Goal: Task Accomplishment & Management: Complete application form

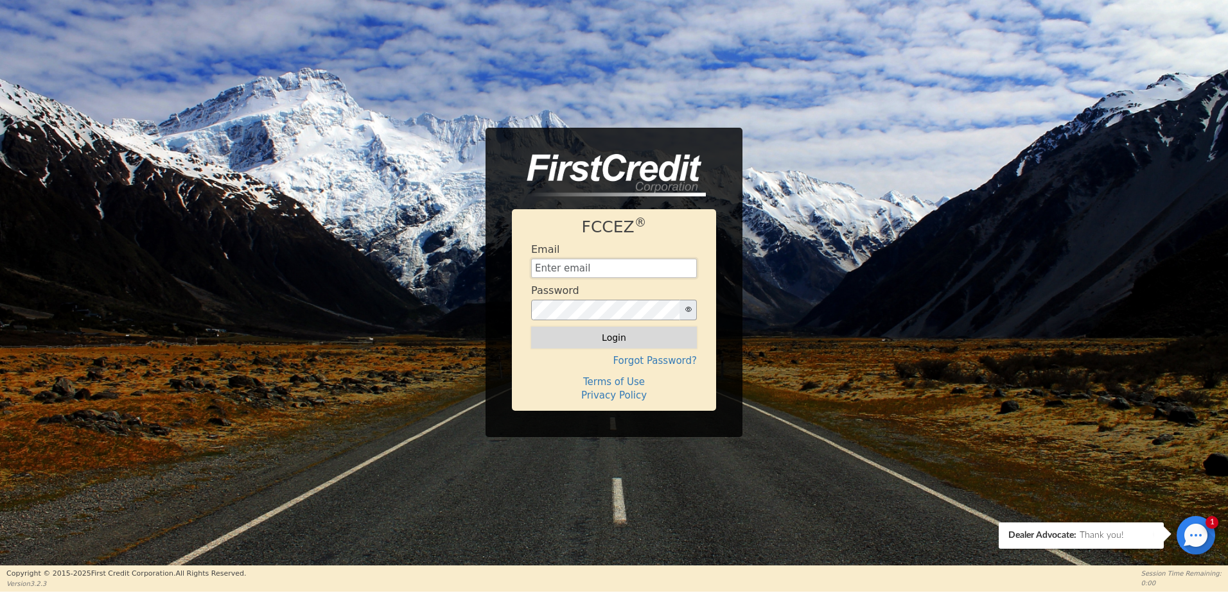
type input "[EMAIL_ADDRESS][DOMAIN_NAME]"
click at [577, 336] on button "Login" at bounding box center [614, 338] width 166 height 22
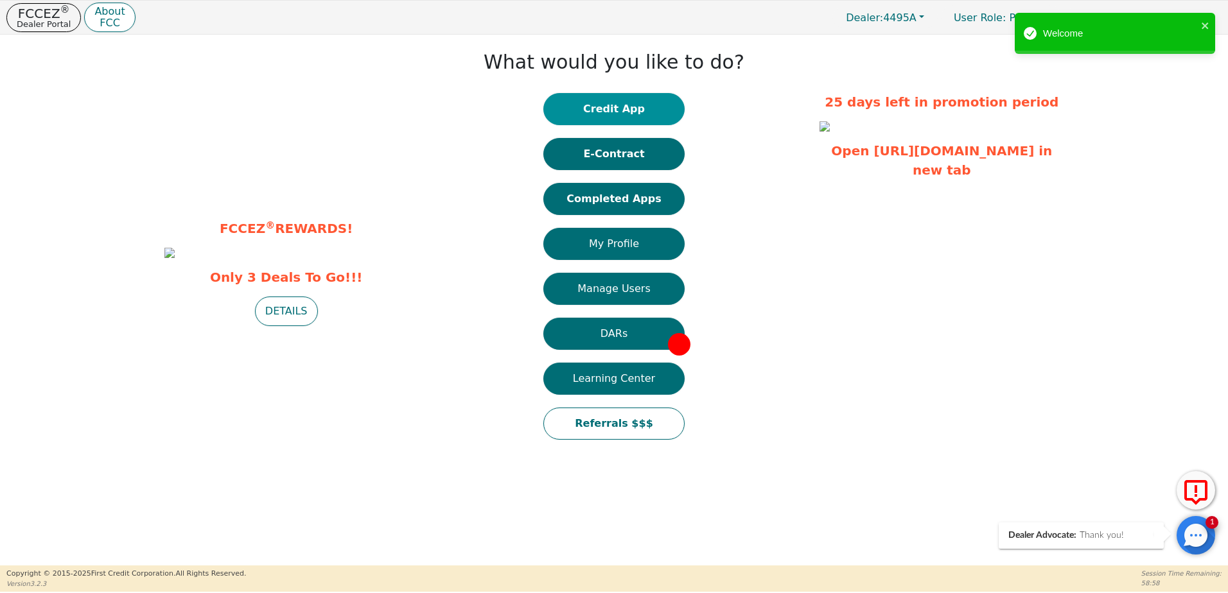
click at [604, 108] on button "Credit App" at bounding box center [613, 109] width 141 height 32
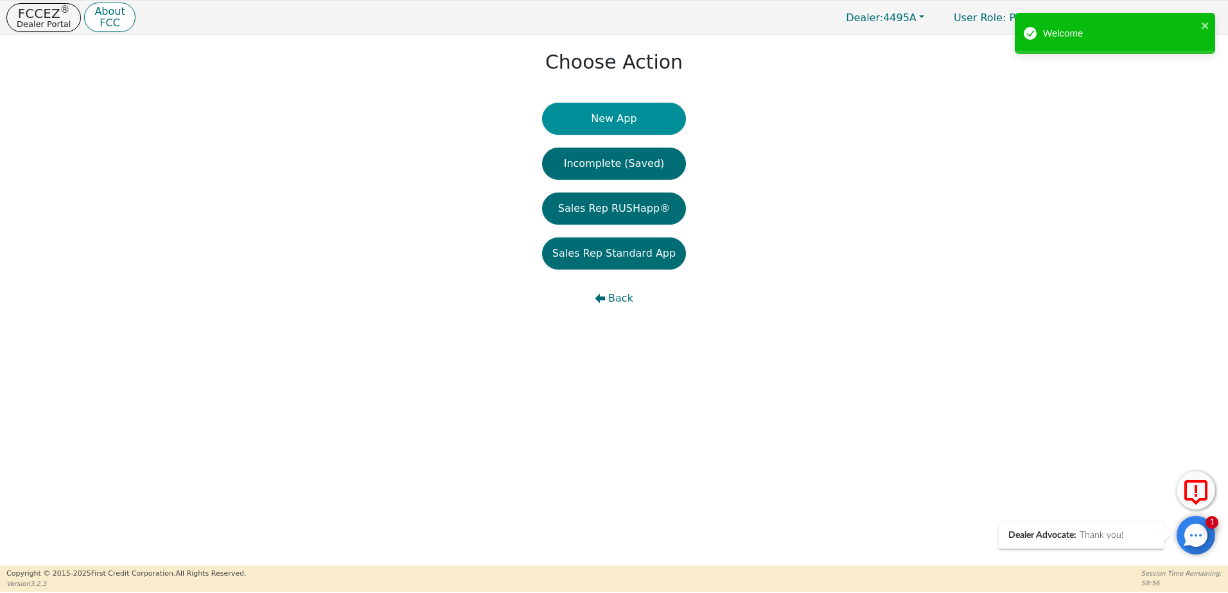
click at [597, 125] on button "New App" at bounding box center [614, 119] width 144 height 32
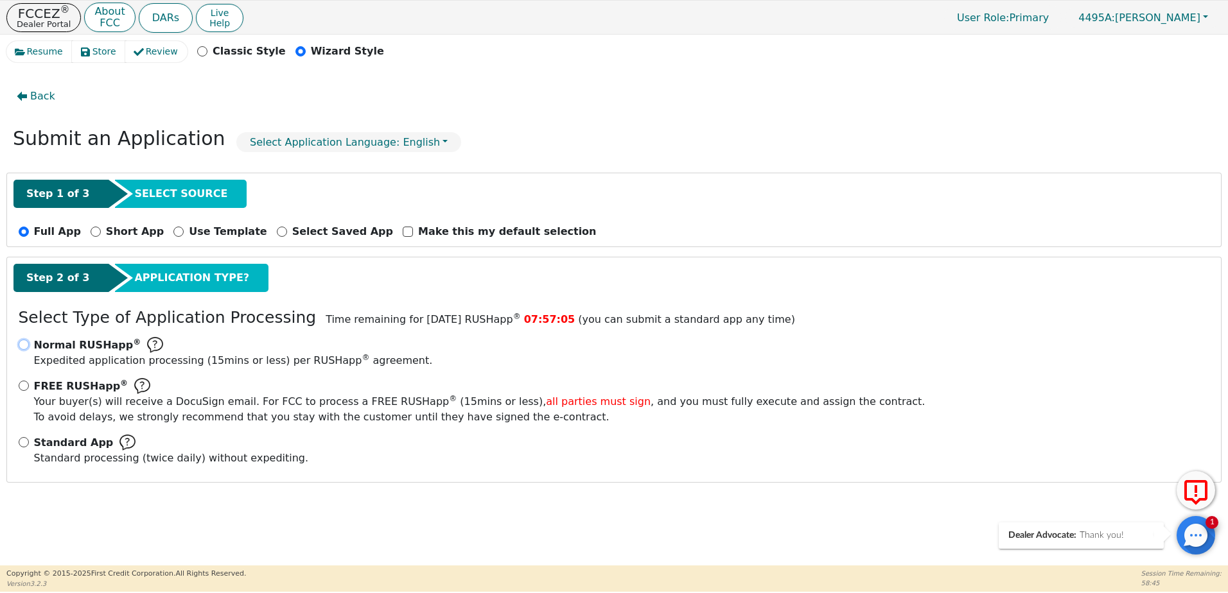
click at [28, 343] on input "Normal RUSHapp ® Expedited application processing ( 15 mins or less) per RUSHap…" at bounding box center [24, 345] width 10 height 10
radio input "true"
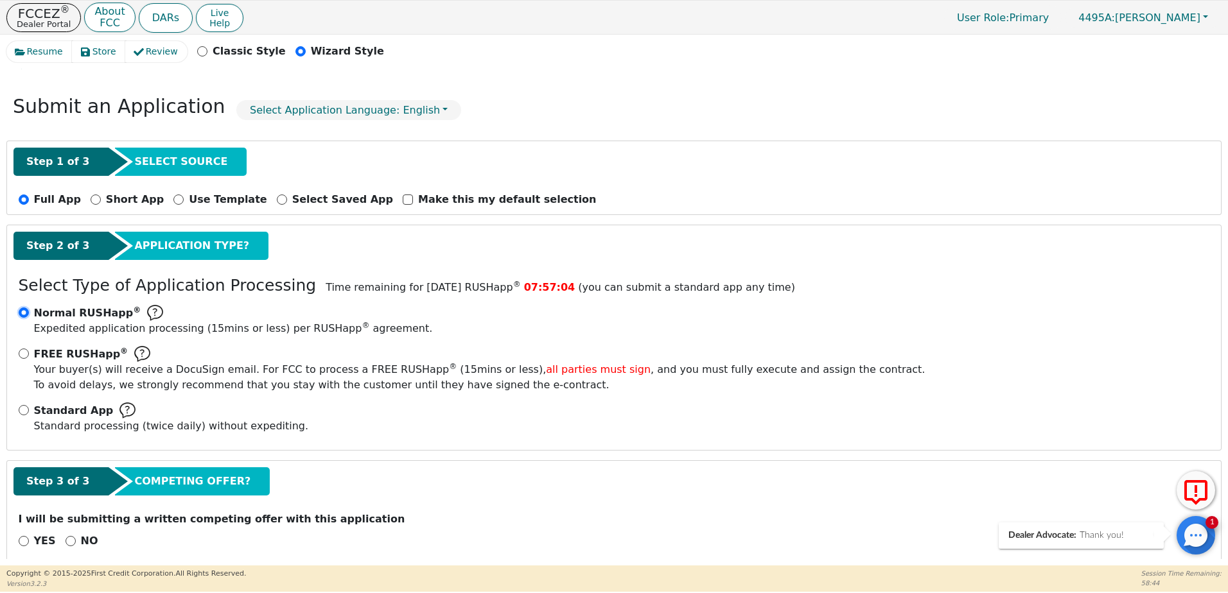
scroll to position [49, 0]
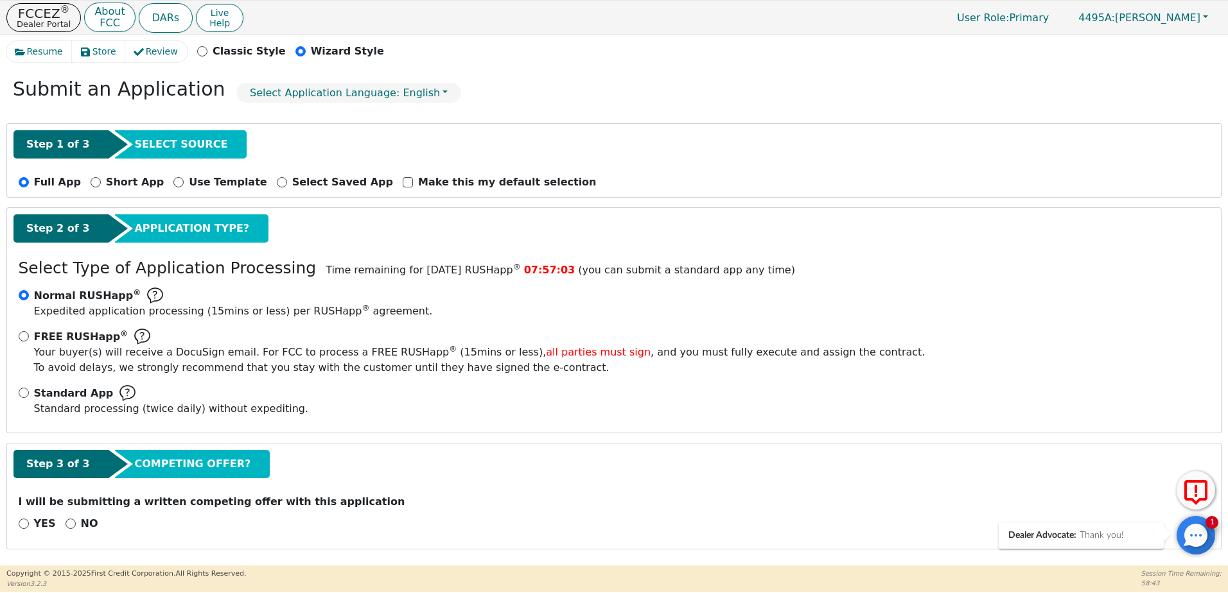
click at [81, 526] on p "NO" at bounding box center [89, 523] width 17 height 15
click at [76, 526] on input "NO" at bounding box center [70, 524] width 10 height 10
radio input "true"
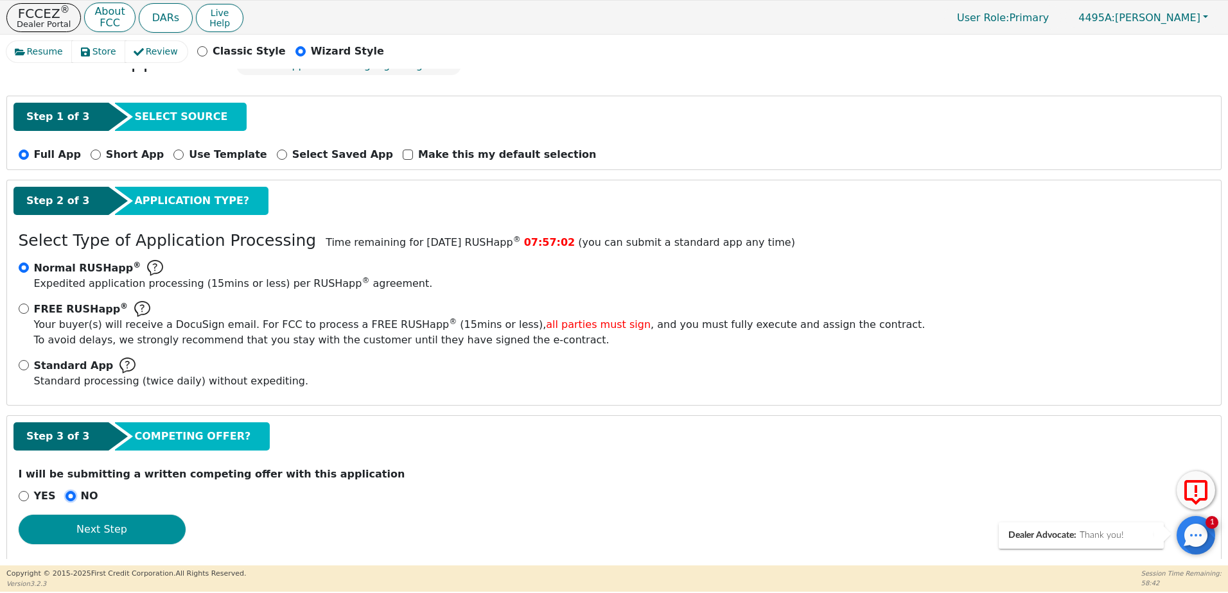
scroll to position [89, 0]
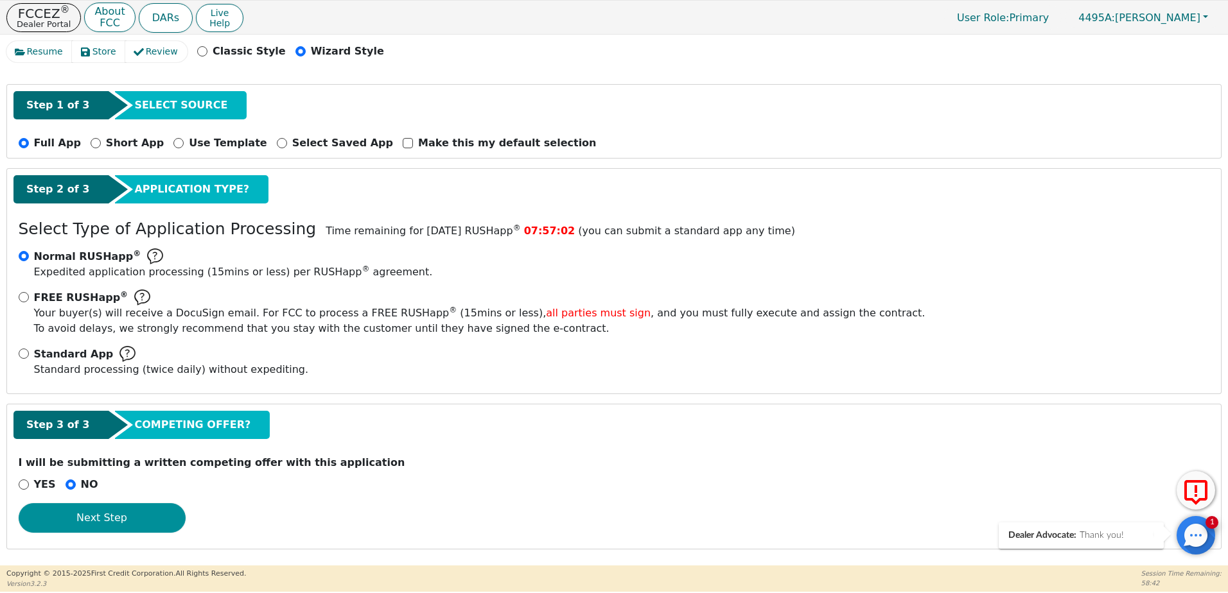
click at [161, 513] on button "Next Step" at bounding box center [102, 518] width 167 height 30
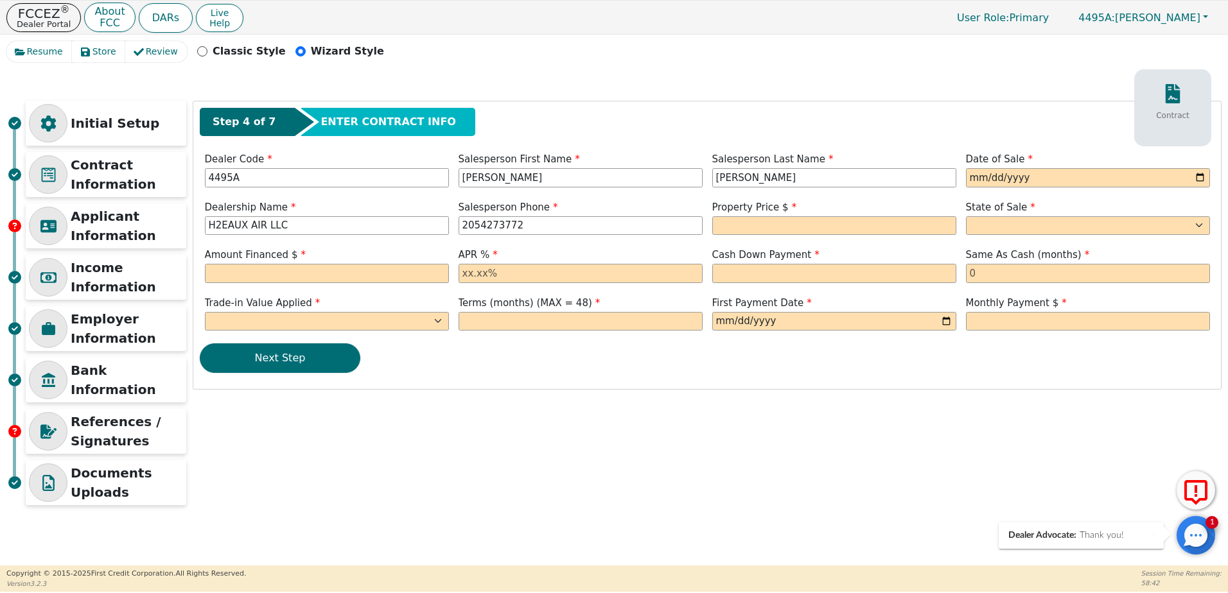
scroll to position [0, 0]
click at [1011, 180] on input "date" at bounding box center [1088, 177] width 244 height 19
click at [980, 178] on input "date" at bounding box center [1088, 177] width 244 height 19
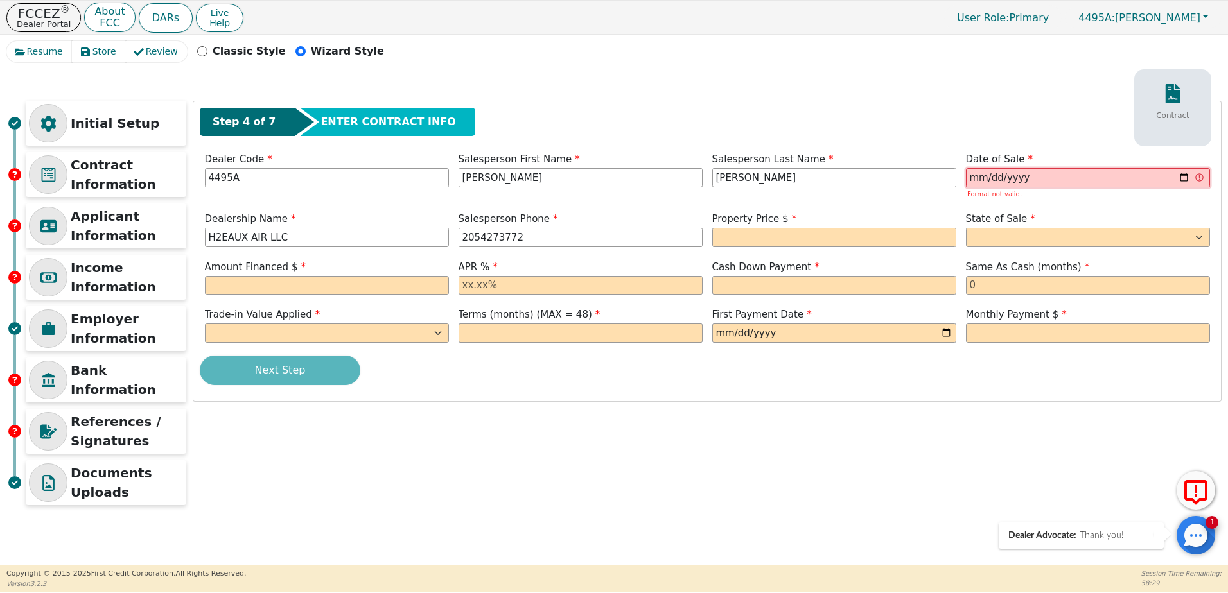
click at [977, 178] on input "72025-02-10" at bounding box center [1088, 177] width 244 height 19
type input "72025-10-10"
type input "[DATE]"
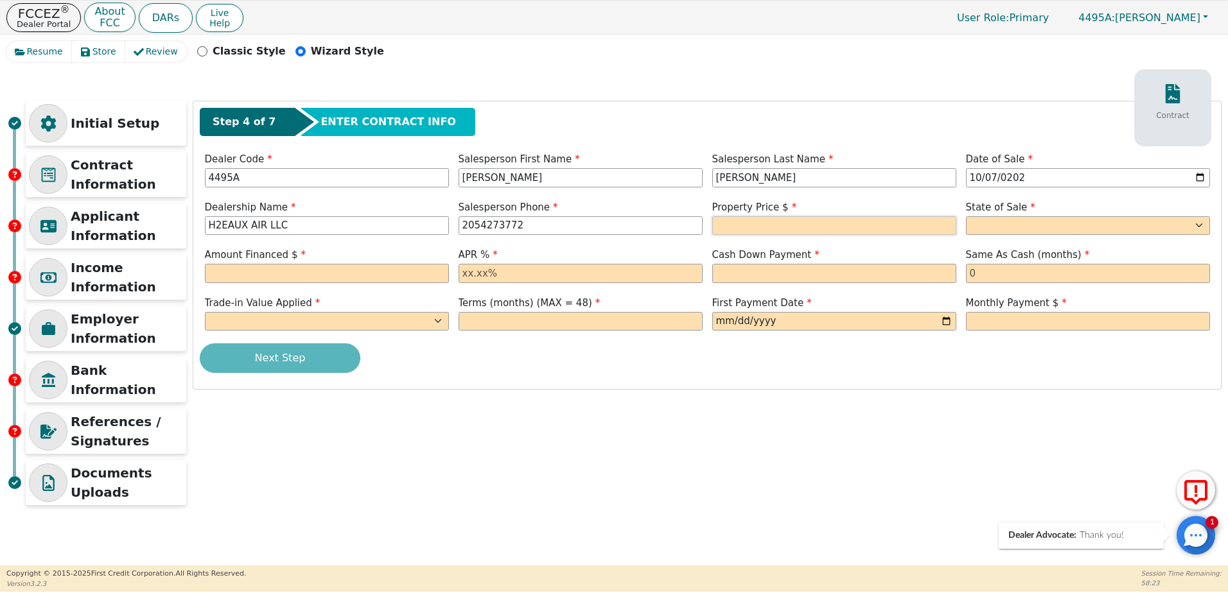
click at [810, 232] on input "text" at bounding box center [834, 225] width 244 height 19
type input "3699.00"
click at [998, 225] on select "AK AL AR AZ CA CO CT DC DE FL GA HI IA ID IL IN KS KY LA MA MD ME MI MN MO MS M…" at bounding box center [1088, 225] width 244 height 19
select select "TX"
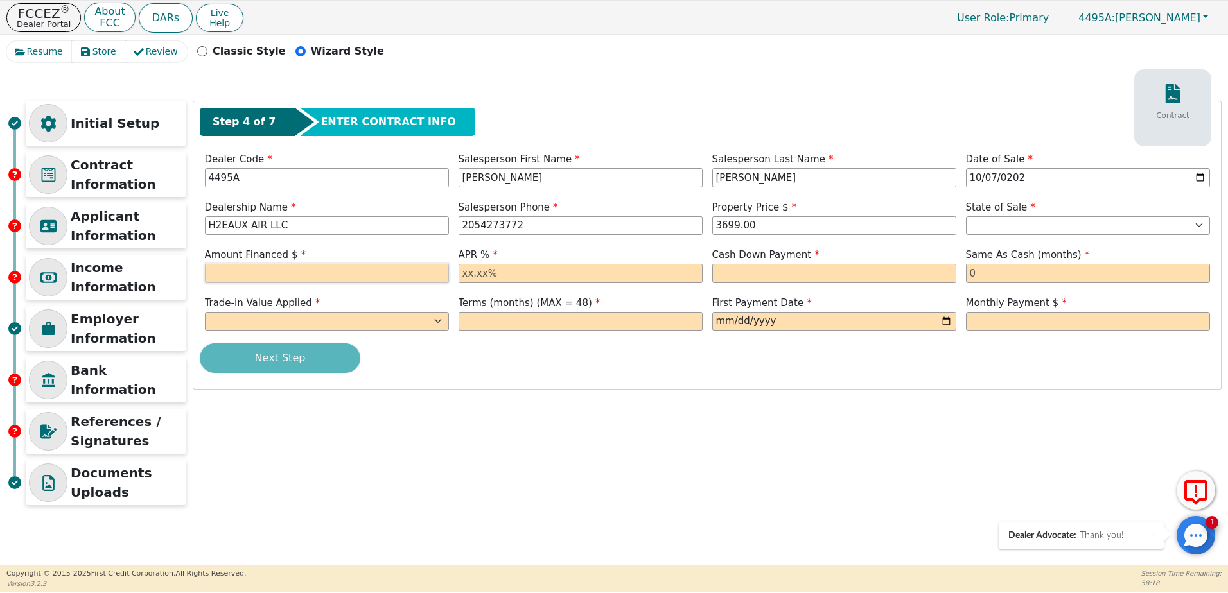
click at [308, 269] on input "text" at bounding box center [327, 273] width 244 height 19
type input "4004.17"
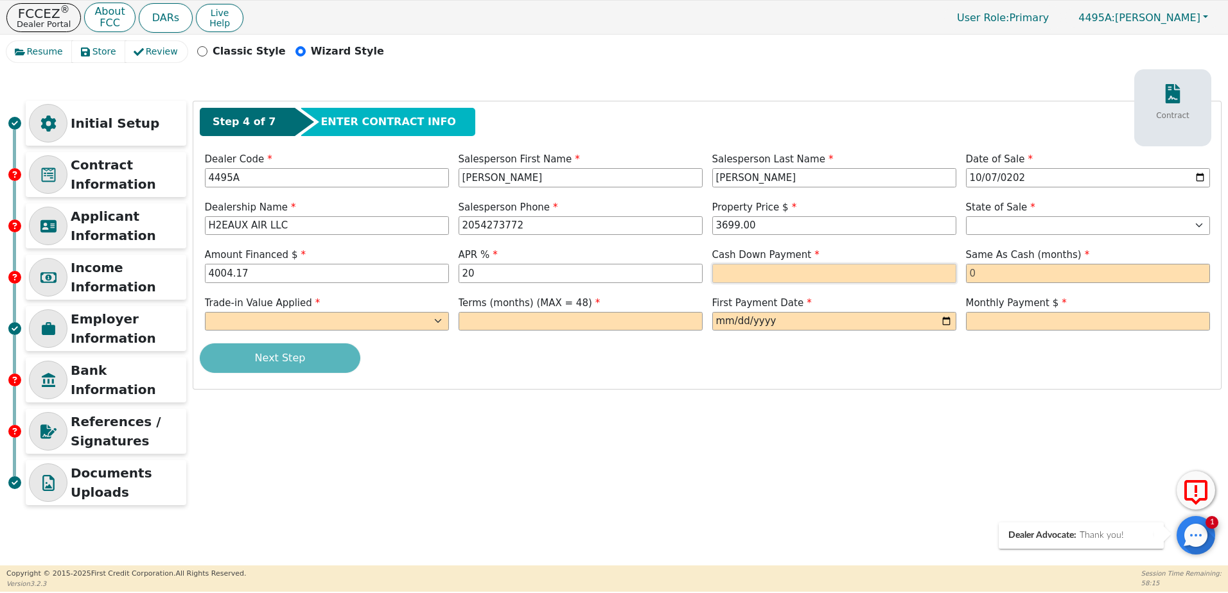
type input "20.00"
type input "0.00"
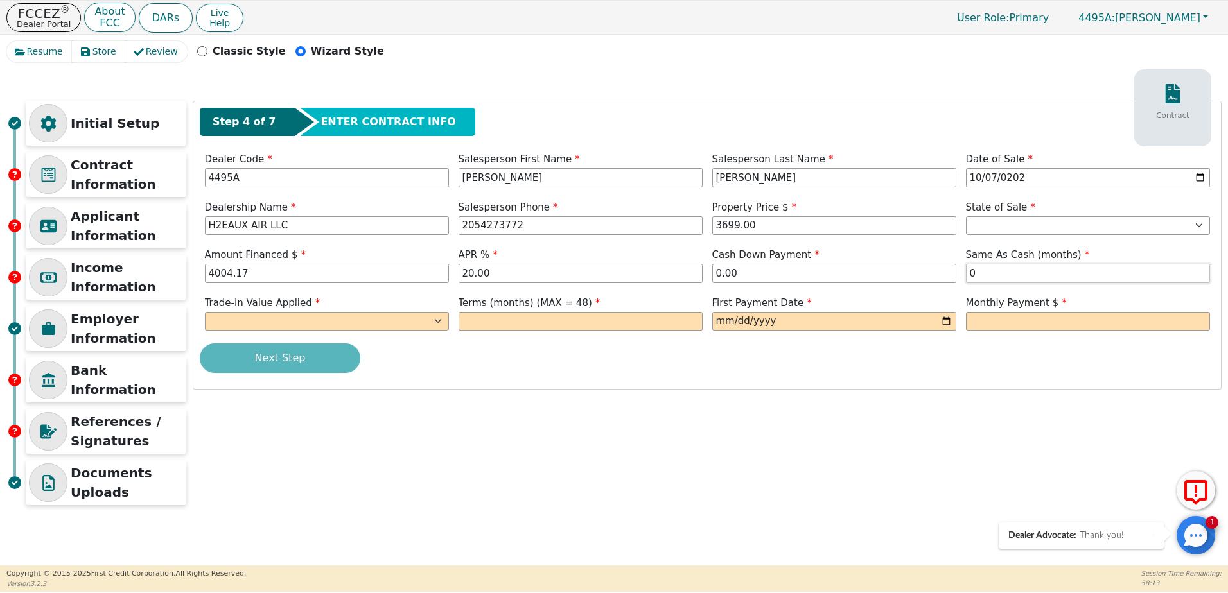
type input "0"
select select "n"
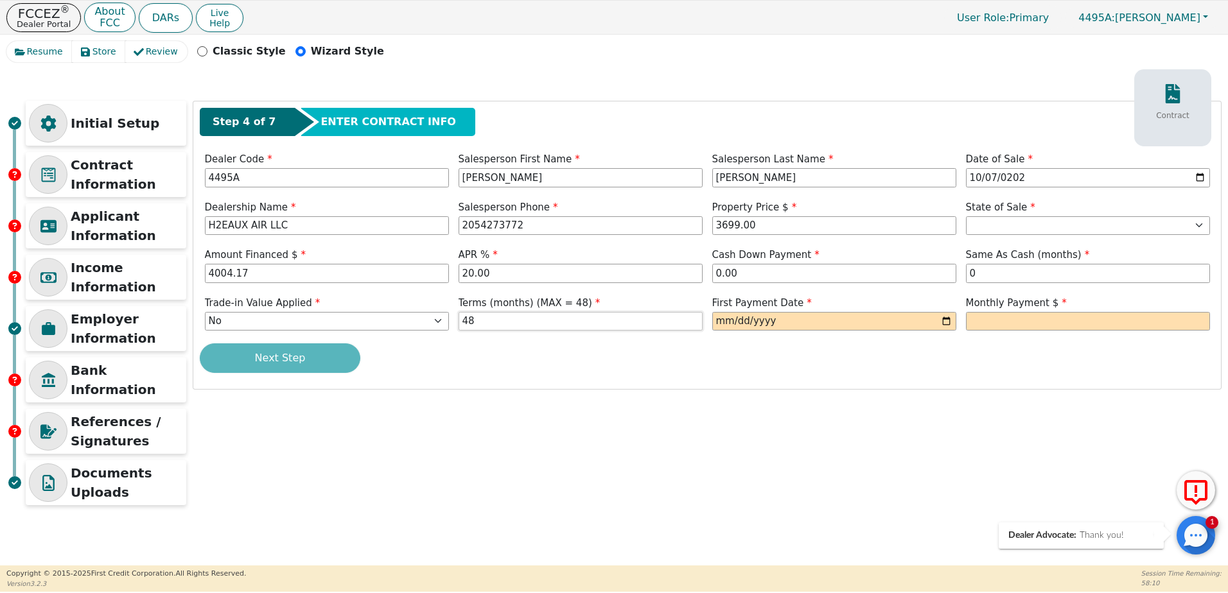
type input "48"
type input "2025-11-07"
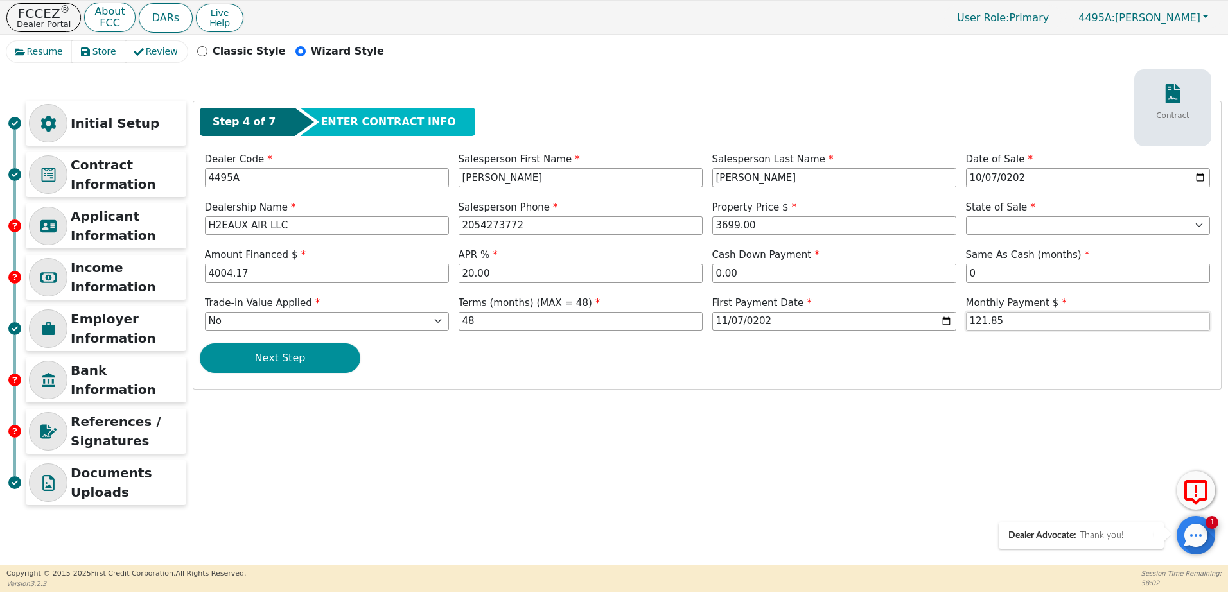
type input "121.85"
click at [264, 357] on button "Next Step" at bounding box center [280, 358] width 161 height 30
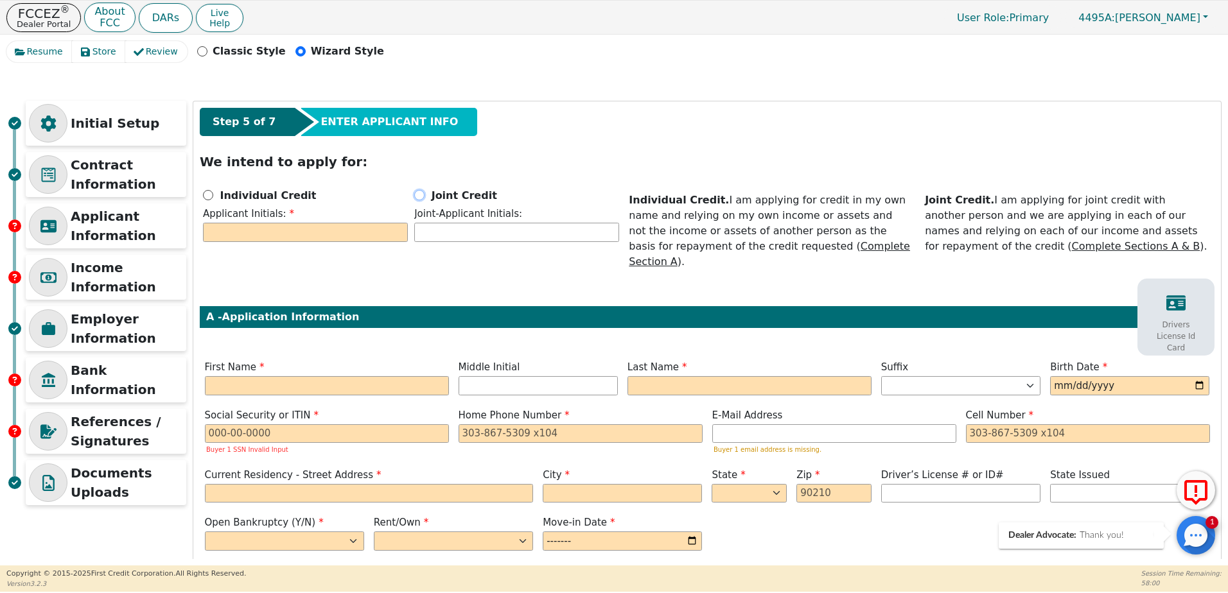
click at [419, 197] on input "Joint Credit" at bounding box center [419, 195] width 10 height 10
radio input "true"
click at [385, 232] on input "text" at bounding box center [305, 232] width 205 height 19
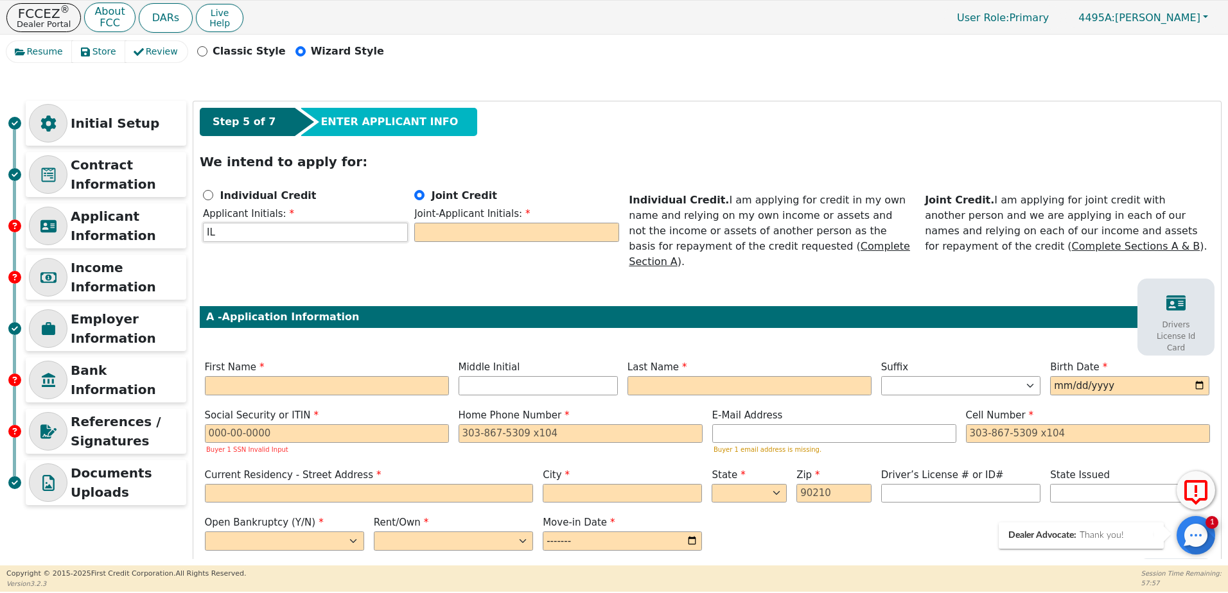
type input "IL"
click at [439, 227] on input "text" at bounding box center [516, 232] width 205 height 19
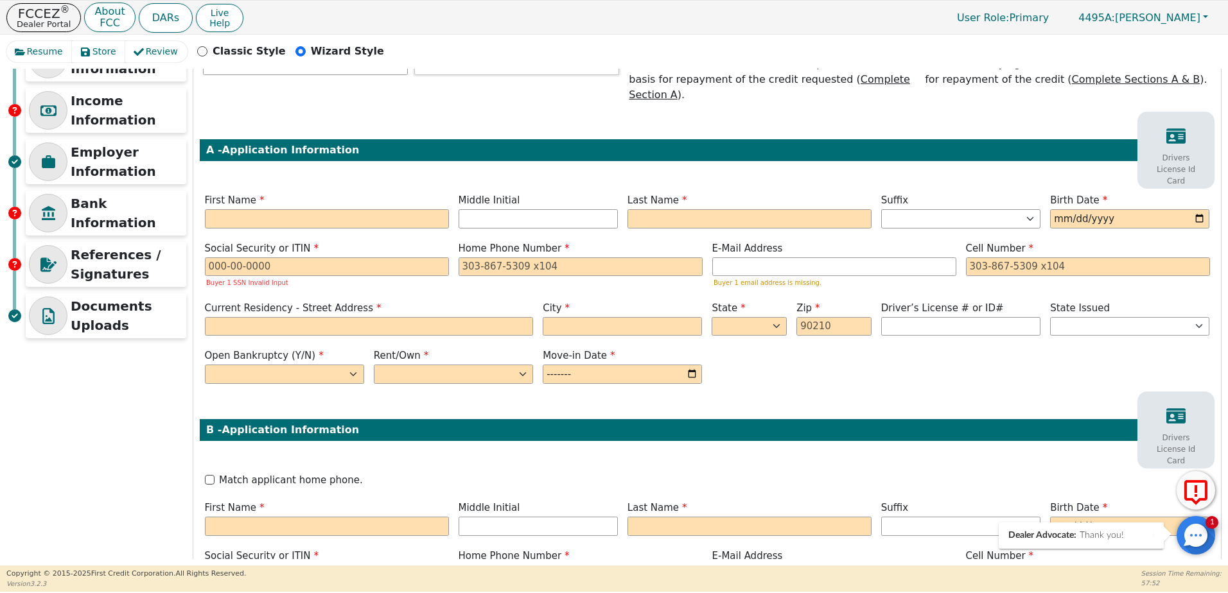
scroll to position [193, 0]
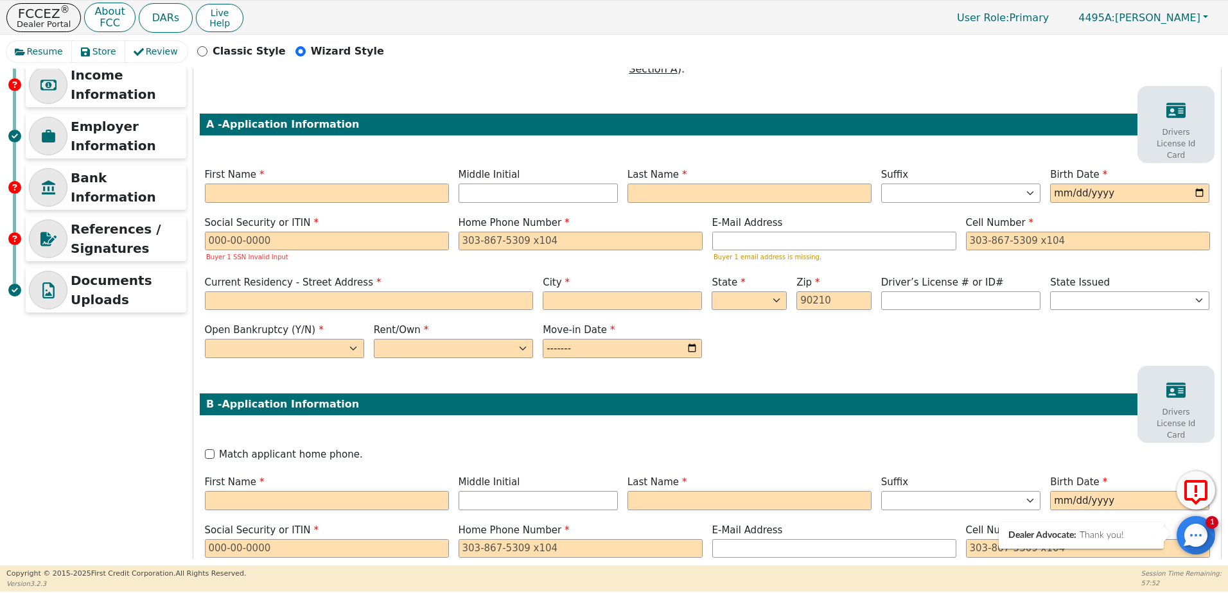
type input "EL"
click at [415, 184] on input "text" at bounding box center [327, 193] width 244 height 19
type input "I"
type input "Ikuno"
type input "IL"
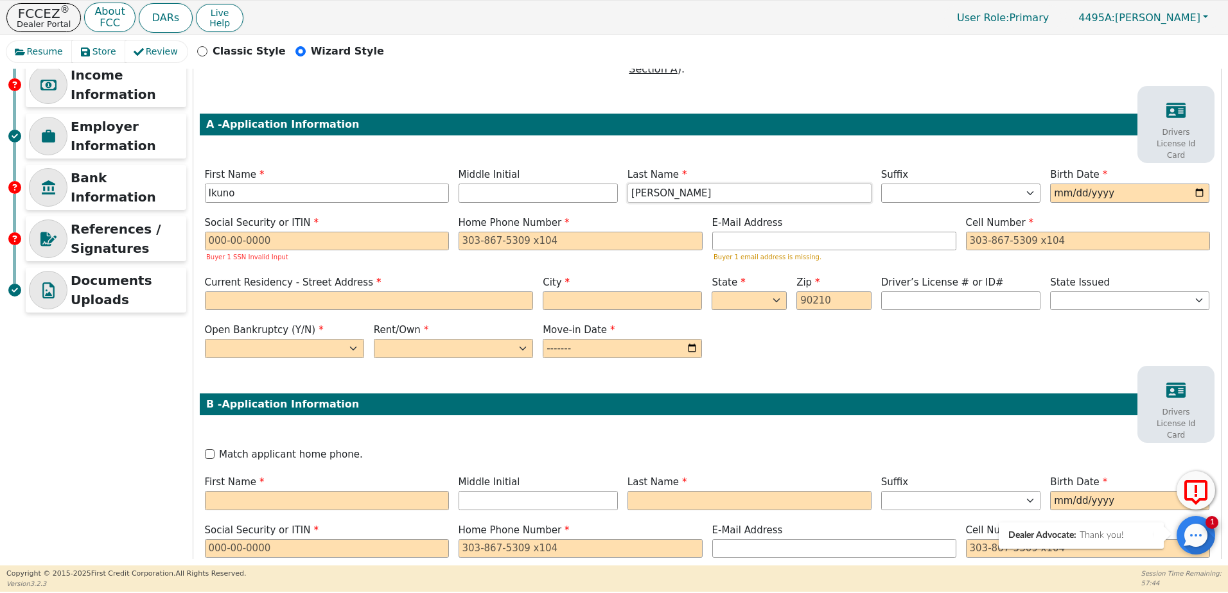
type input "[PERSON_NAME]"
type input "1994-02-25"
click at [254, 232] on input "text" at bounding box center [327, 241] width 244 height 19
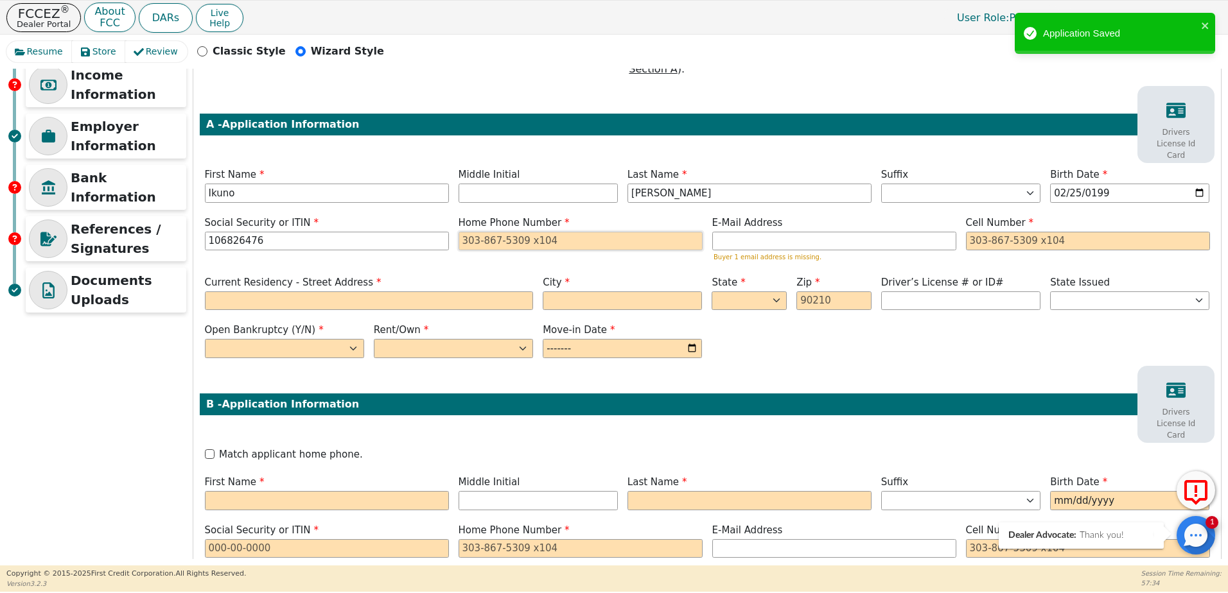
type input "***-**-6476"
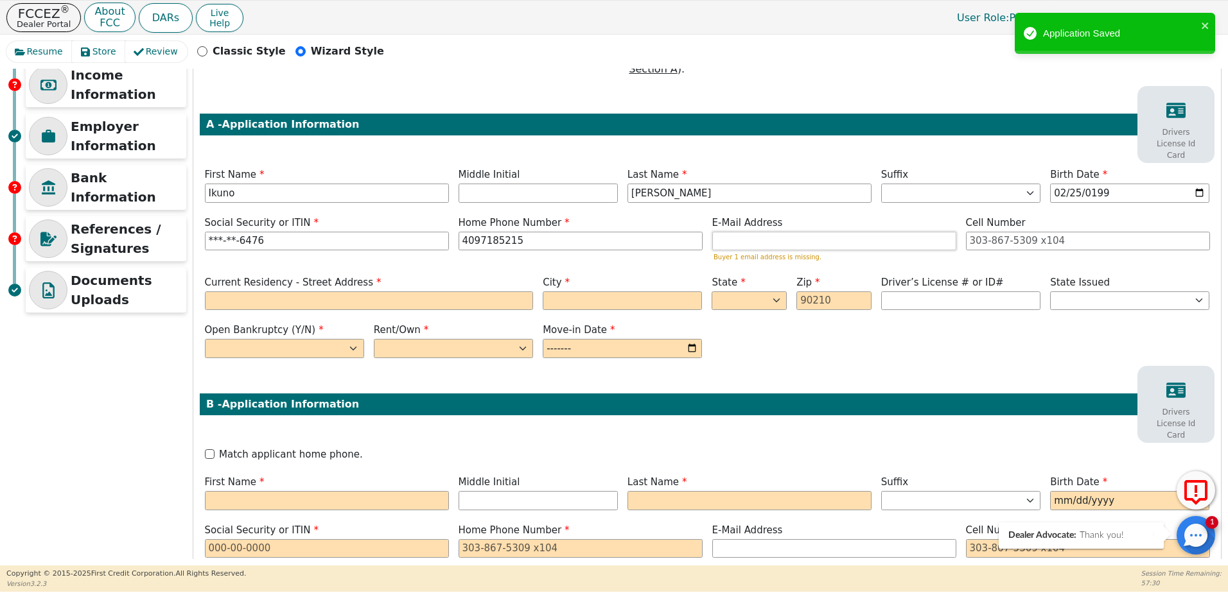
type input "409-718-5215"
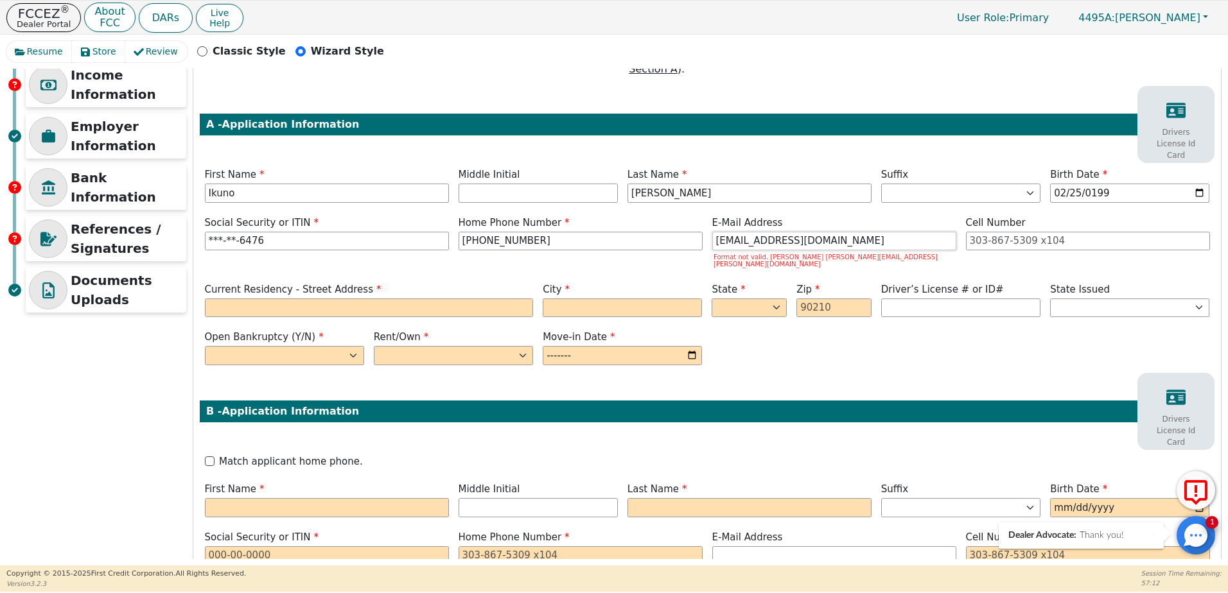
type input "evankristian123@yahoo.com"
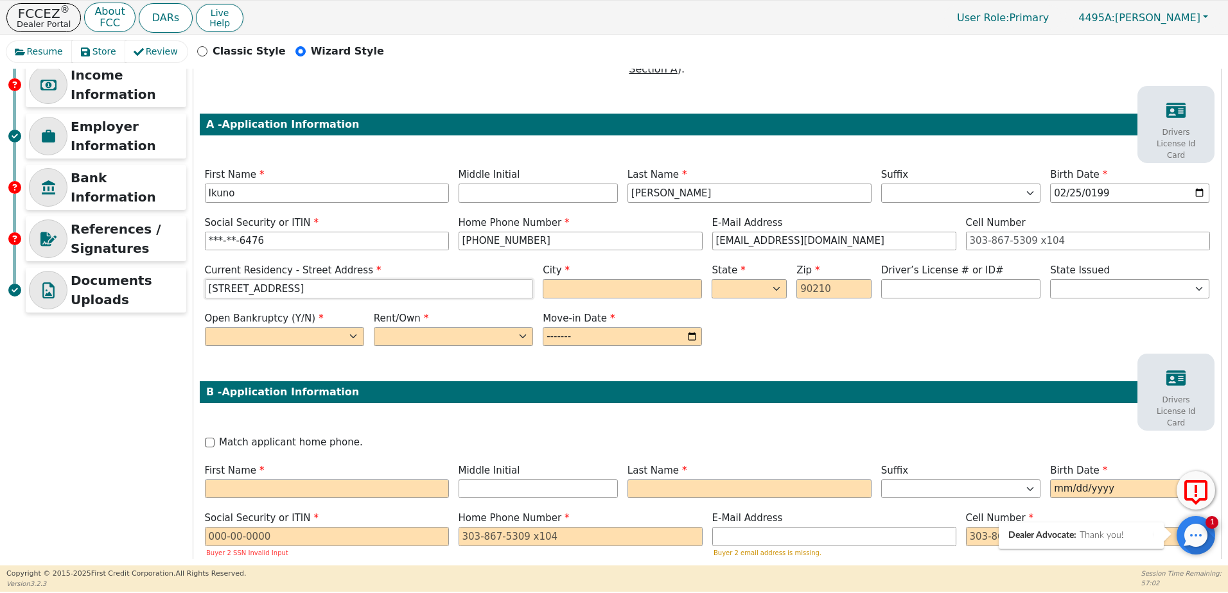
type input "8235 S Kilarney Dr"
type input "Beaumont"
select select "TX"
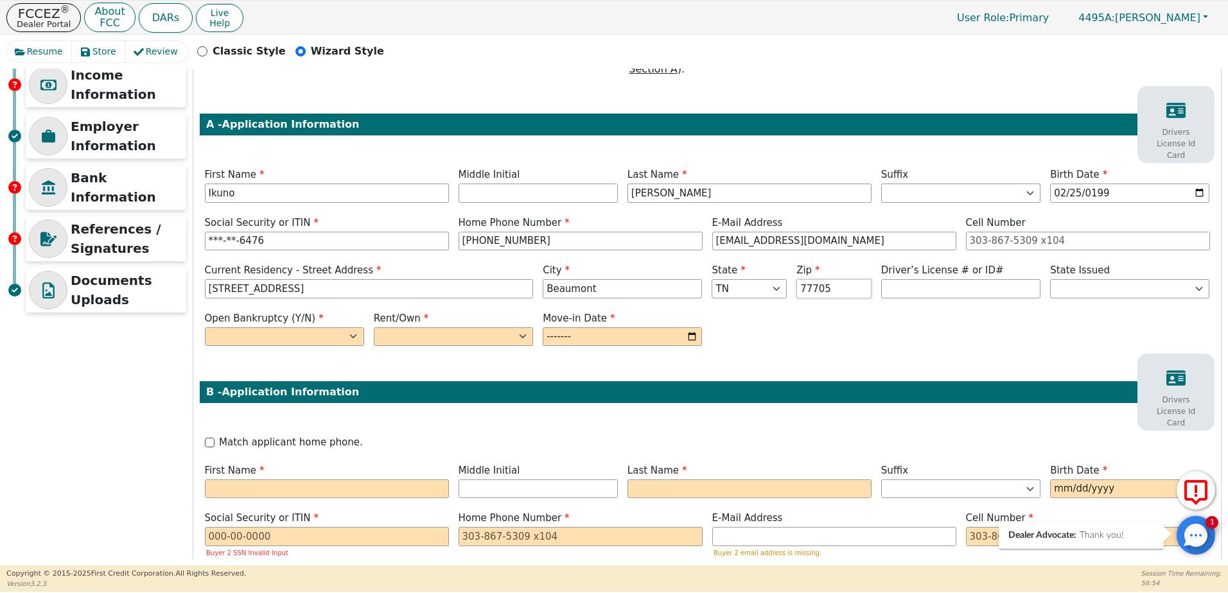
type input "77705"
type input "********"
select select "TX"
select select "n"
select select "Own"
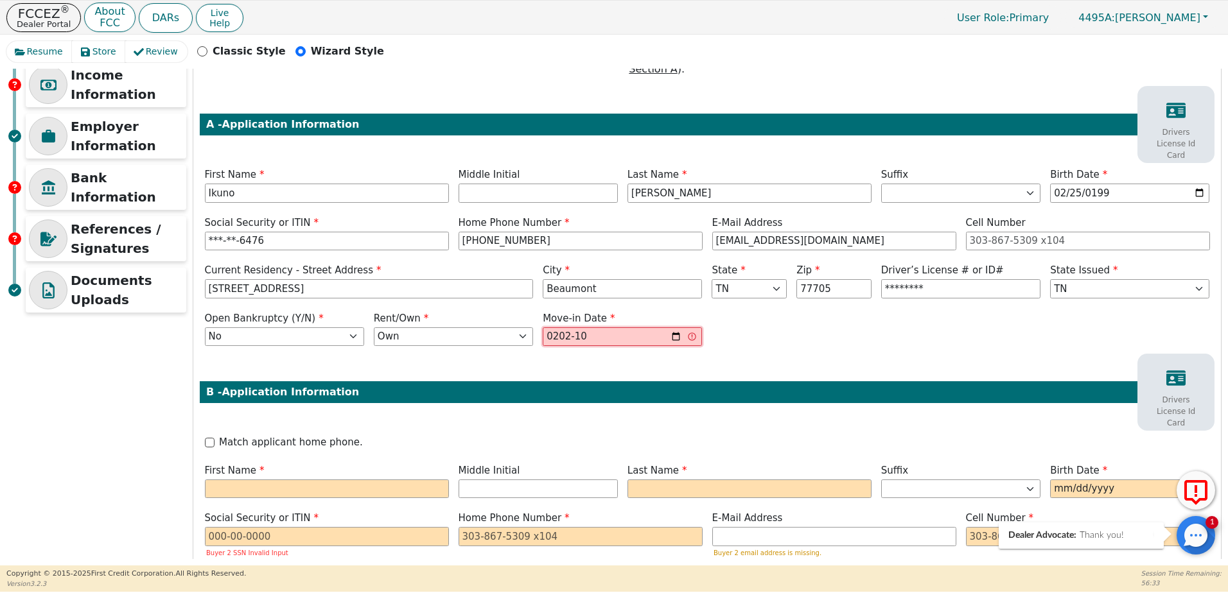
type input "2021-10"
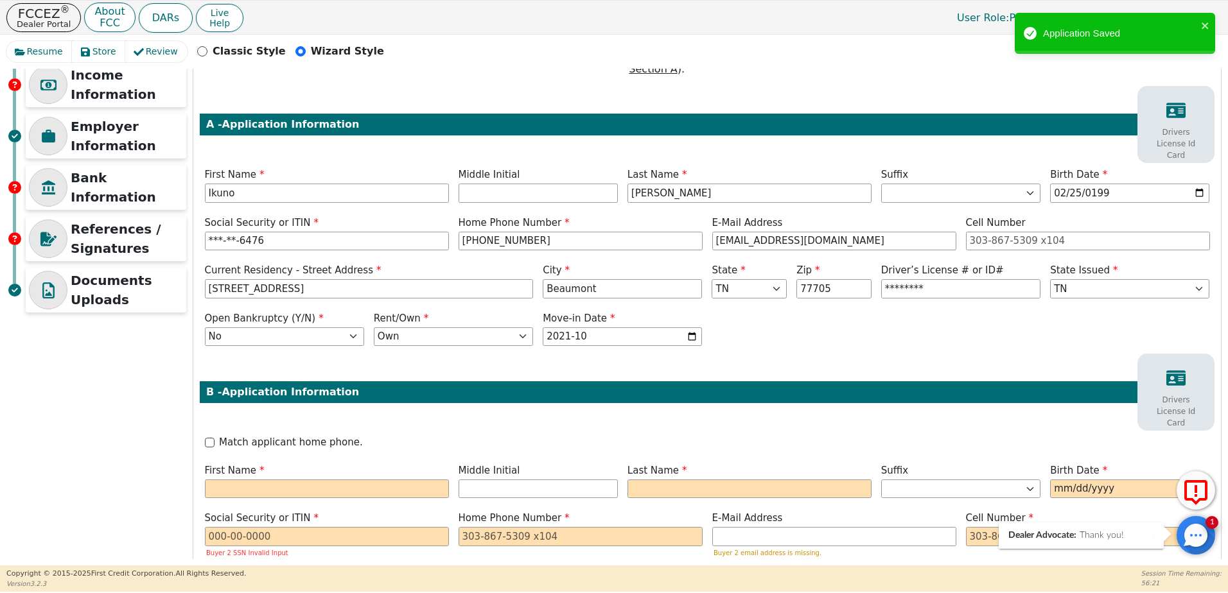
scroll to position [321, 0]
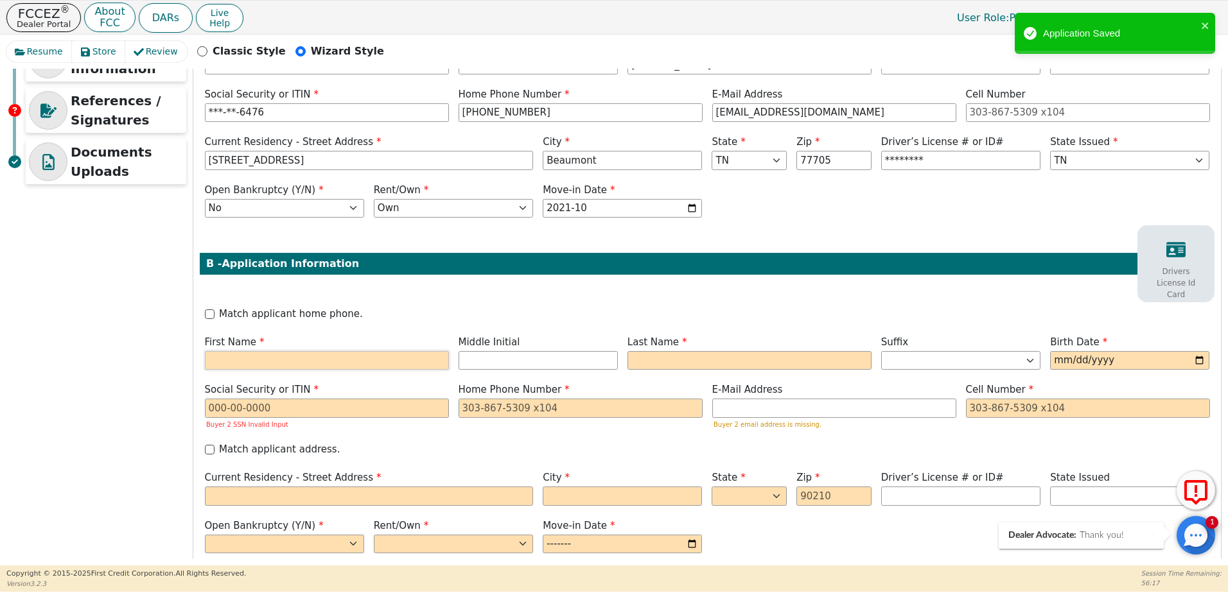
click at [339, 351] on input "text" at bounding box center [327, 360] width 244 height 19
type input "E"
type input "[PERSON_NAME]"
type input "EL"
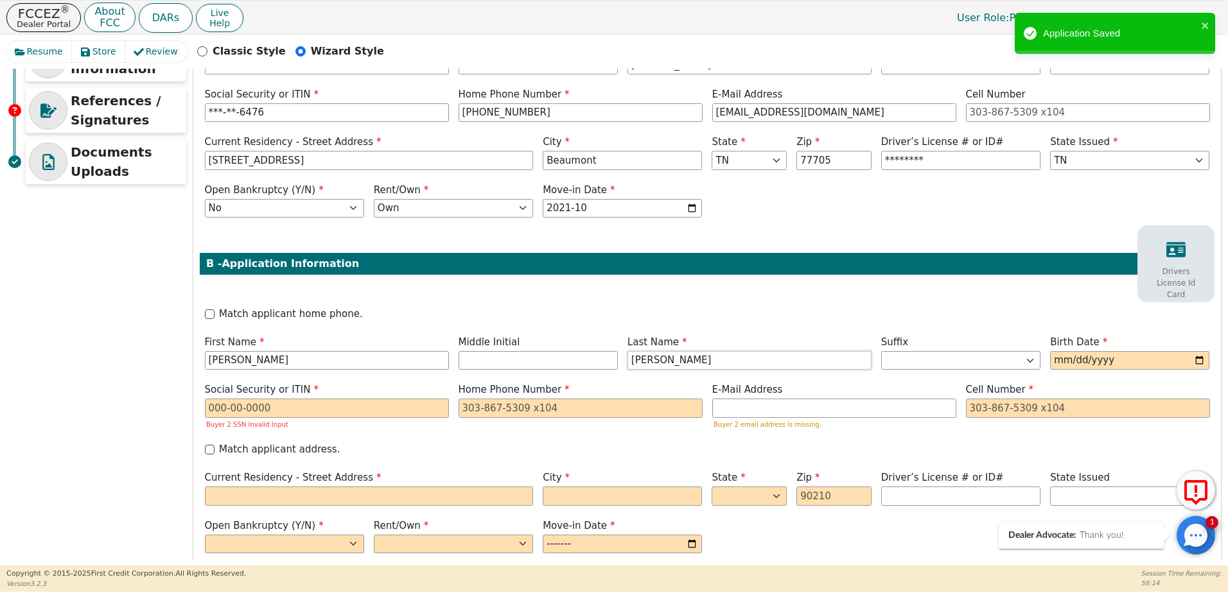
type input "[PERSON_NAME]"
type input "1993-04-15"
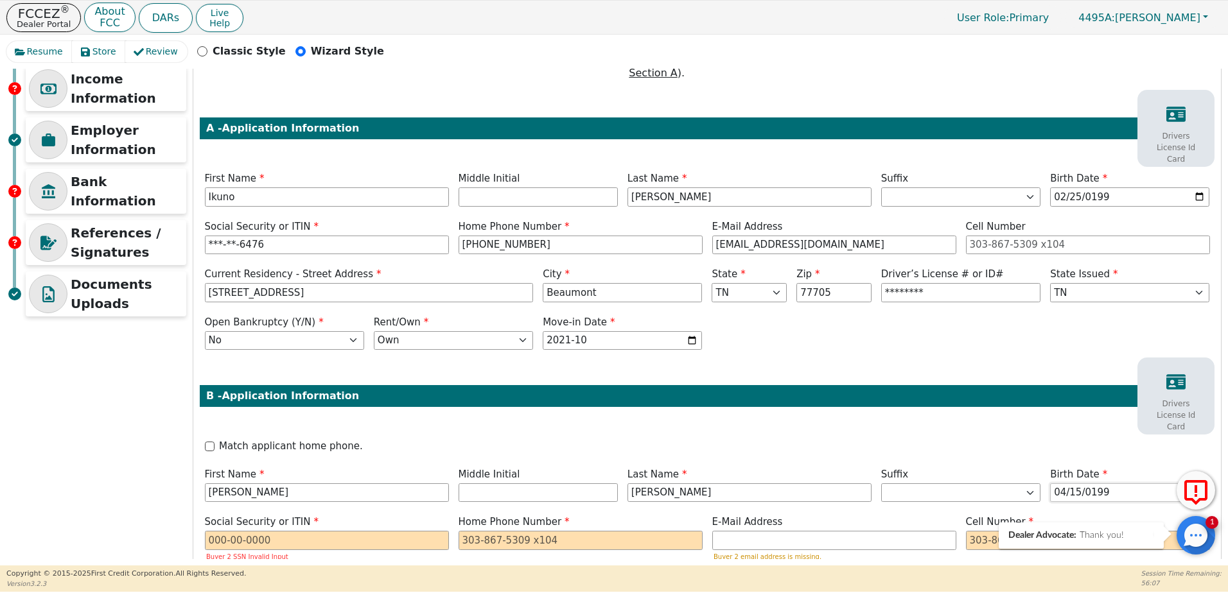
scroll to position [378, 0]
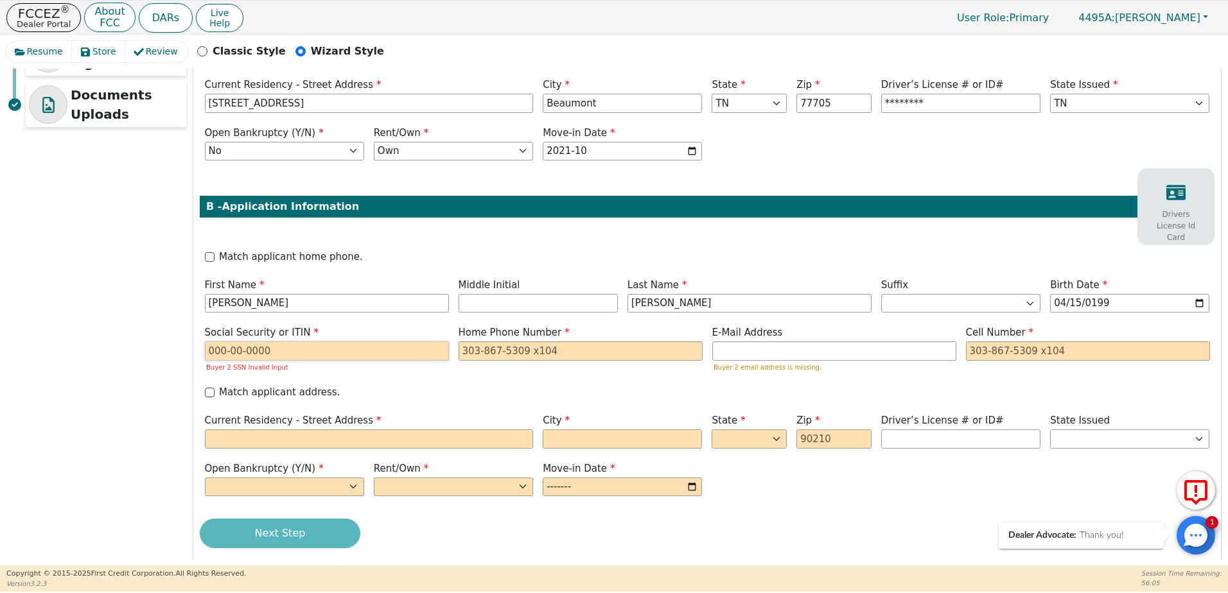
click at [235, 342] on input "text" at bounding box center [327, 351] width 244 height 19
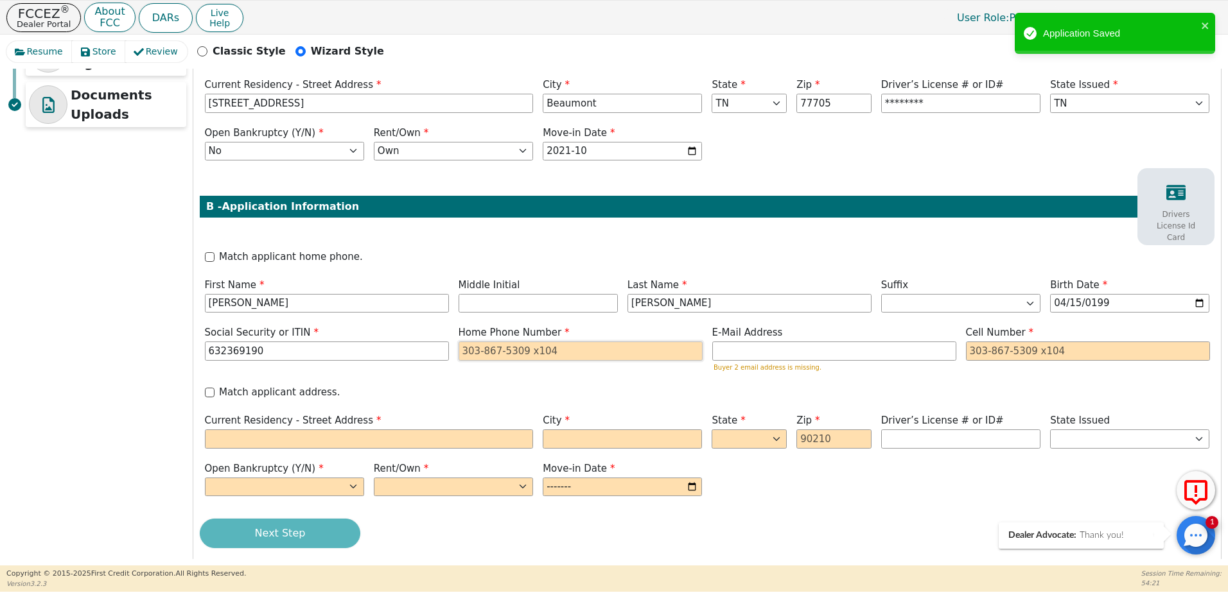
type input "***-**-9190"
click at [474, 342] on input "tel" at bounding box center [580, 351] width 244 height 19
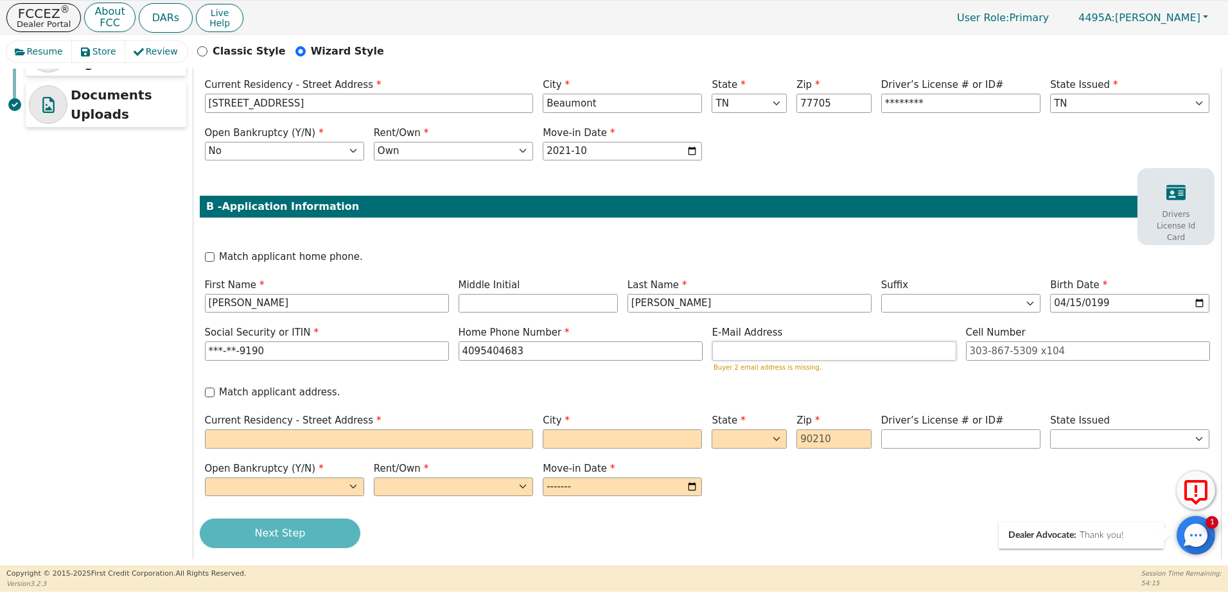
type input "409-540-4683"
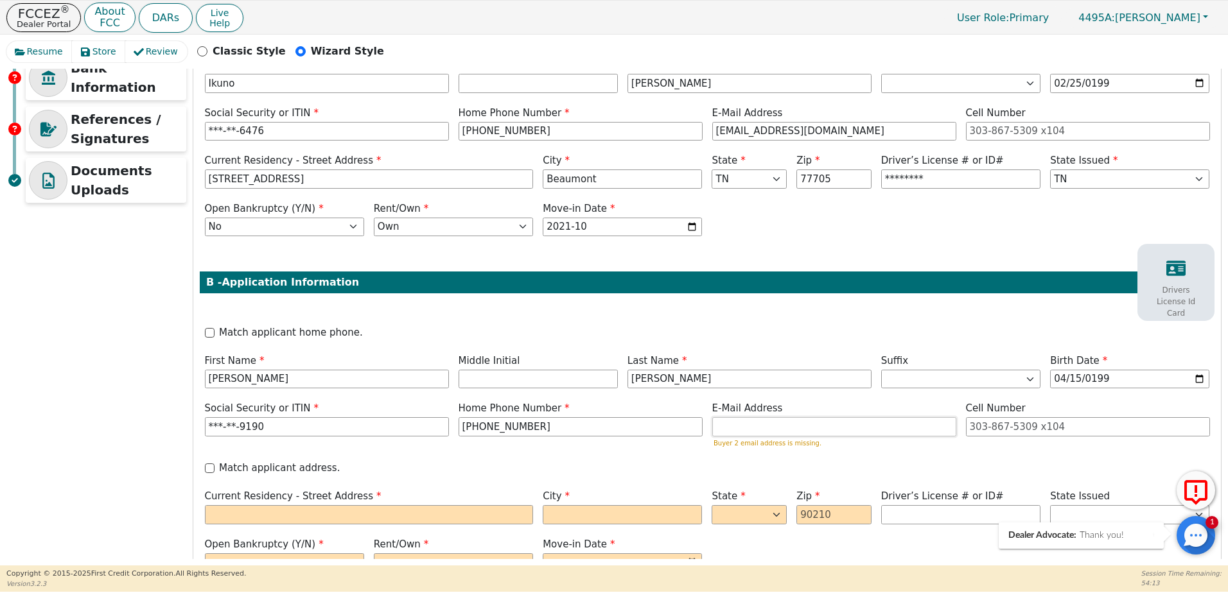
scroll to position [186, 0]
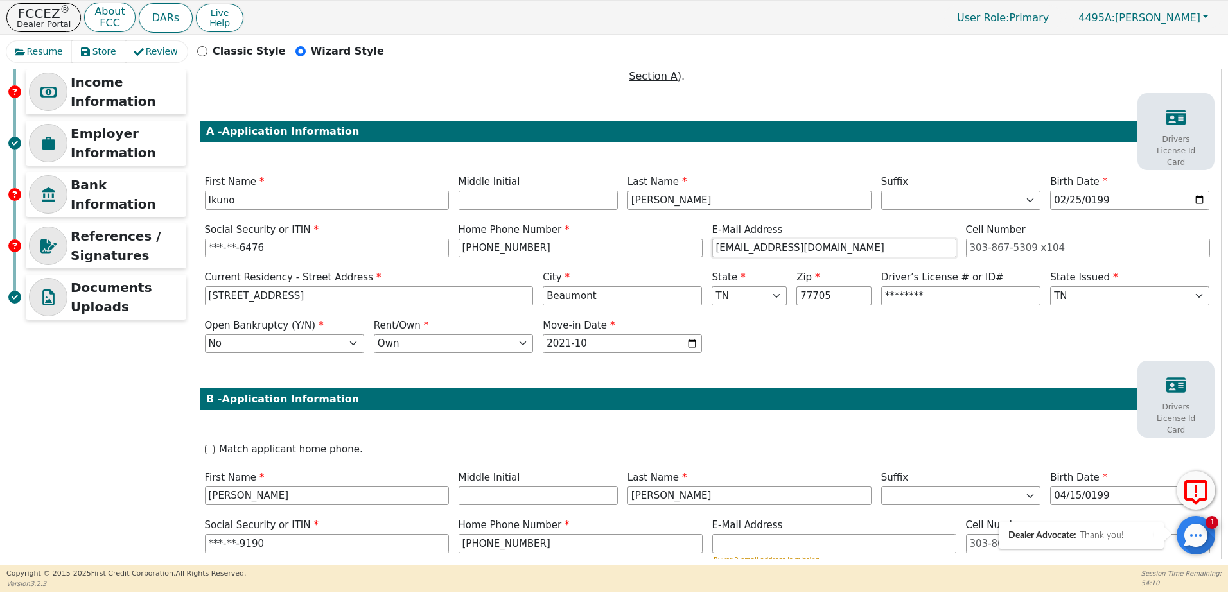
drag, startPoint x: 870, startPoint y: 233, endPoint x: 671, endPoint y: 225, distance: 199.2
click at [671, 225] on div "Social Security or ITIN ***-**-6476 Home Phone Number 409-718-5215 E-Mail Addre…" at bounding box center [707, 242] width 1014 height 39
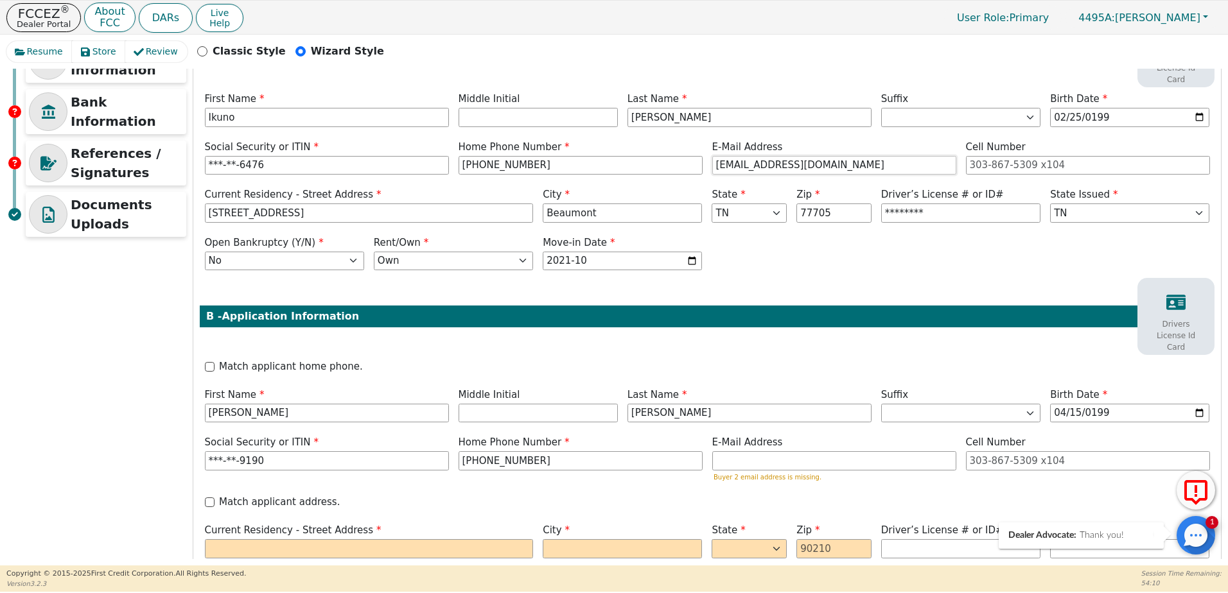
scroll to position [378, 0]
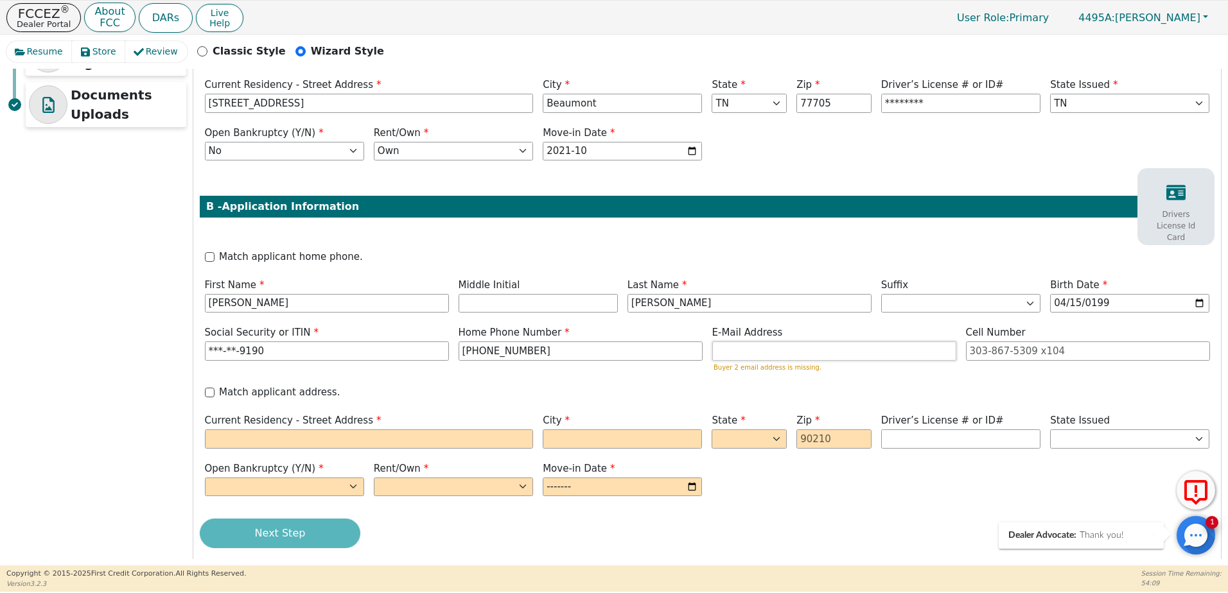
click at [749, 342] on input "email" at bounding box center [834, 351] width 244 height 19
paste input "evankristian123@yahoo.com"
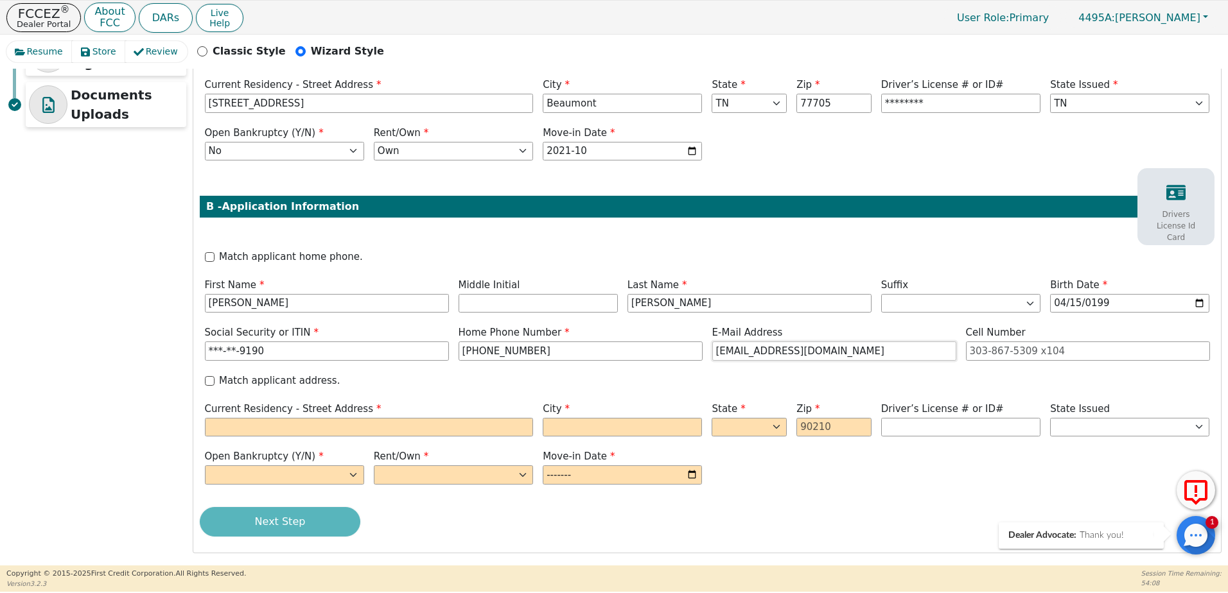
scroll to position [367, 0]
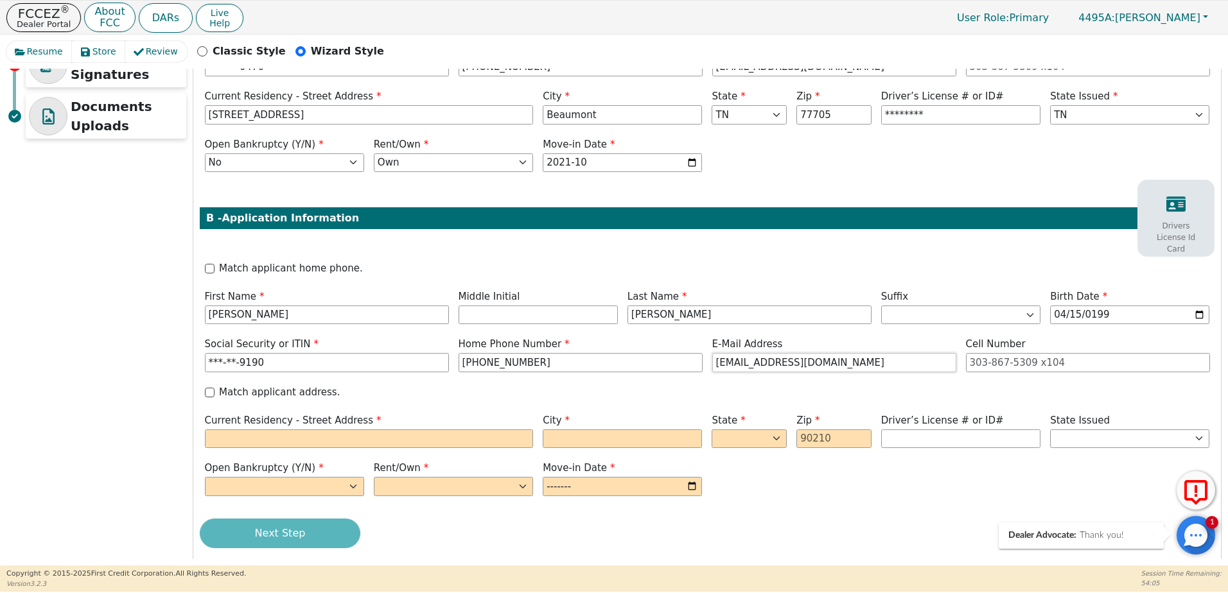
type input "evankristian123@yahoo.com"
click at [256, 385] on label "Match applicant address." at bounding box center [279, 392] width 121 height 15
click at [214, 388] on input "Match applicant address." at bounding box center [210, 393] width 10 height 10
checkbox input "true"
type input "8235 S Kilarney Dr"
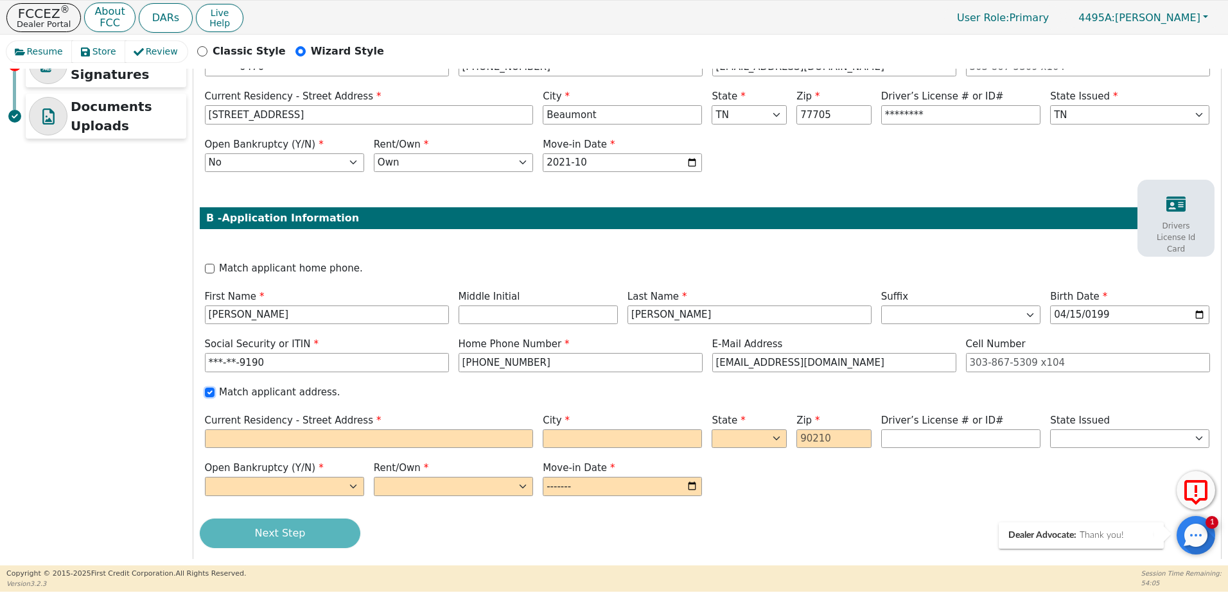
type input "Beaumont"
select select "TX"
type input "77705"
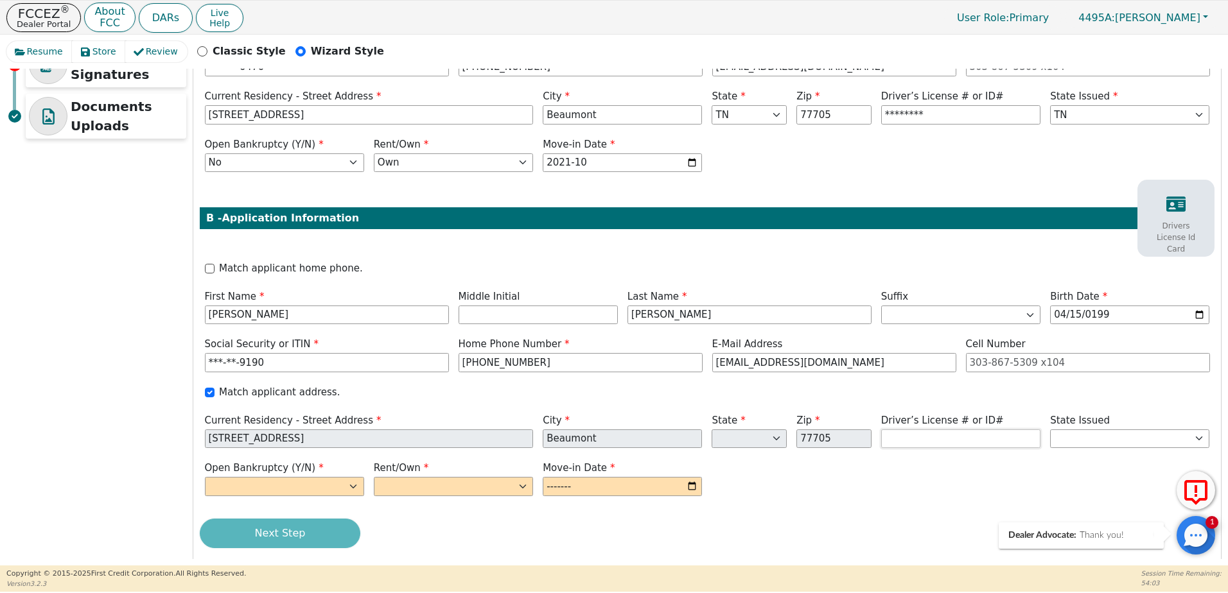
click at [889, 430] on input "text" at bounding box center [960, 439] width 159 height 19
type input "********"
select select "TX"
select select "n"
select select "Own"
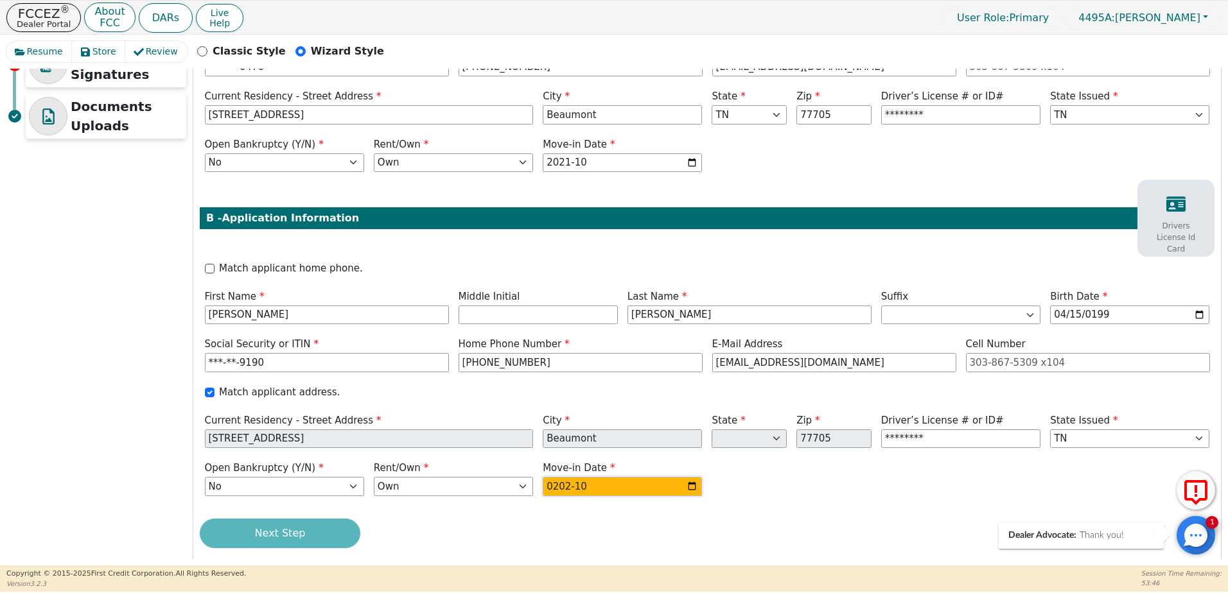
type input "2021-10"
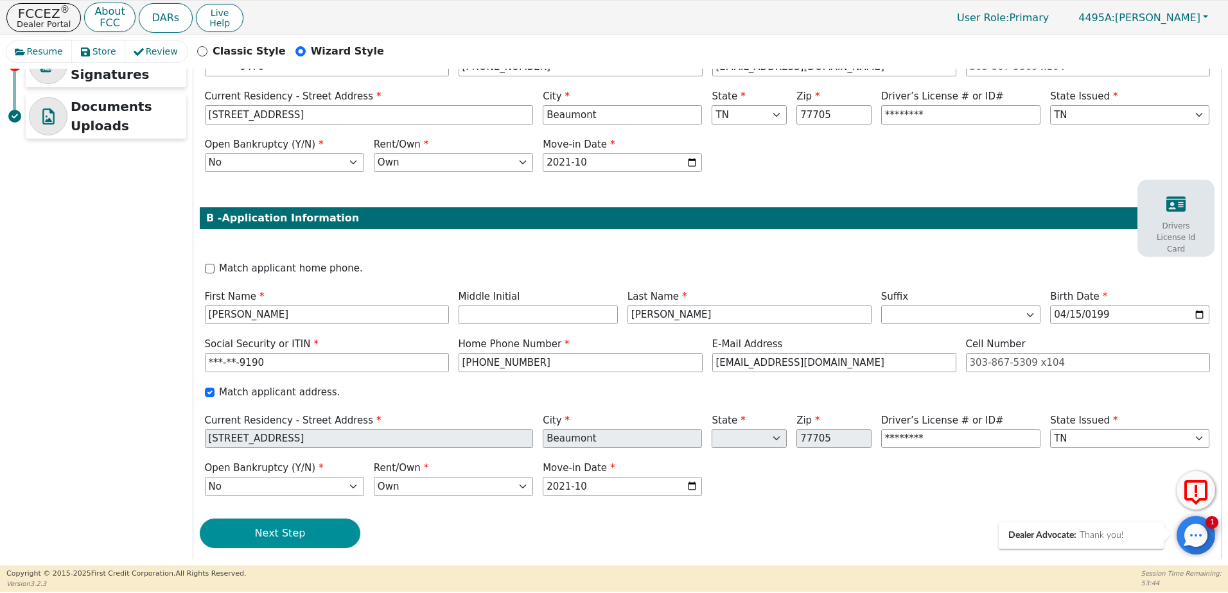
click at [295, 527] on button "Next Step" at bounding box center [280, 534] width 161 height 30
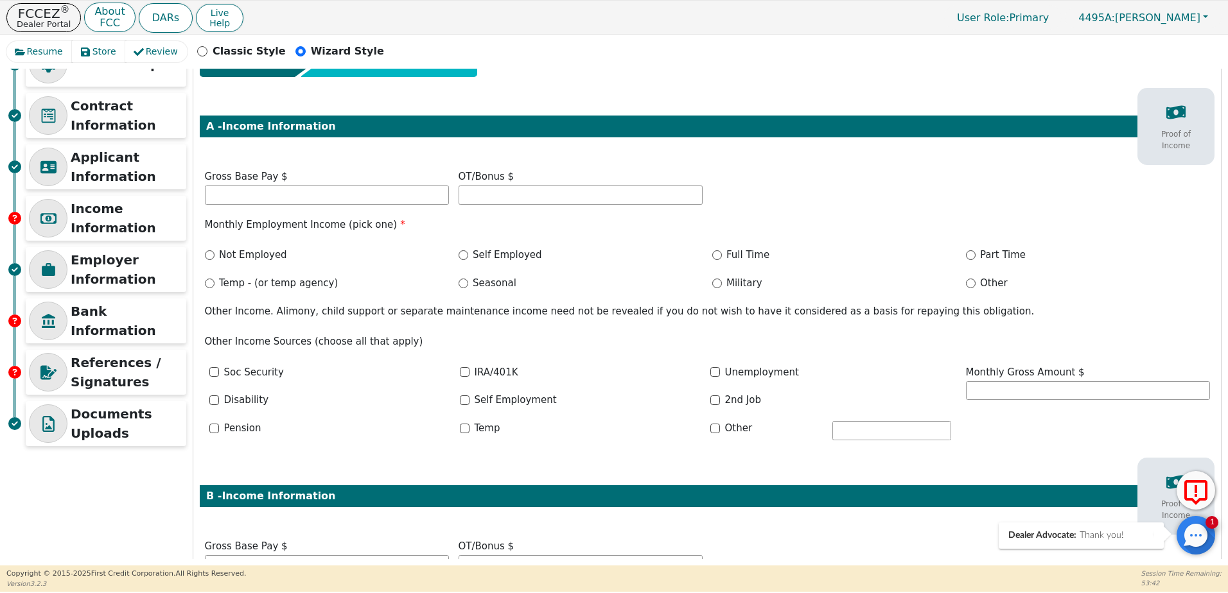
scroll to position [0, 0]
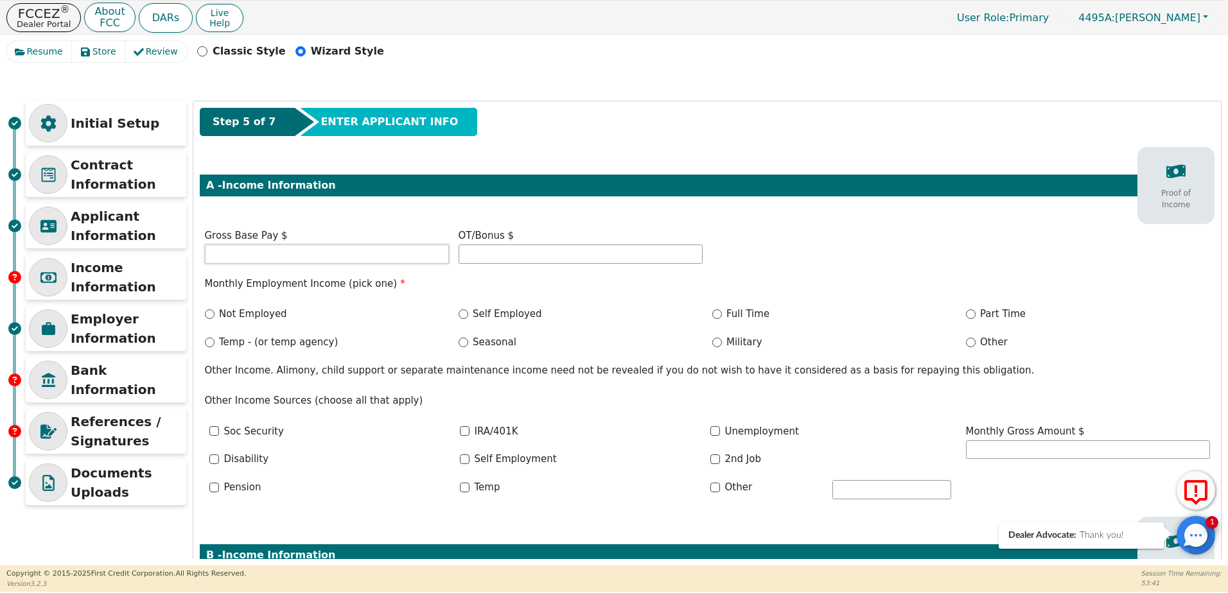
click at [269, 248] on input "text" at bounding box center [327, 254] width 244 height 19
type input "4000.00"
click at [726, 316] on label "Full Time" at bounding box center [747, 314] width 43 height 15
click at [722, 316] on input "Full Time" at bounding box center [717, 314] width 10 height 10
radio input "true"
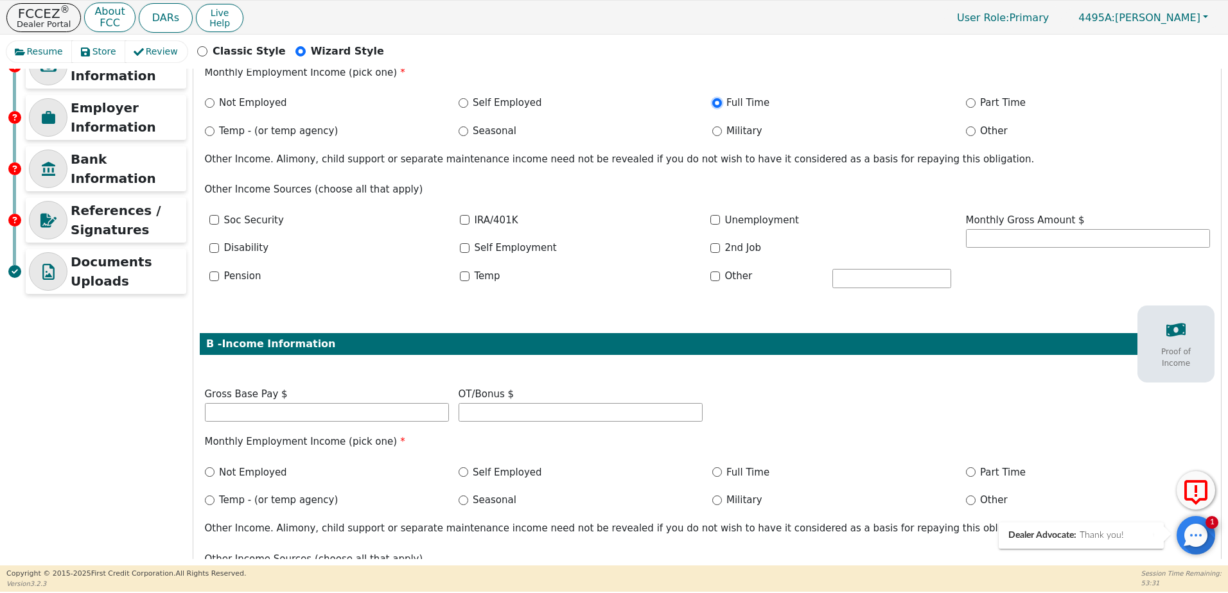
scroll to position [257, 0]
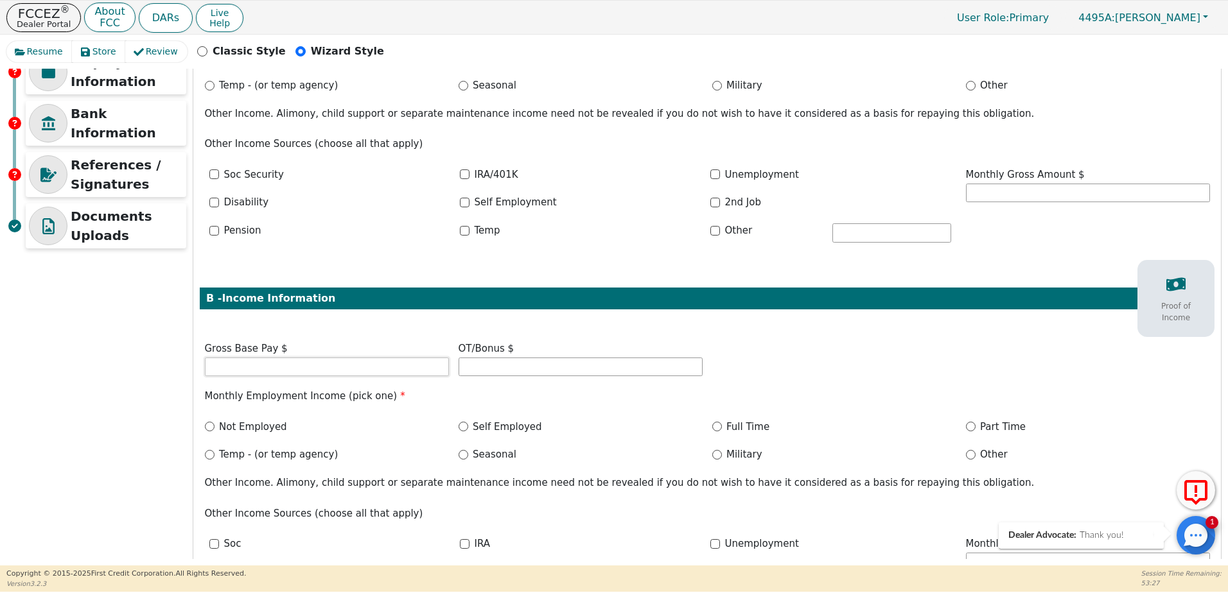
click at [402, 371] on input "text" at bounding box center [327, 367] width 244 height 19
type input "5000.00"
click at [716, 430] on input "Full Time" at bounding box center [717, 427] width 10 height 10
radio input "true"
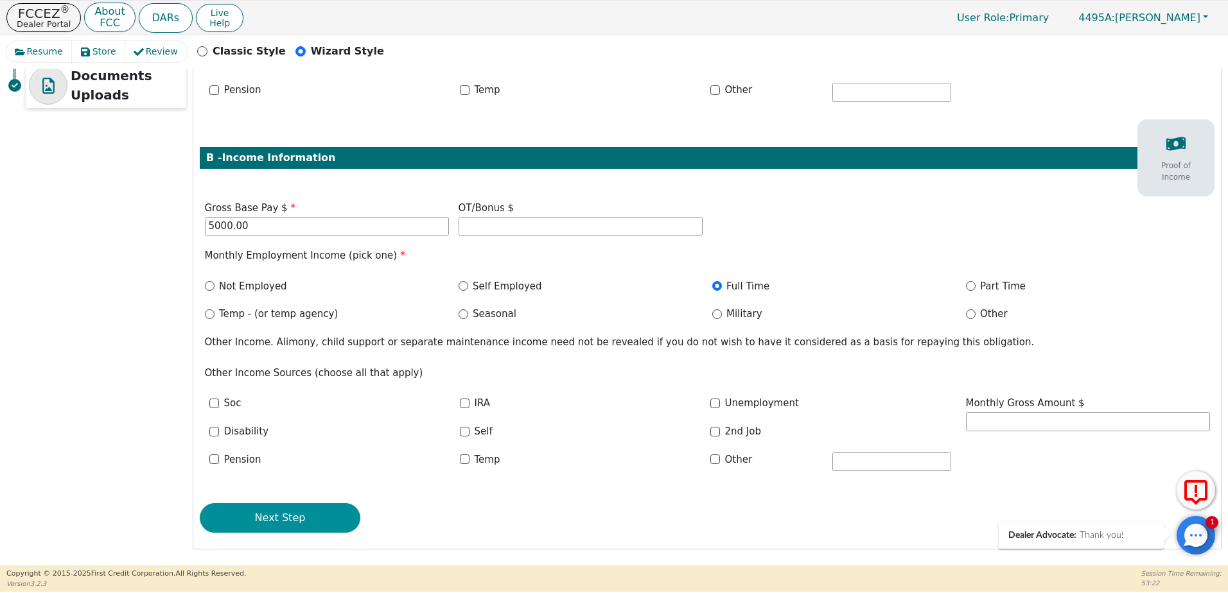
click at [332, 509] on button "Next Step" at bounding box center [280, 518] width 161 height 30
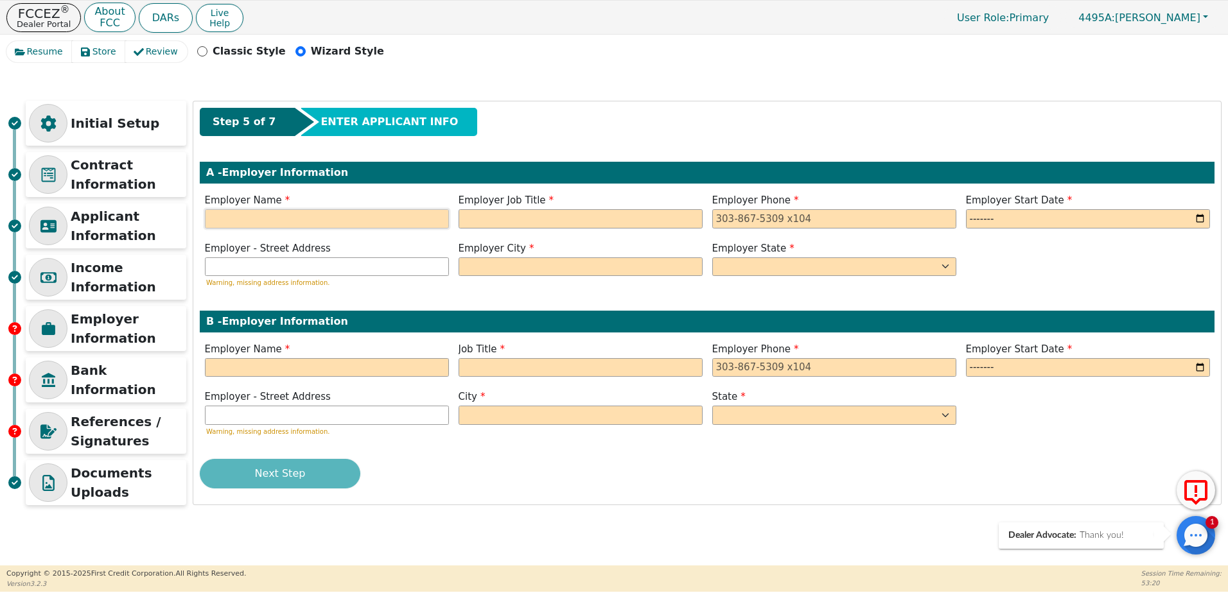
click at [341, 219] on input "text" at bounding box center [327, 218] width 244 height 19
type input "Christus Trinity Clinic"
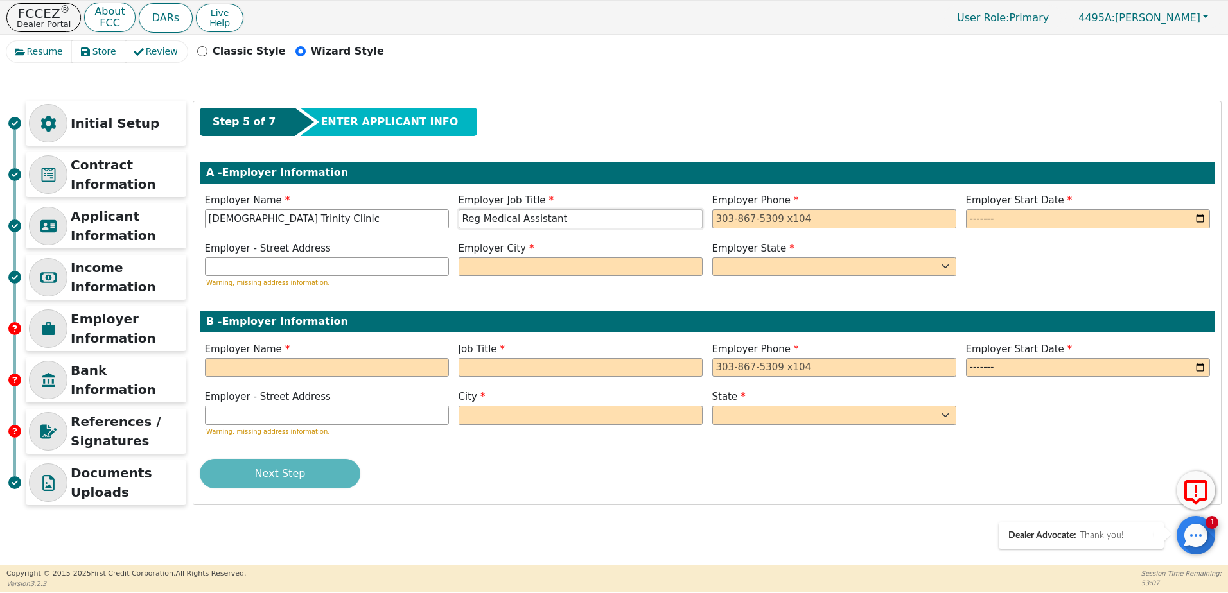
type input "Reg Medical Assistant"
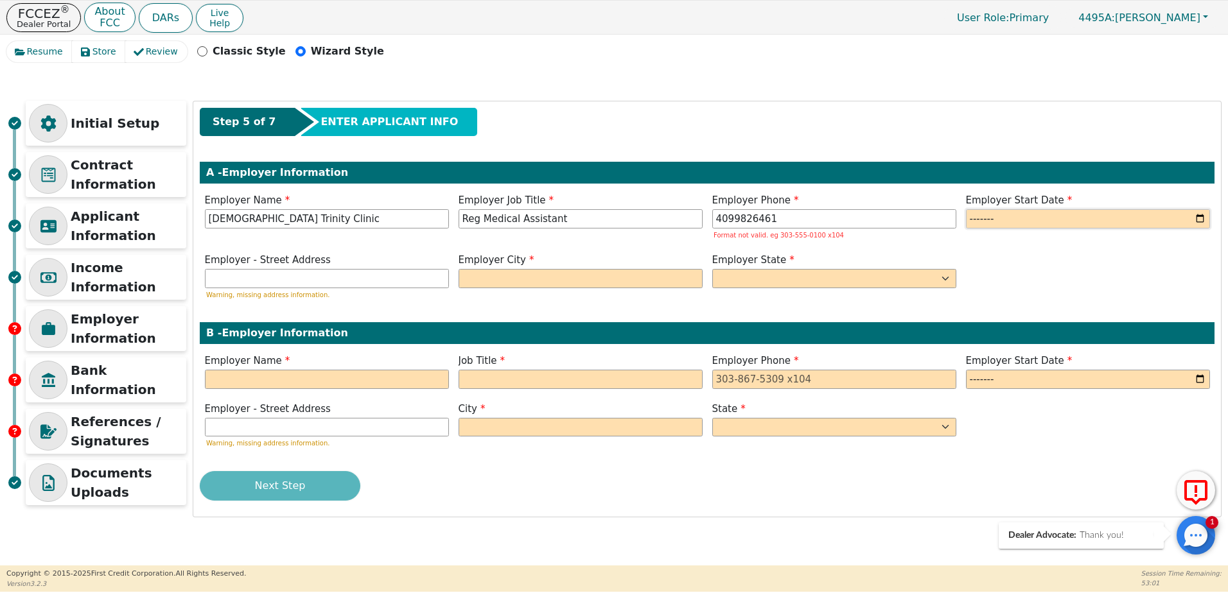
type input "409-982-6461"
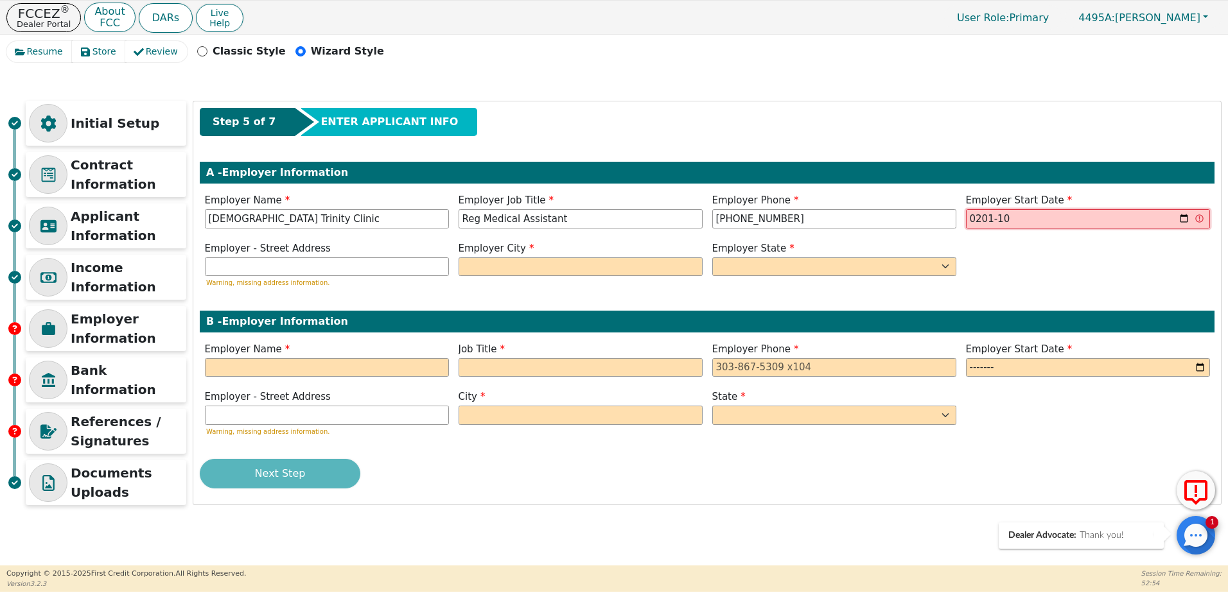
type input "2015-10"
click at [234, 268] on input "text" at bounding box center [327, 266] width 244 height 19
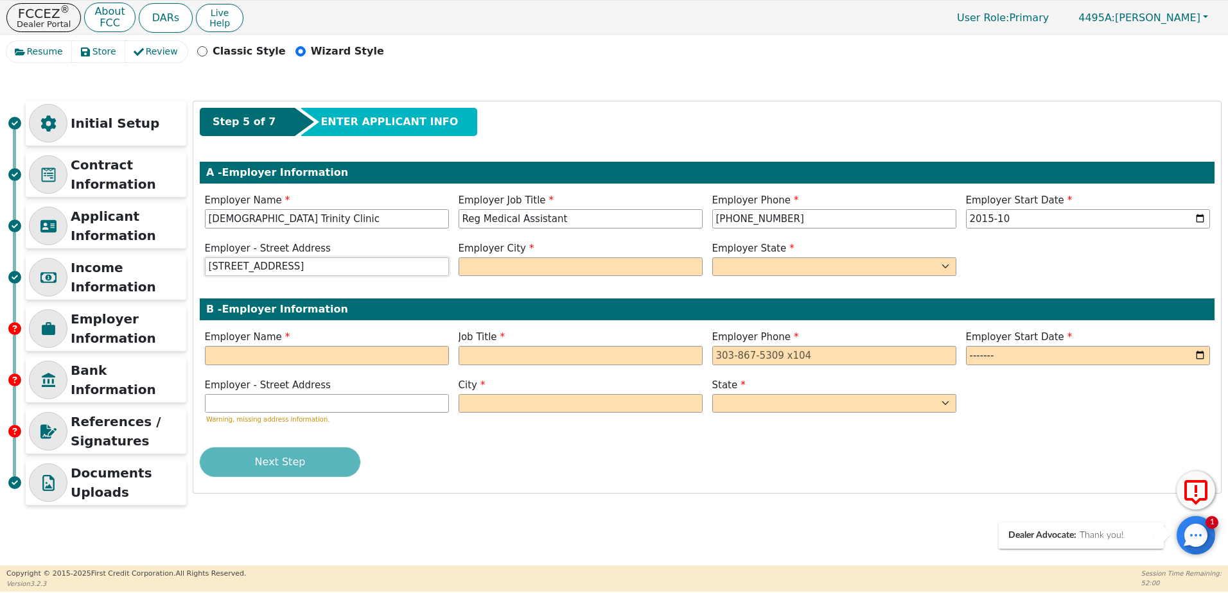
type input "8445 Memorial Blvd Ste 500"
type input "Port Arthur"
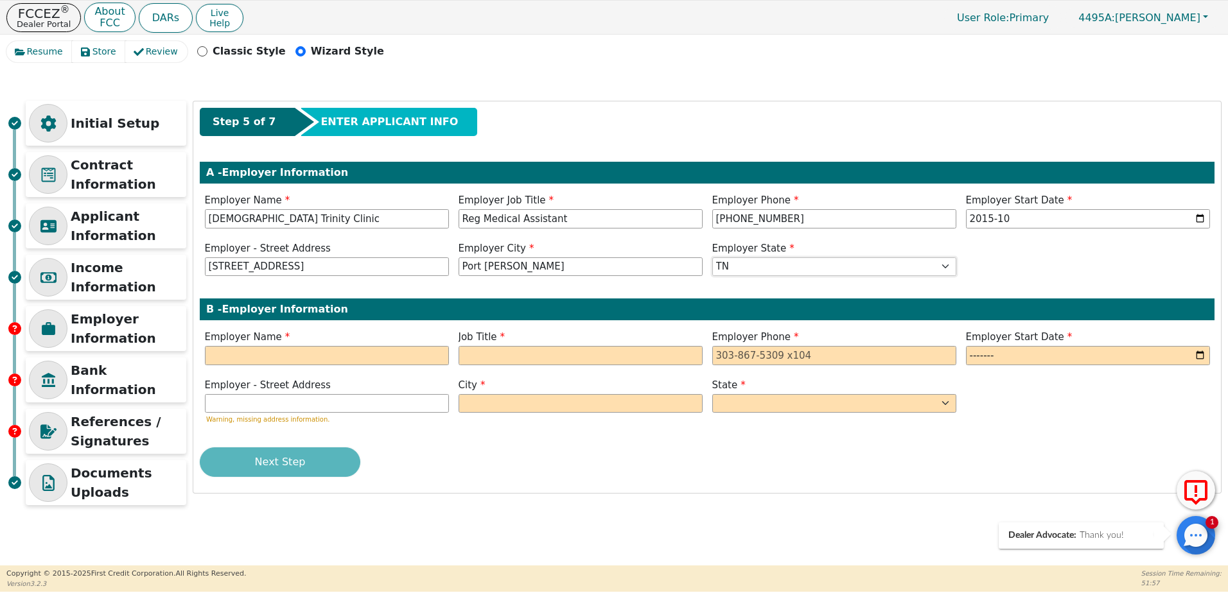
select select "TX"
click at [230, 351] on input "text" at bounding box center [327, 355] width 244 height 19
type input "Port Arthur Fire Dept"
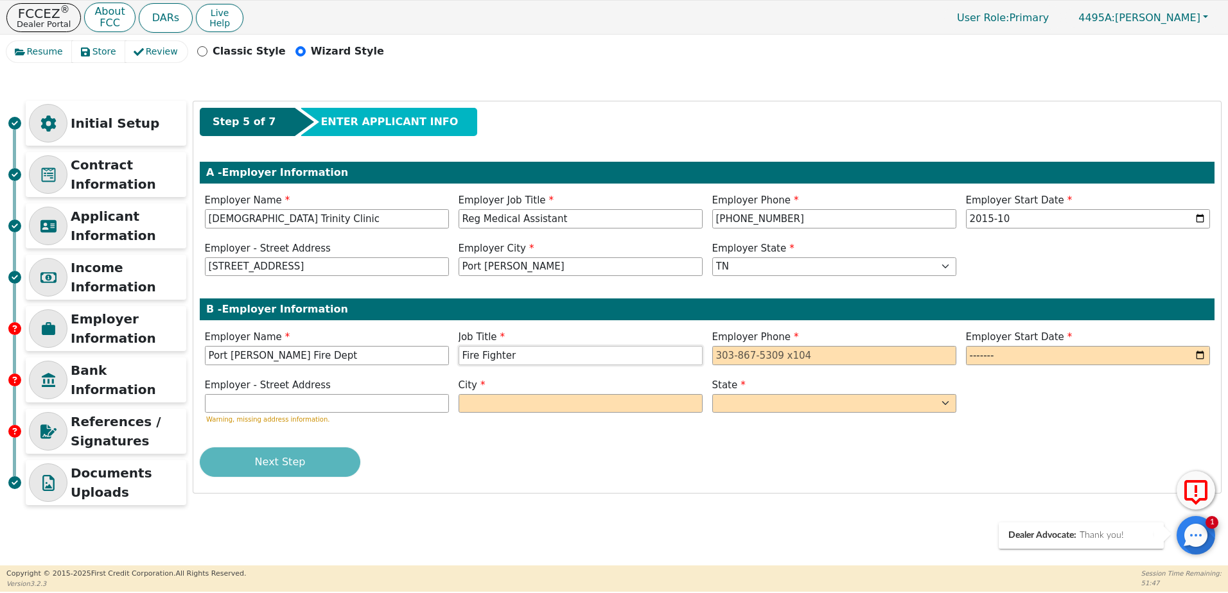
type input "Fire Fighter"
type input "409-540-4683"
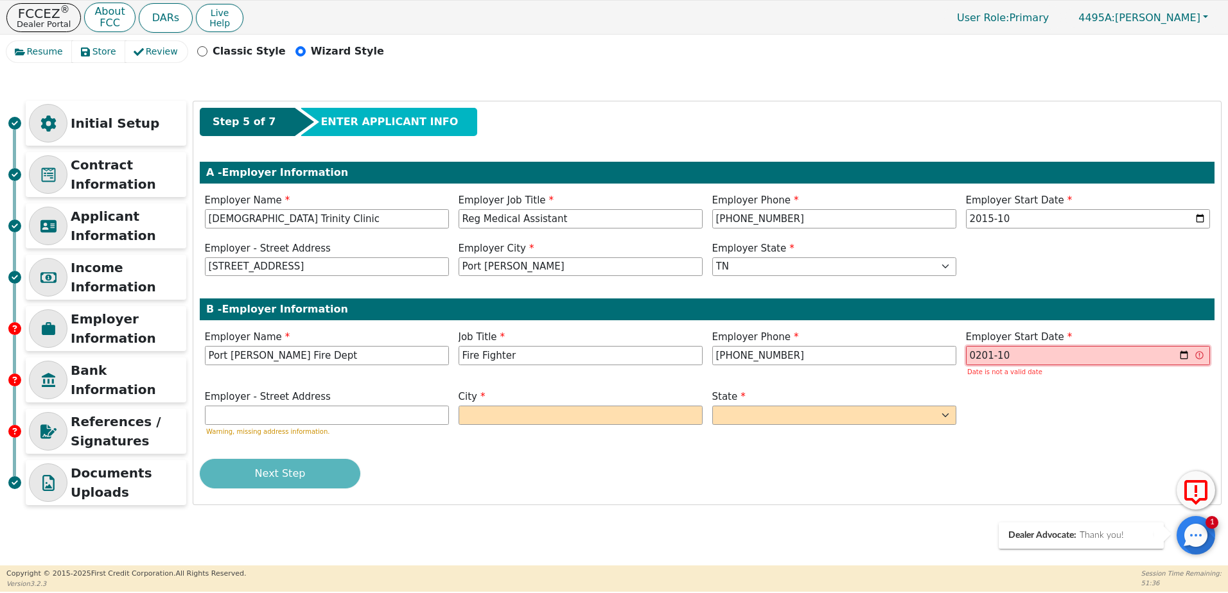
type input "2019-10"
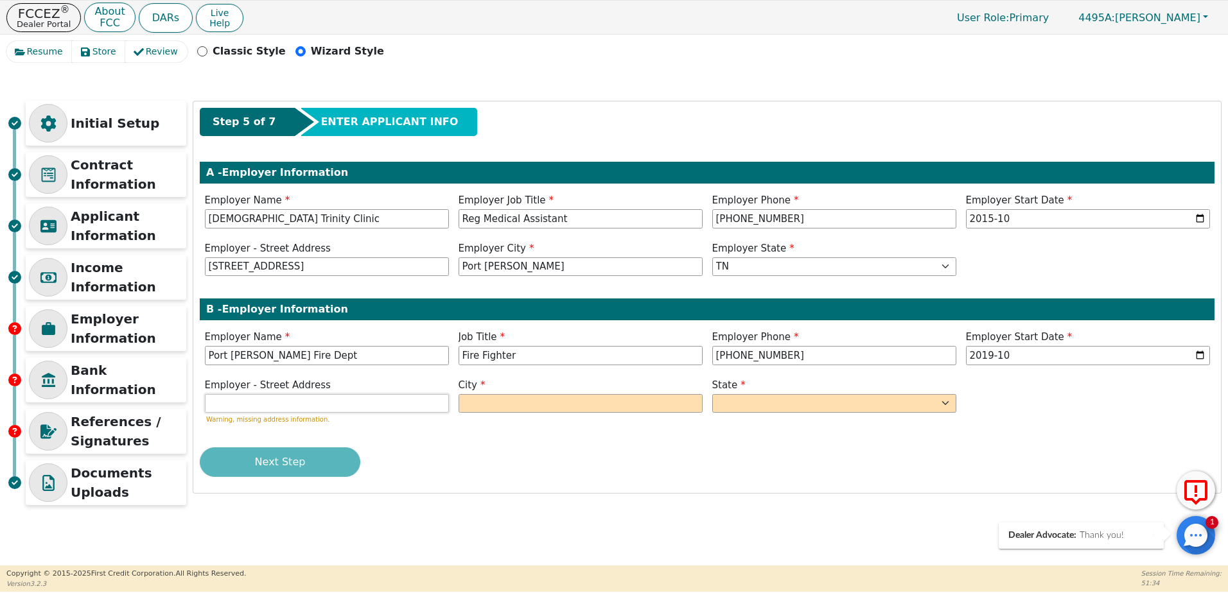
click at [275, 402] on input "text" at bounding box center [327, 403] width 244 height 19
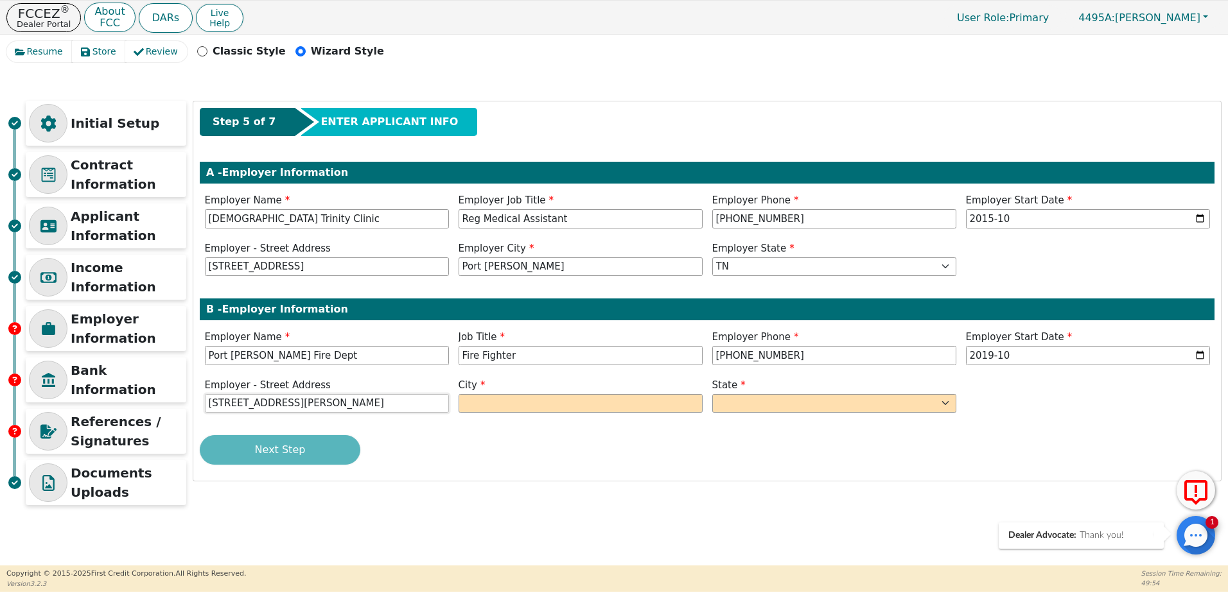
type input "1215 Woodworth Blvd"
type input "Port Arthure"
select select "TX"
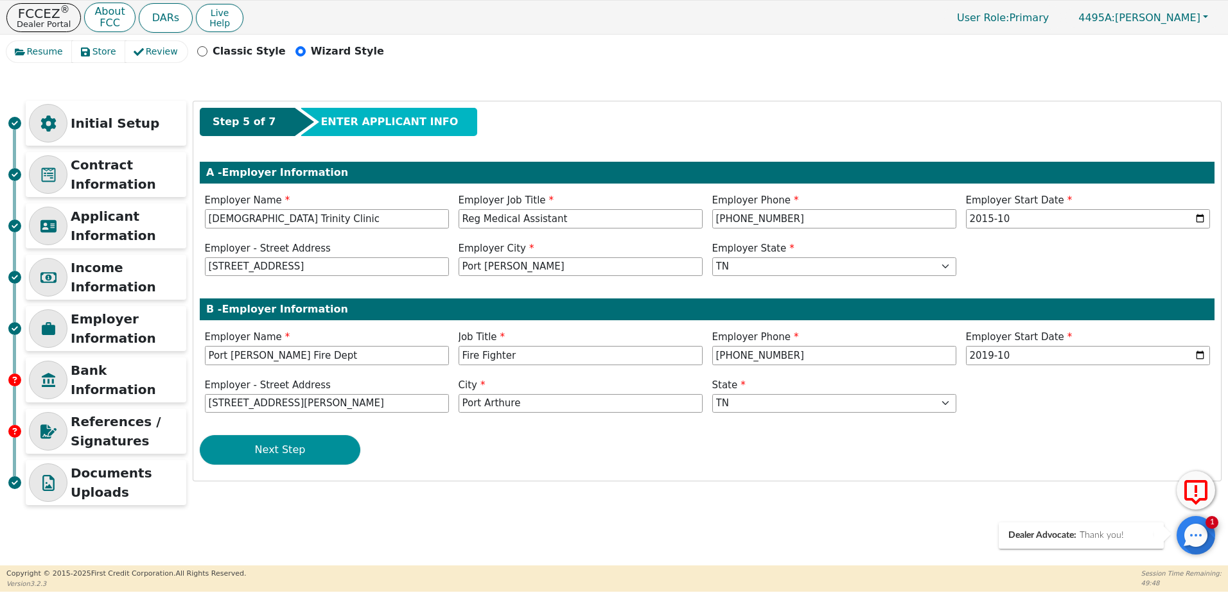
click at [296, 449] on button "Next Step" at bounding box center [280, 450] width 161 height 30
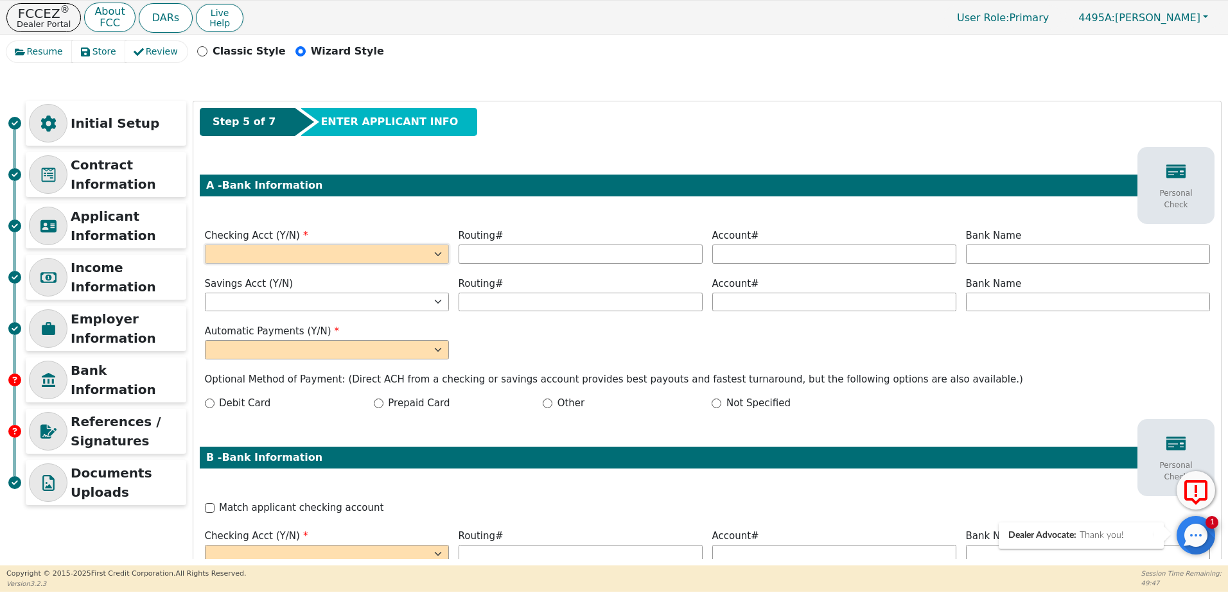
click at [323, 249] on select "Yes No" at bounding box center [327, 254] width 244 height 19
select select "y"
click at [205, 245] on select "Yes No" at bounding box center [327, 254] width 244 height 19
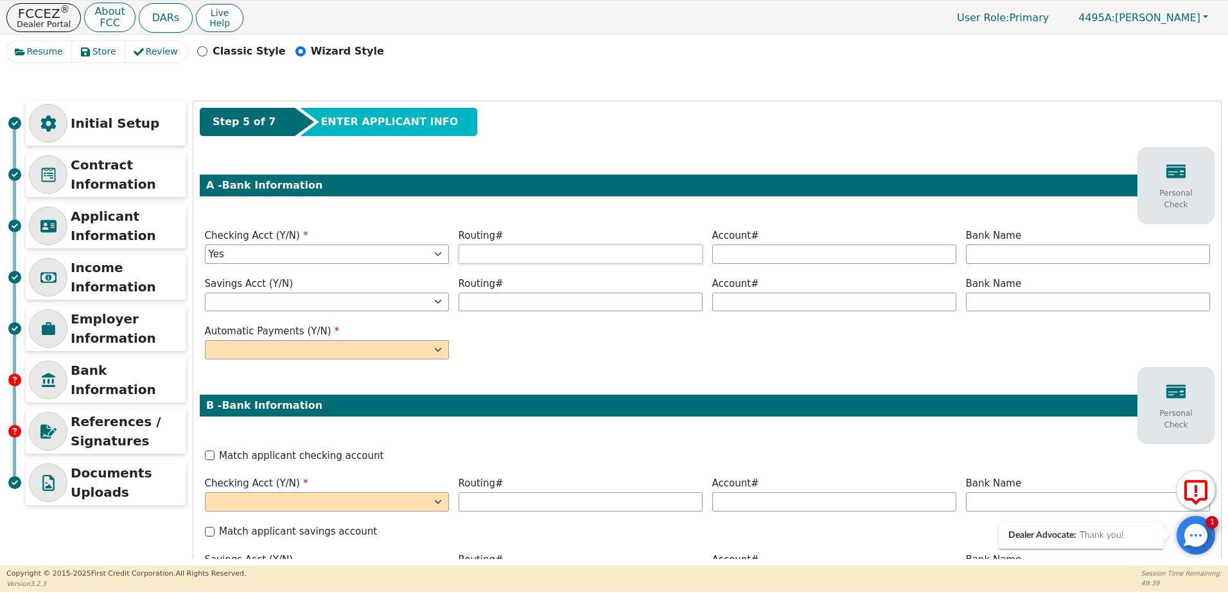
click at [492, 256] on input "text" at bounding box center [580, 254] width 244 height 19
type input "*********"
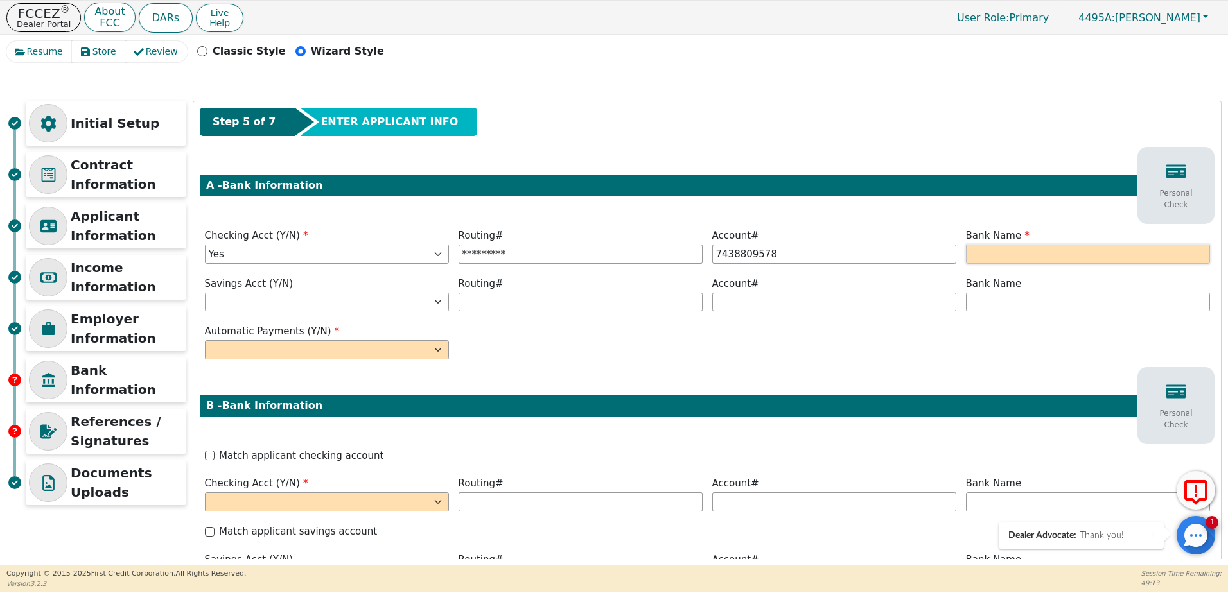
type input "**********"
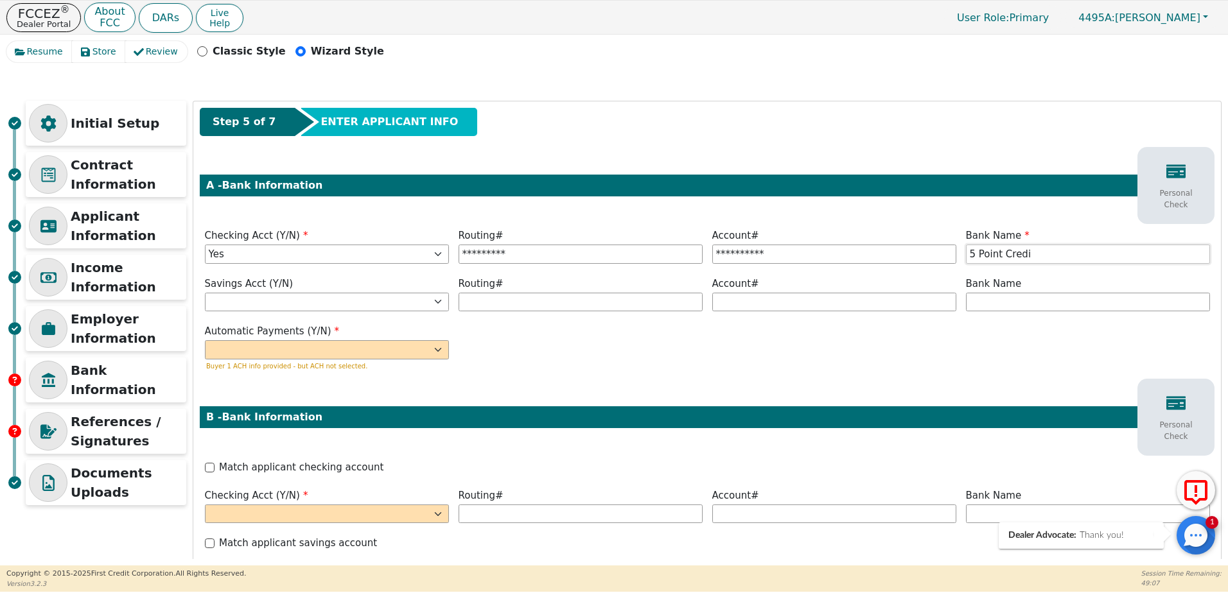
type input "5 Point Credit Union"
click at [334, 295] on select "Yes No" at bounding box center [327, 302] width 244 height 19
select select "n"
click at [205, 293] on select "Yes No" at bounding box center [327, 302] width 244 height 19
click at [268, 354] on select "Yes No" at bounding box center [327, 349] width 244 height 19
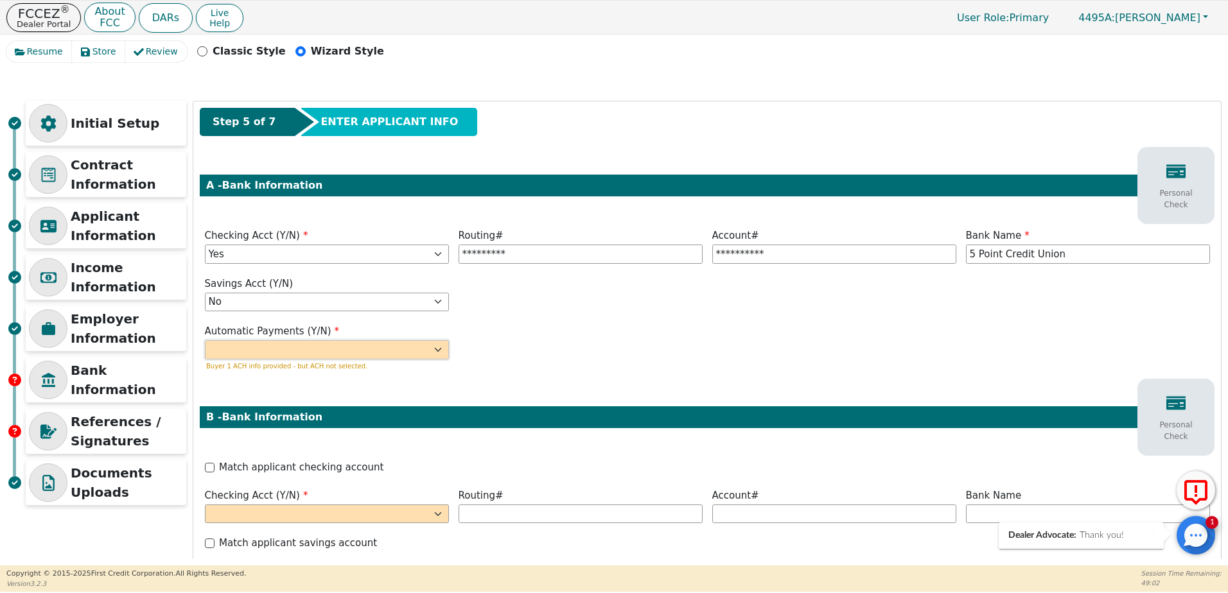
select select "y"
click at [205, 340] on select "Yes No" at bounding box center [327, 349] width 244 height 19
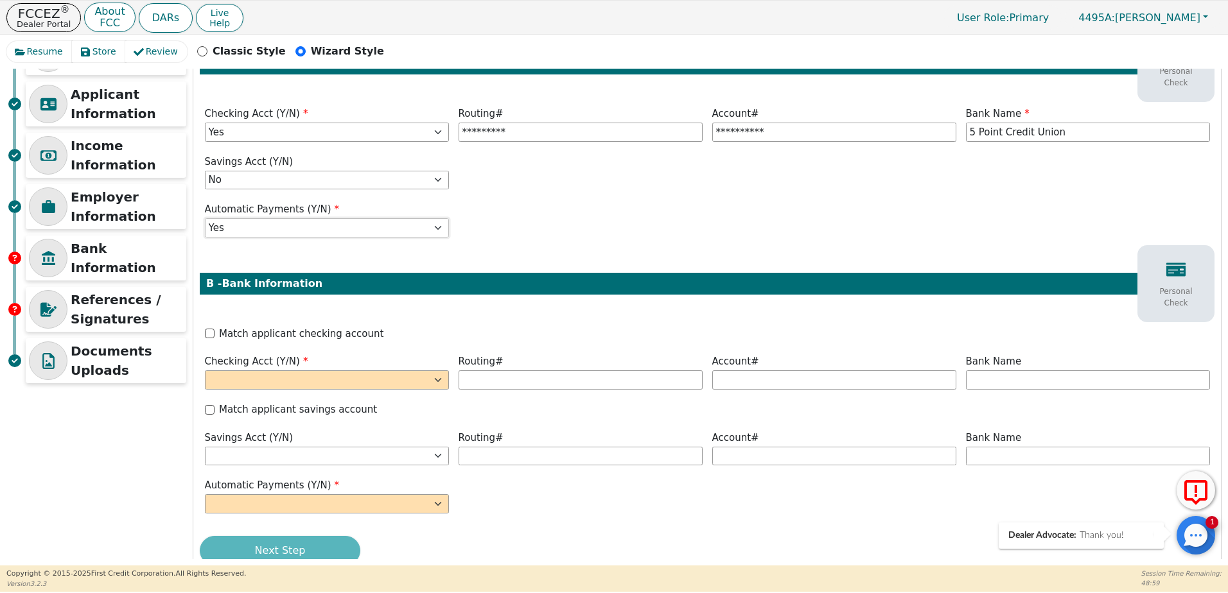
scroll to position [155, 0]
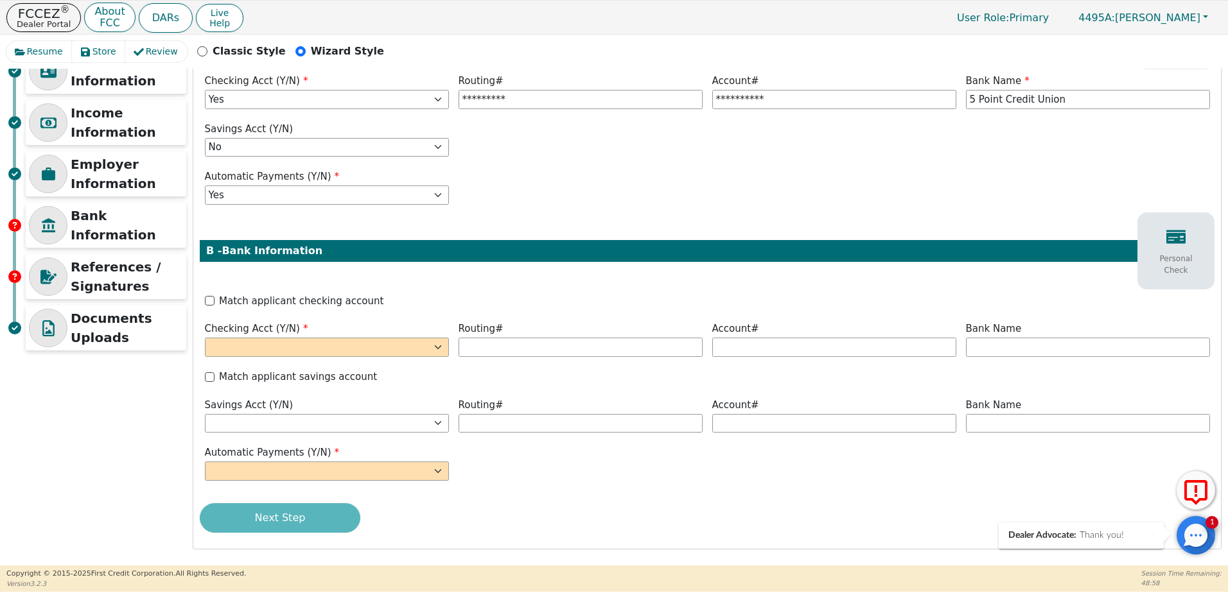
click at [318, 300] on label "Match applicant checking account" at bounding box center [301, 301] width 164 height 15
click at [214, 300] on input "Match applicant checking account" at bounding box center [210, 301] width 10 height 10
checkbox input "true"
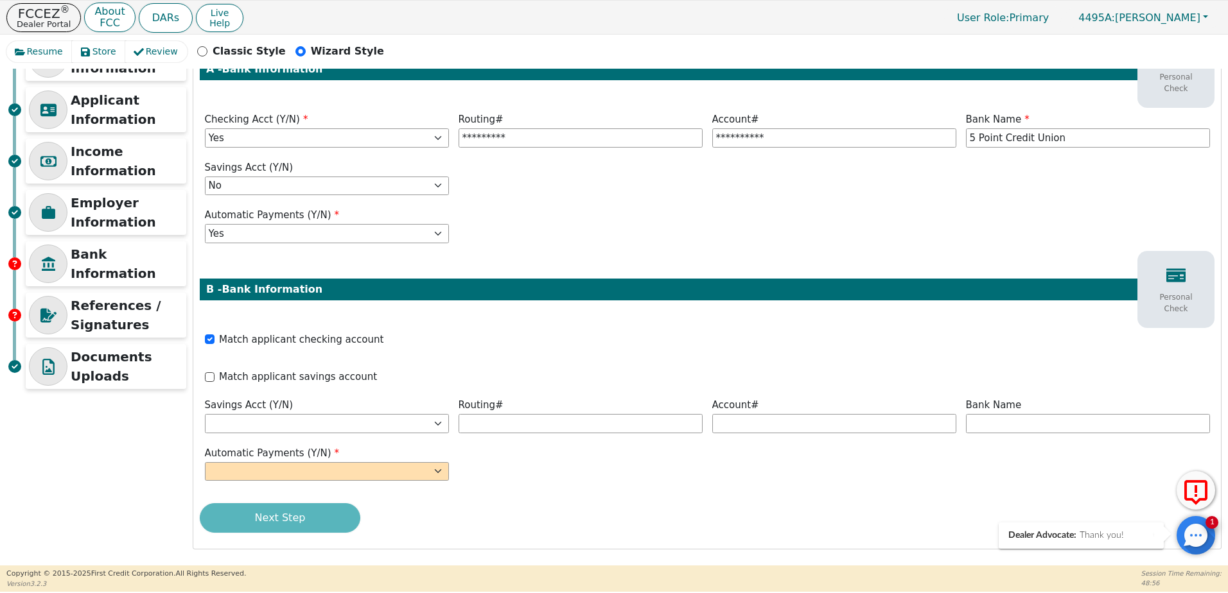
click at [326, 376] on label "Match applicant savings account" at bounding box center [298, 377] width 158 height 15
click at [214, 376] on input "Match applicant savings account" at bounding box center [210, 377] width 10 height 10
checkbox input "true"
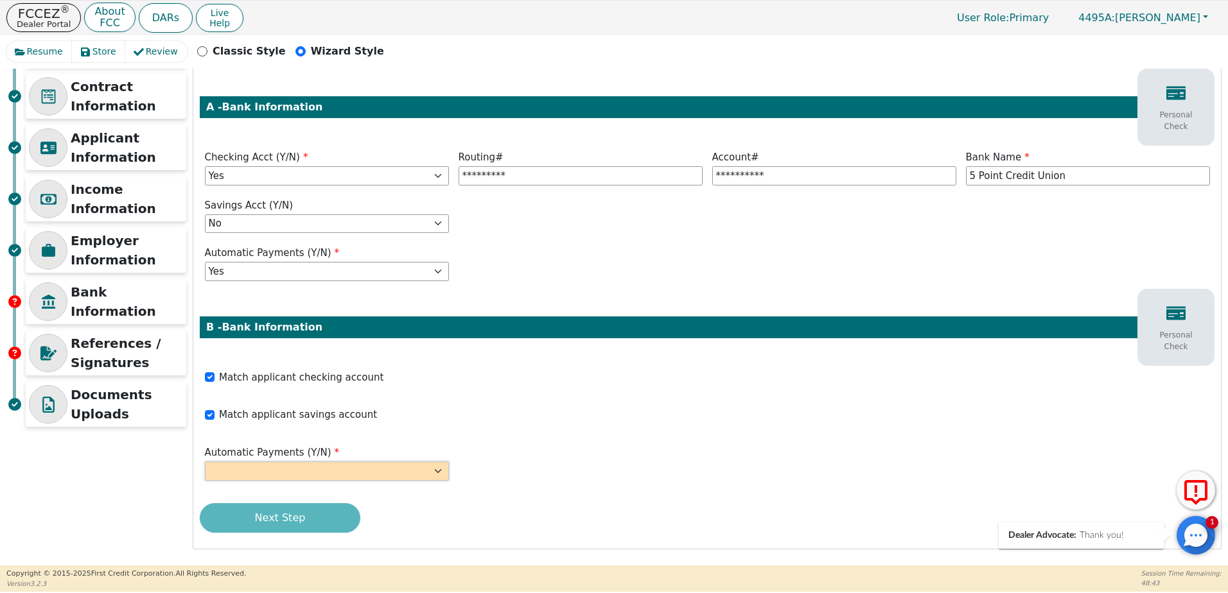
click at [331, 467] on select "Yes No" at bounding box center [327, 471] width 244 height 19
select select "y"
click at [205, 462] on select "Yes No" at bounding box center [327, 471] width 244 height 19
click at [276, 518] on div "Next Step" at bounding box center [707, 518] width 1014 height 30
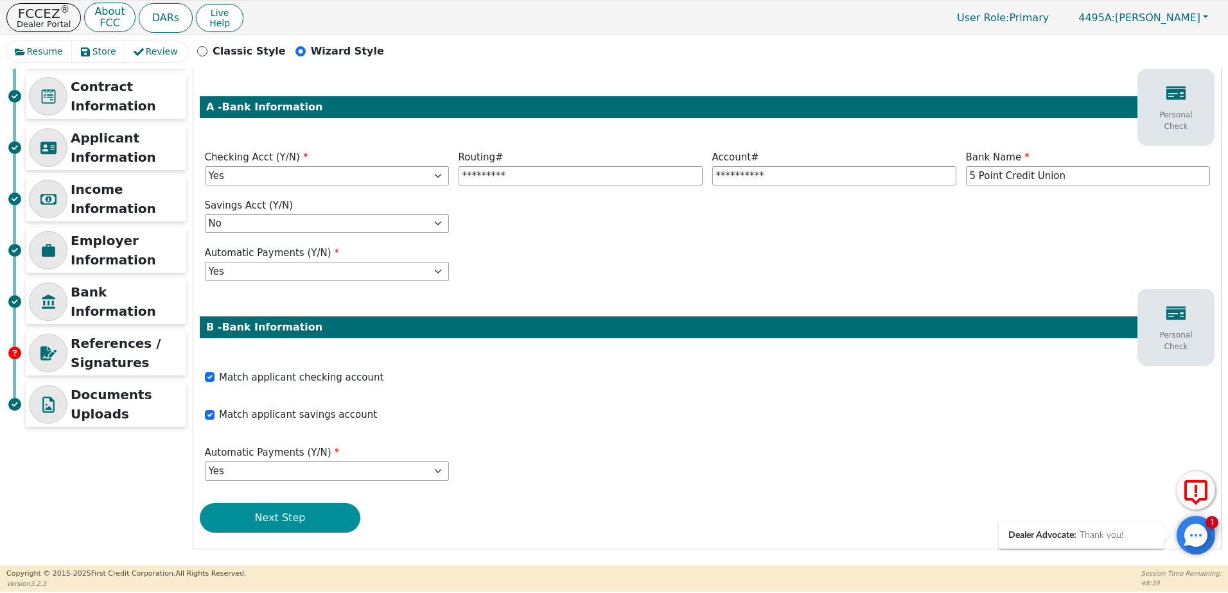
click at [254, 524] on button "Next Step" at bounding box center [280, 518] width 161 height 30
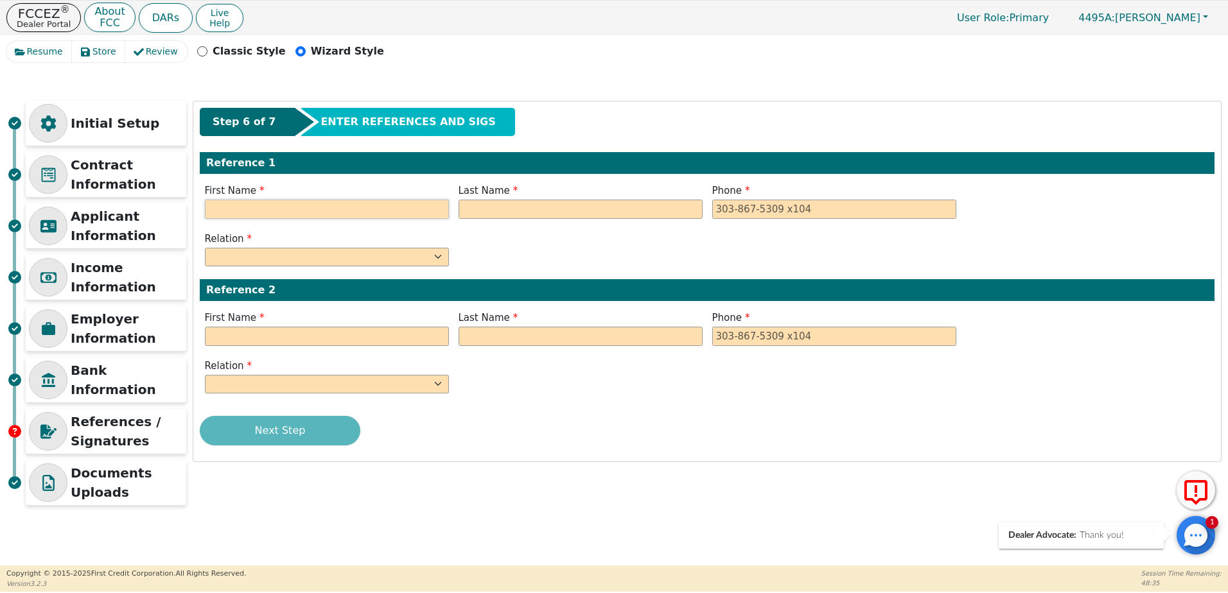
click at [424, 207] on input "text" at bounding box center [327, 209] width 244 height 19
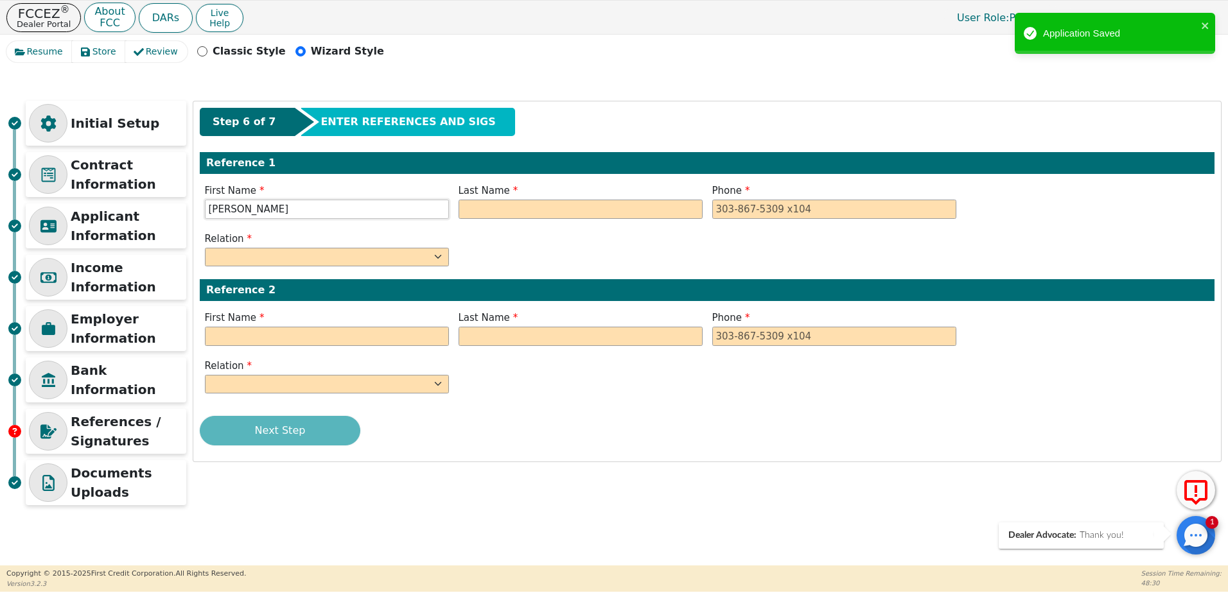
type input "Ryan"
type input "Demas"
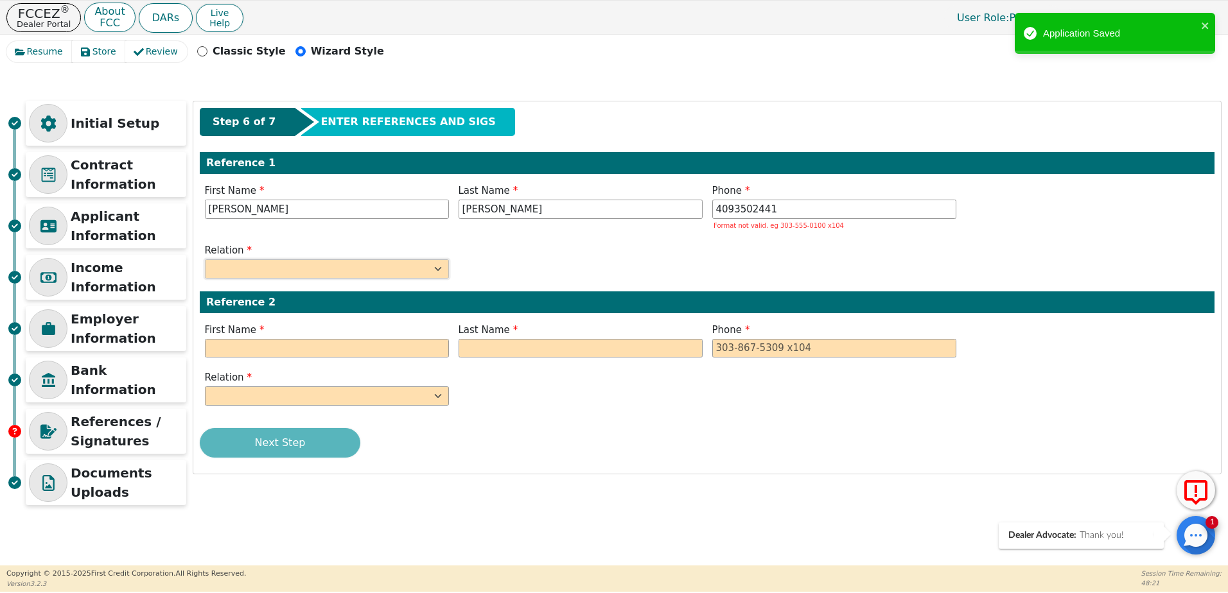
type input "409-350-2441"
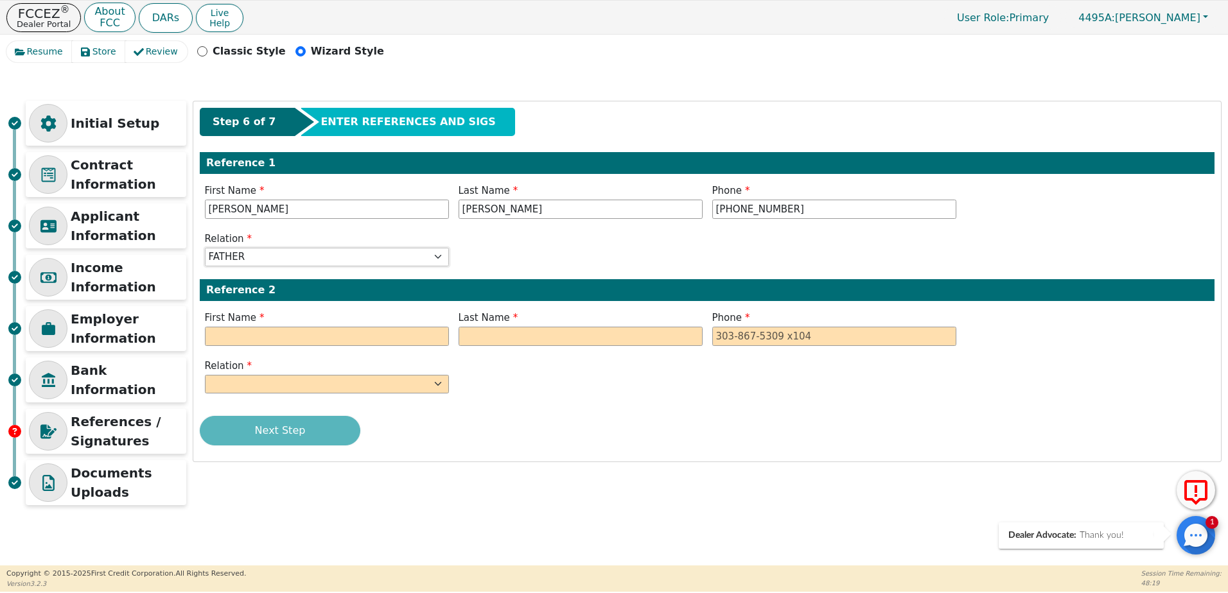
select select "FRIEND"
type input "Megan"
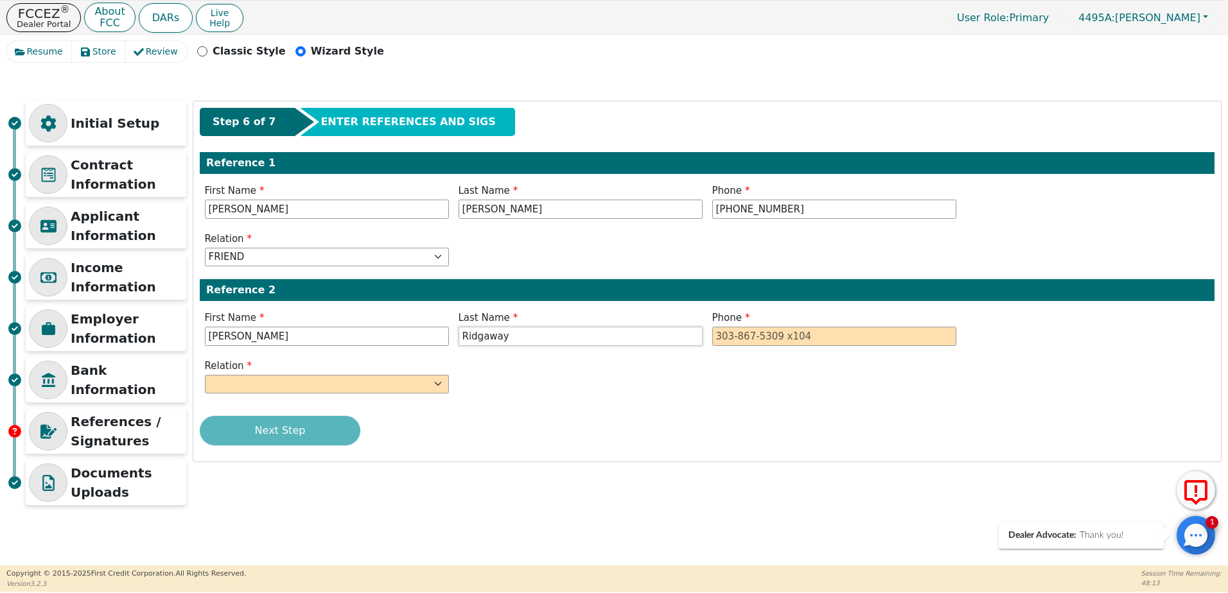
type input "Ridgaway"
type input "409-344-3027"
select select "FRIEND"
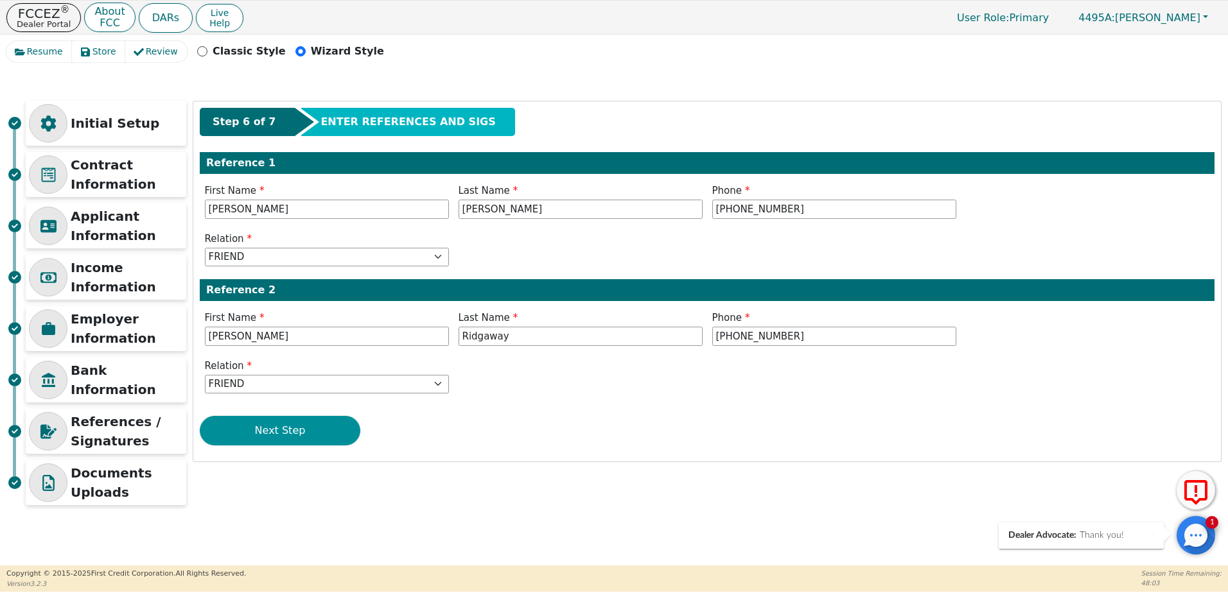
click at [291, 438] on button "Next Step" at bounding box center [280, 431] width 161 height 30
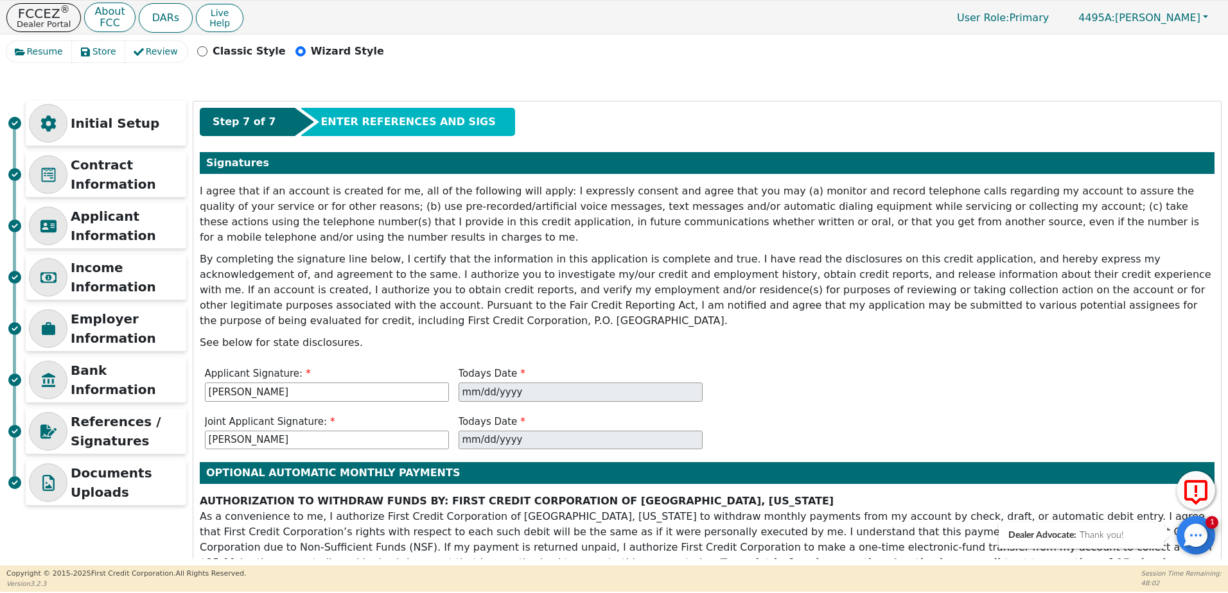
scroll to position [189, 0]
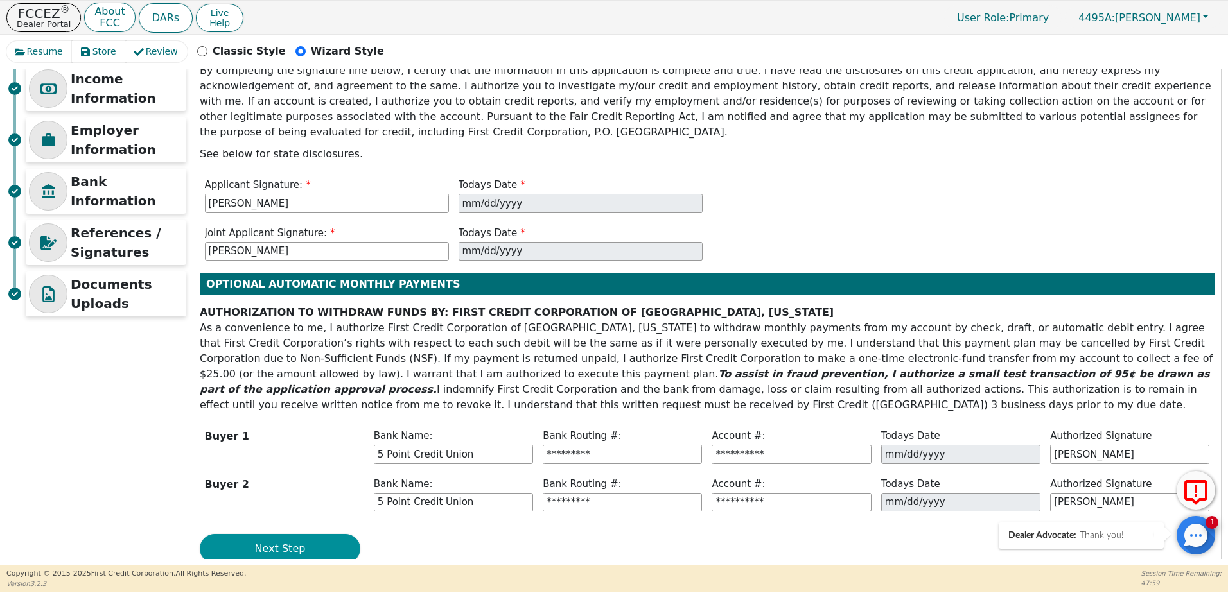
click at [329, 534] on button "Next Step" at bounding box center [280, 549] width 161 height 30
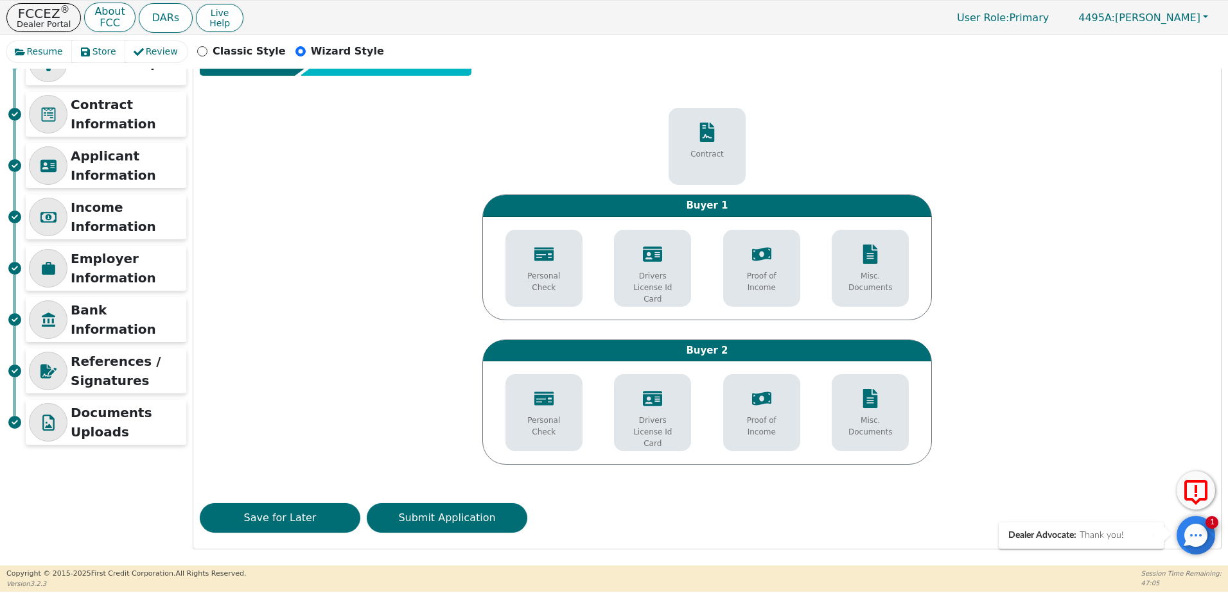
click at [650, 268] on div "Drivers License Id Card" at bounding box center [652, 274] width 71 height 73
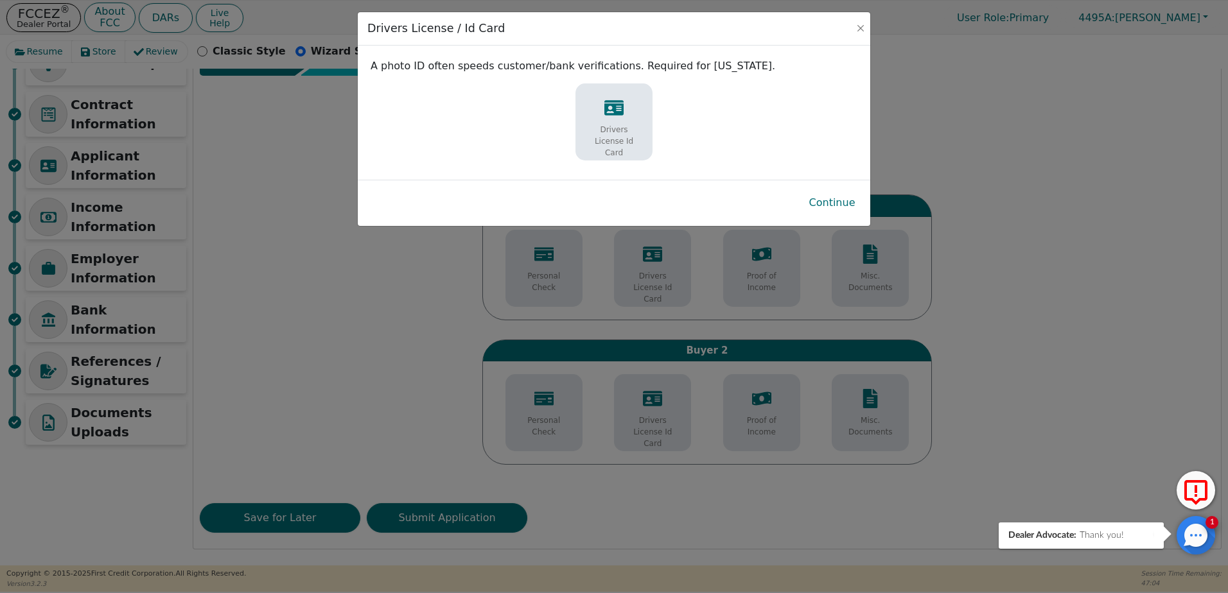
click at [651, 104] on div "Drivers License Id Card" at bounding box center [613, 121] width 77 height 77
click at [643, 108] on div "Drivers License Id Card" at bounding box center [613, 128] width 71 height 73
click at [837, 211] on button "Continue" at bounding box center [832, 203] width 67 height 30
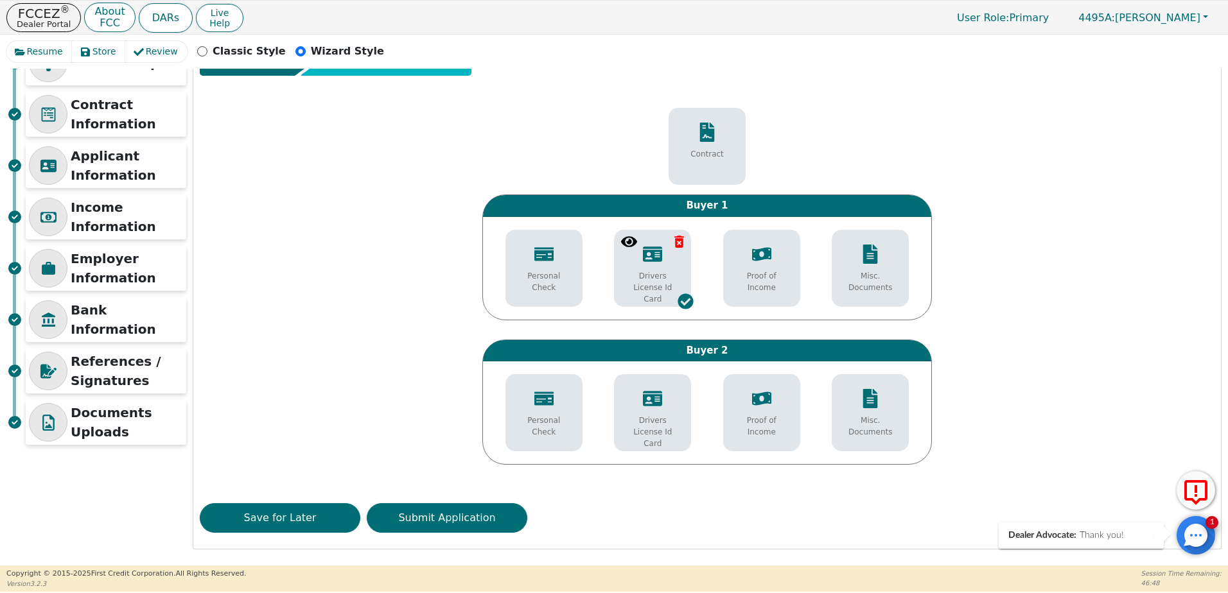
click at [652, 426] on p "Drivers License Id Card" at bounding box center [652, 432] width 58 height 35
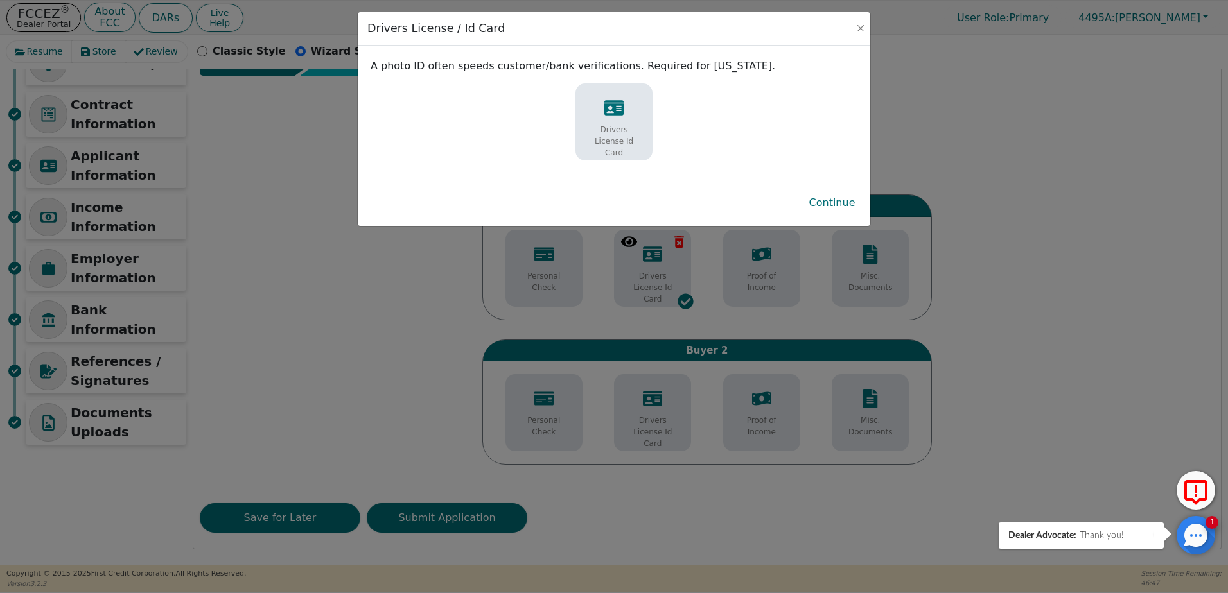
click at [616, 134] on p "Drivers License Id Card" at bounding box center [614, 141] width 58 height 35
click at [822, 208] on button "Continue" at bounding box center [832, 203] width 67 height 30
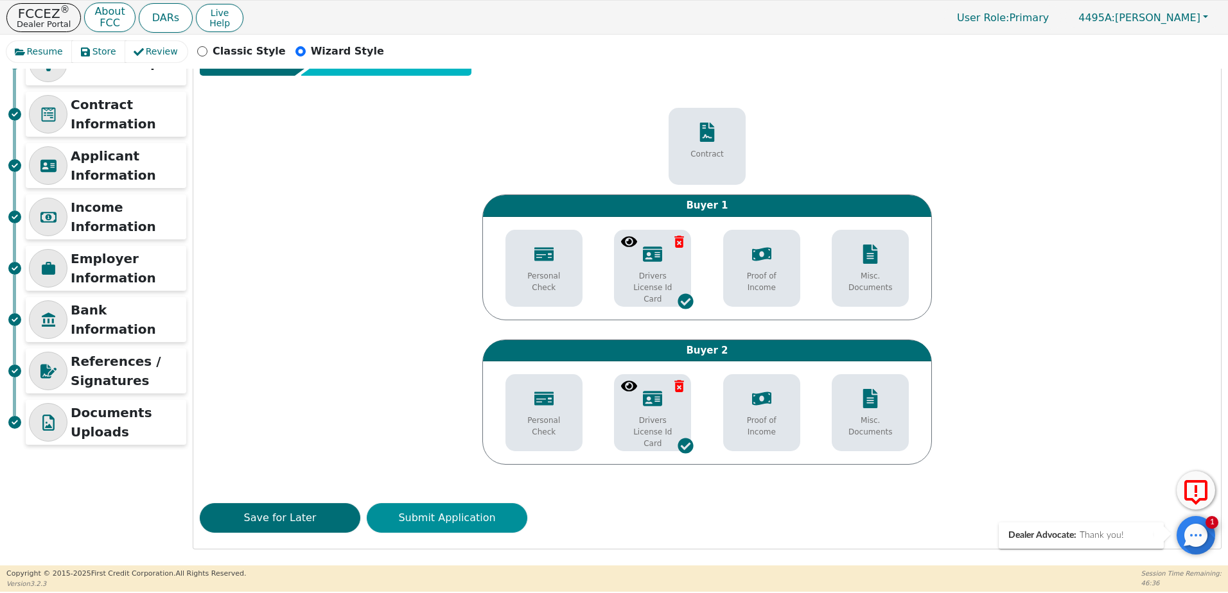
click at [496, 513] on button "Submit Application" at bounding box center [447, 518] width 161 height 30
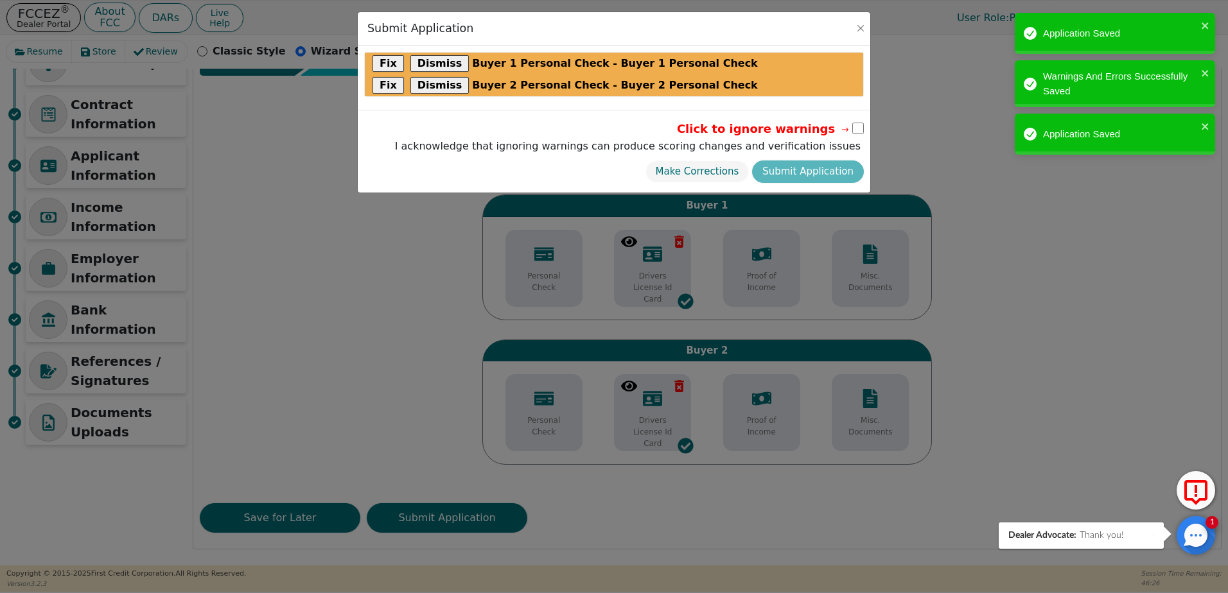
click at [858, 128] on input "checkbox" at bounding box center [858, 129] width 12 height 12
checkbox input "true"
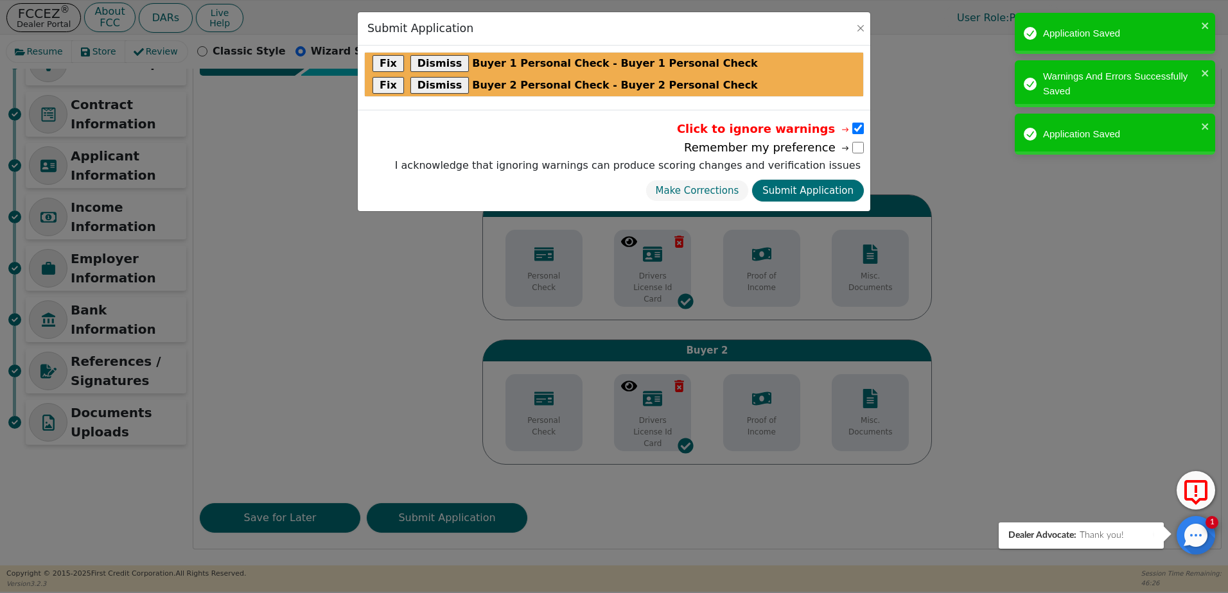
click at [853, 149] on input "checkbox" at bounding box center [858, 148] width 12 height 12
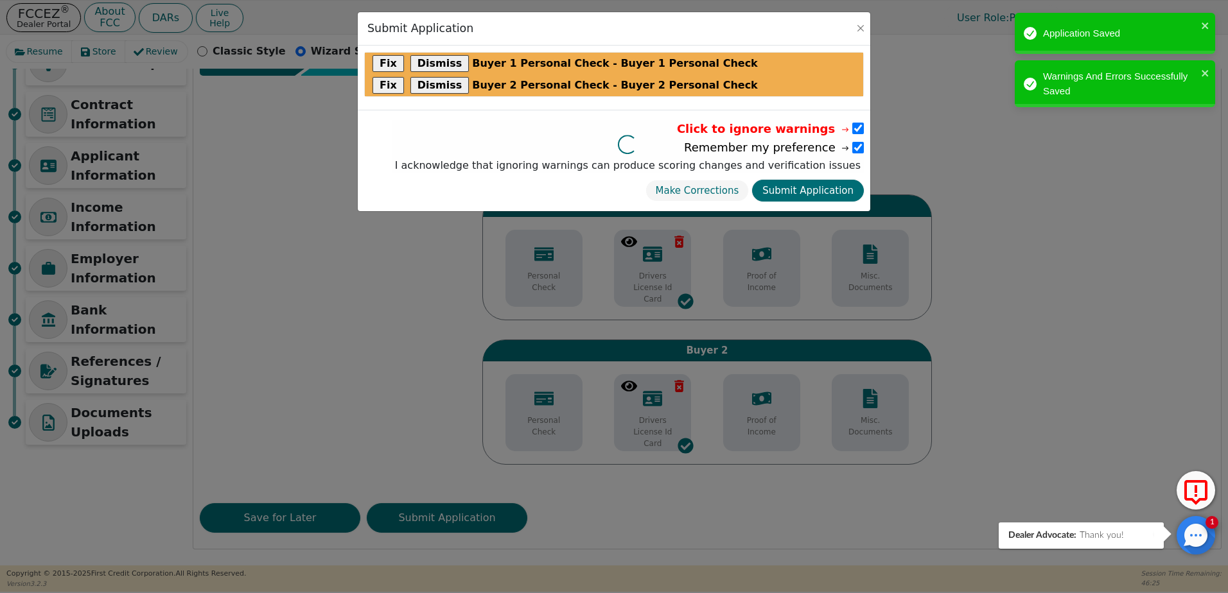
click at [854, 120] on div at bounding box center [628, 120] width 472 height 0
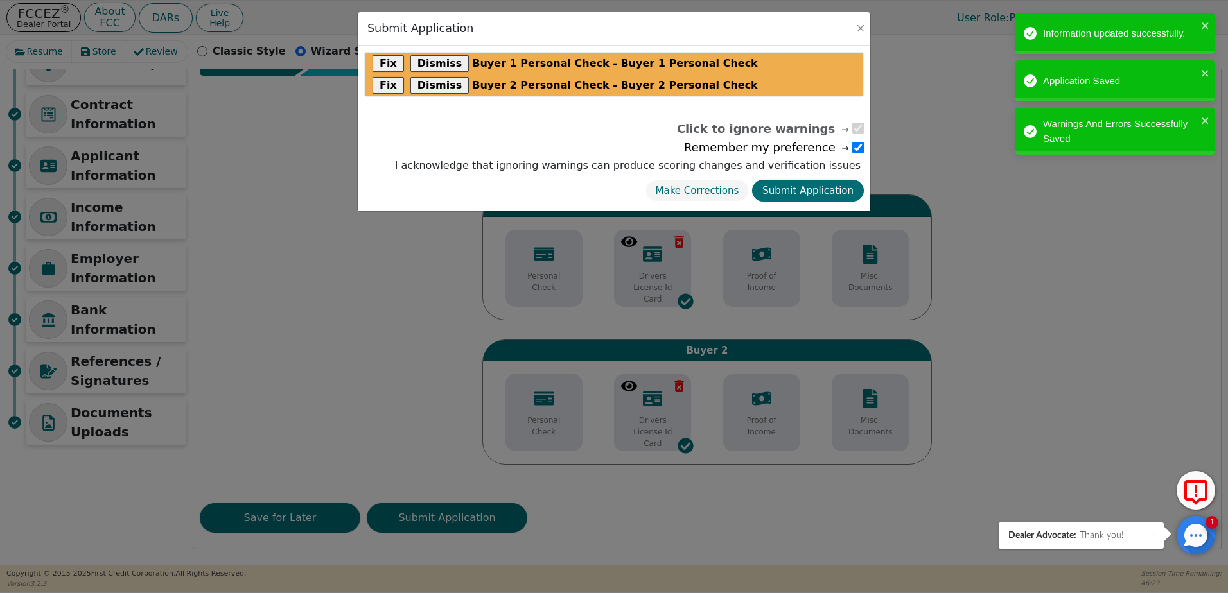
click at [856, 149] on input "checkbox" at bounding box center [858, 148] width 12 height 12
checkbox input "false"
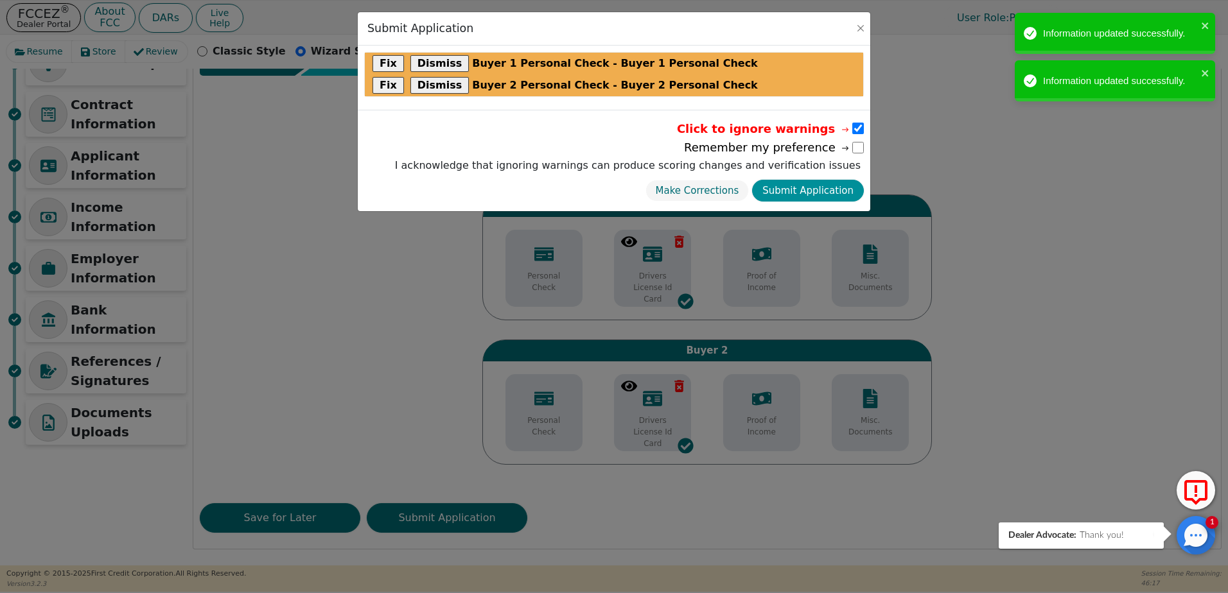
click at [828, 192] on button "Submit Application" at bounding box center [808, 191] width 112 height 22
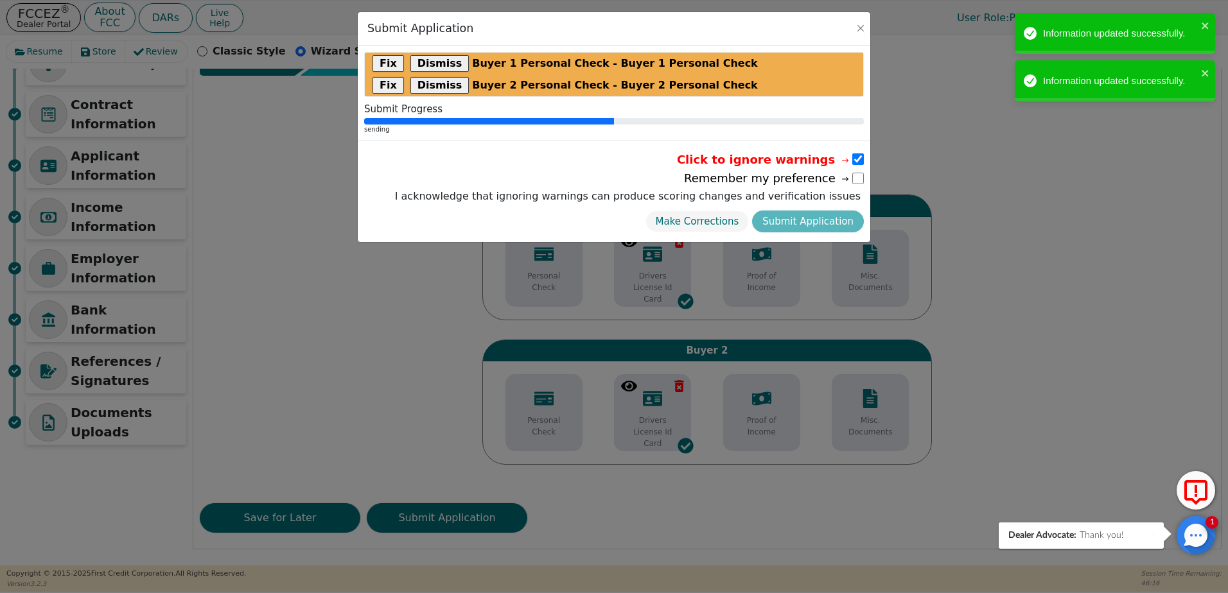
scroll to position [0, 0]
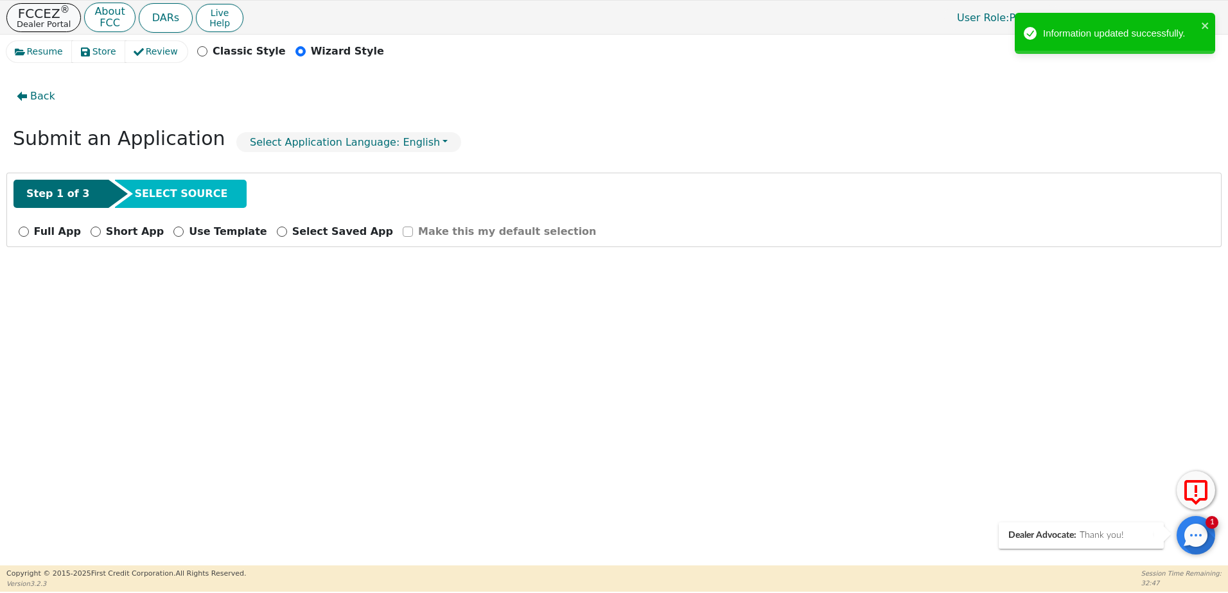
click at [54, 17] on p "FCCEZ ®" at bounding box center [44, 13] width 54 height 13
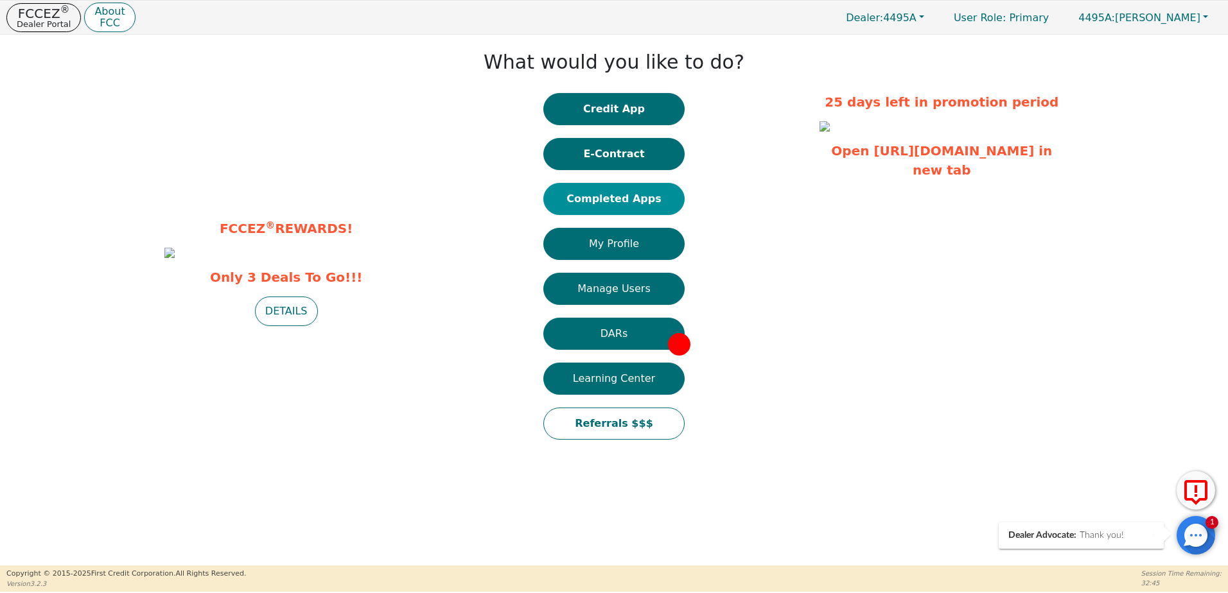
click at [593, 192] on button "Completed Apps" at bounding box center [613, 199] width 141 height 32
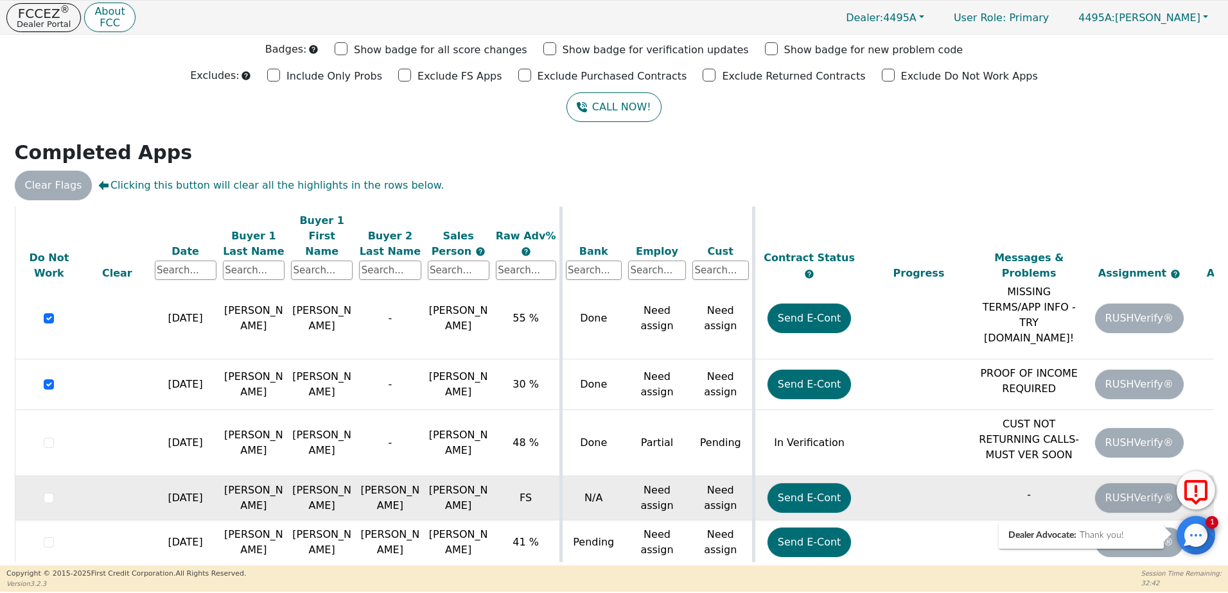
scroll to position [206, 0]
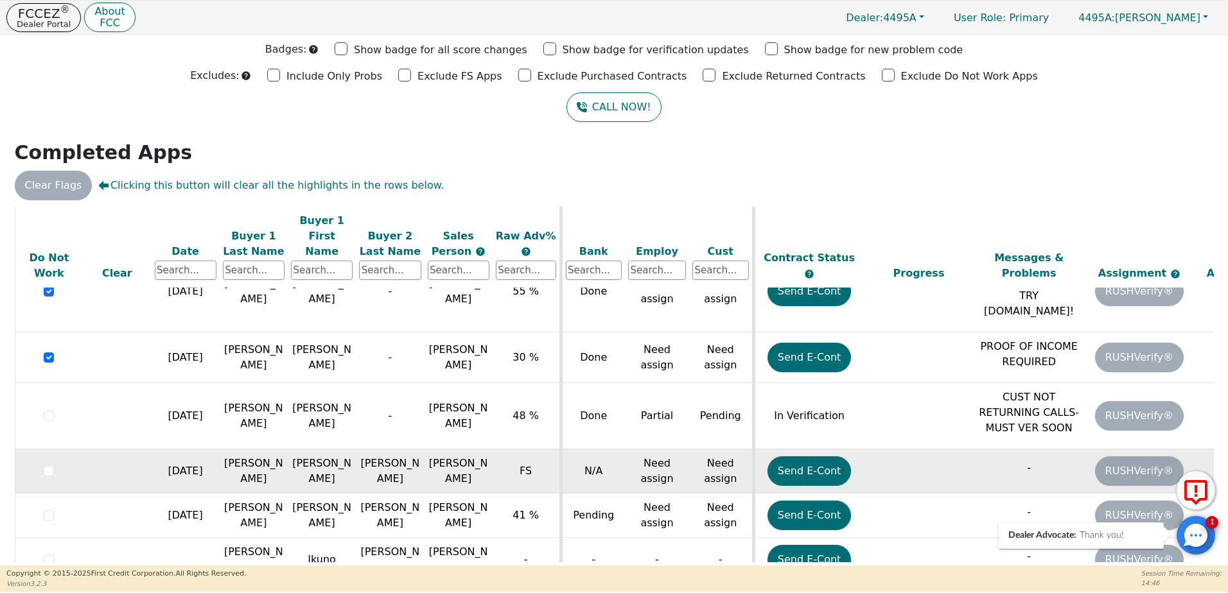
click at [1197, 194] on div "Clear Flags Clicking this button will clear all the highlights in the rows belo…" at bounding box center [614, 186] width 1208 height 30
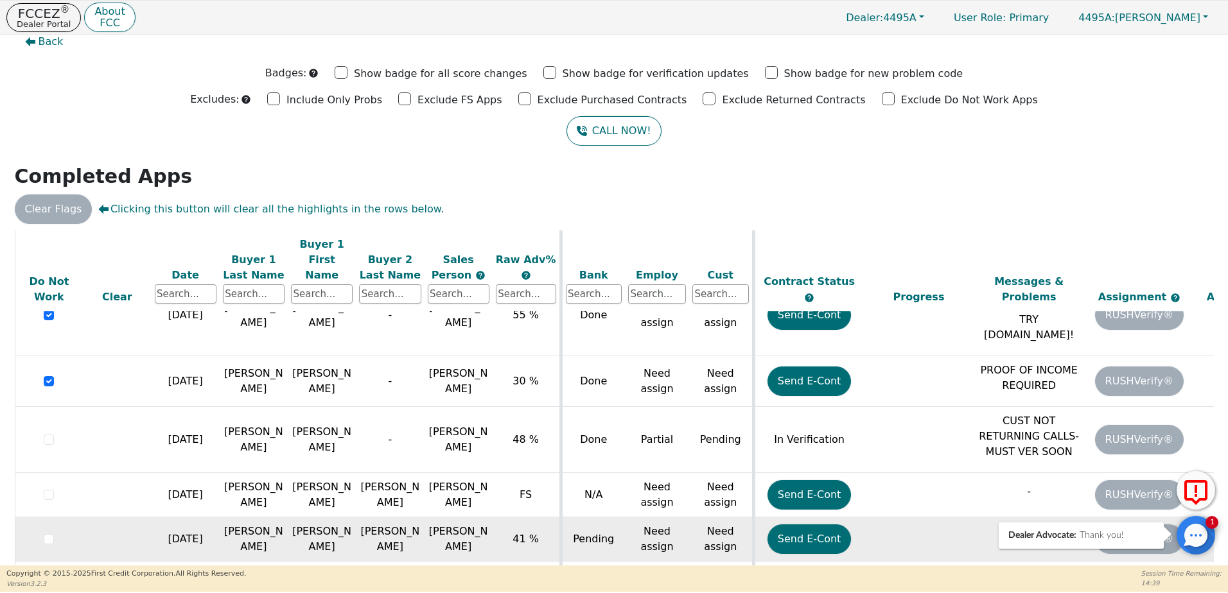
scroll to position [38, 0]
